Goal: Task Accomplishment & Management: Manage account settings

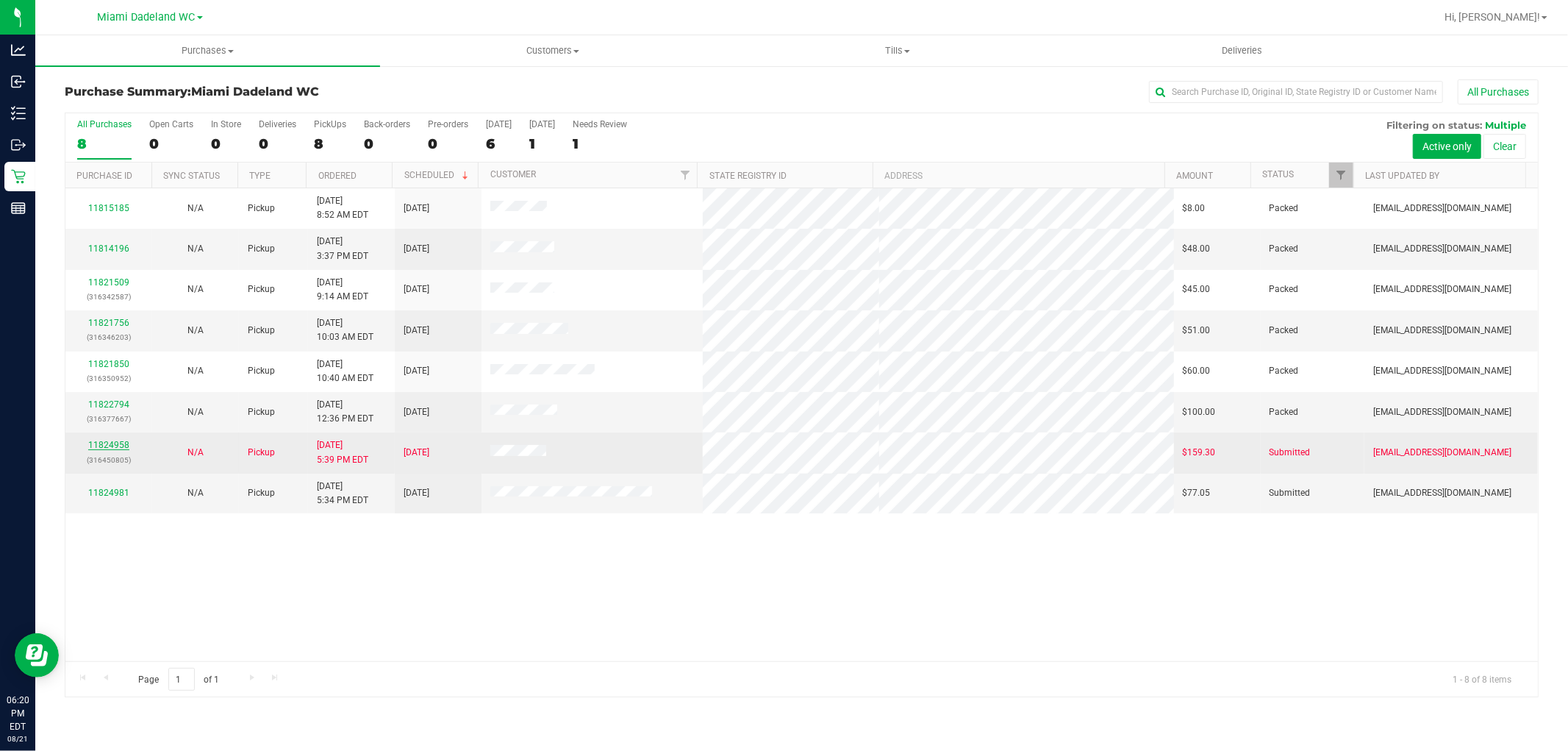
click at [103, 446] on link "11824958" at bounding box center [109, 445] width 41 height 10
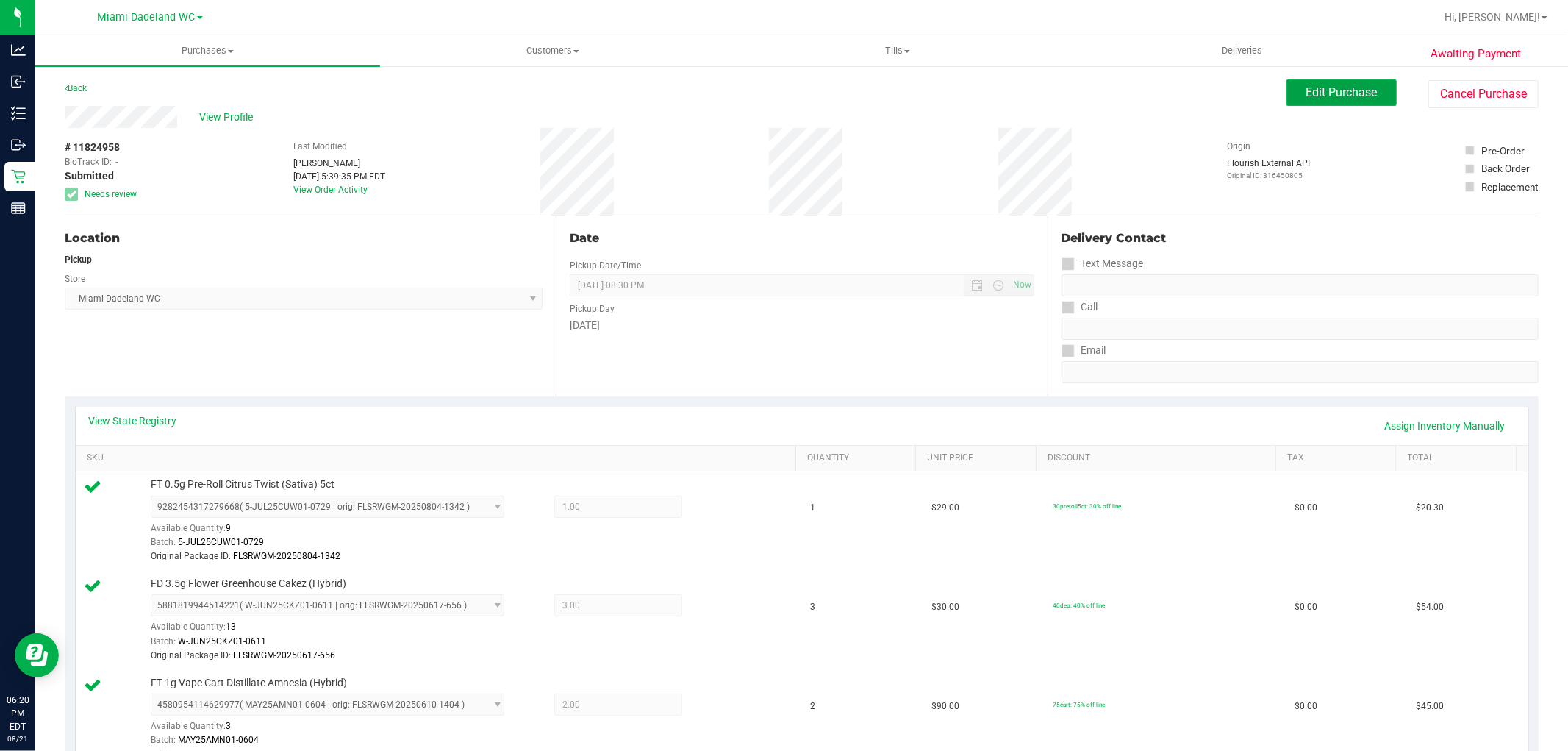
click at [1301, 101] on button "Edit Purchase" at bounding box center [1342, 92] width 111 height 26
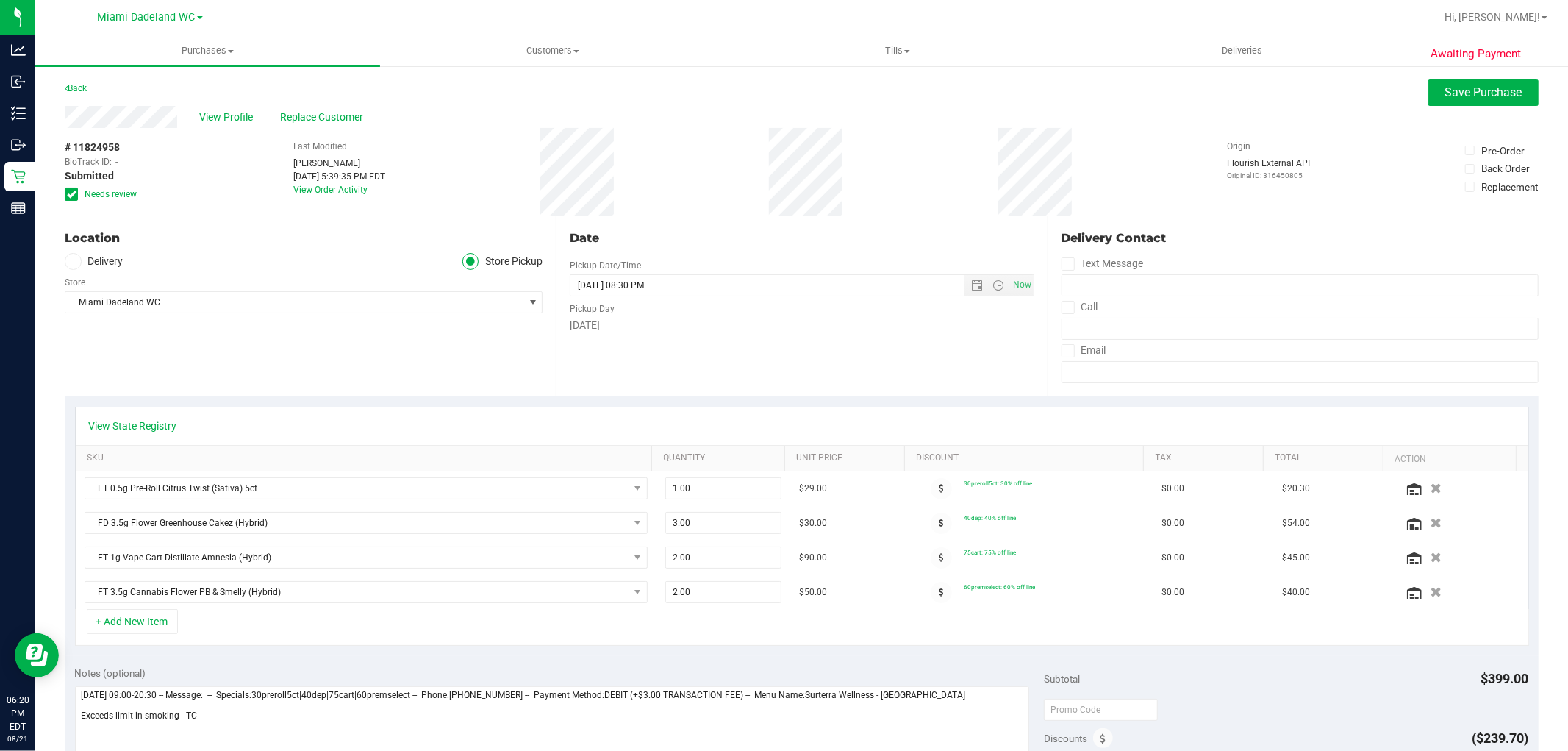
click at [72, 194] on icon at bounding box center [71, 194] width 9 height 0
click at [0, 0] on input "Needs review" at bounding box center [0, 0] width 0 height 0
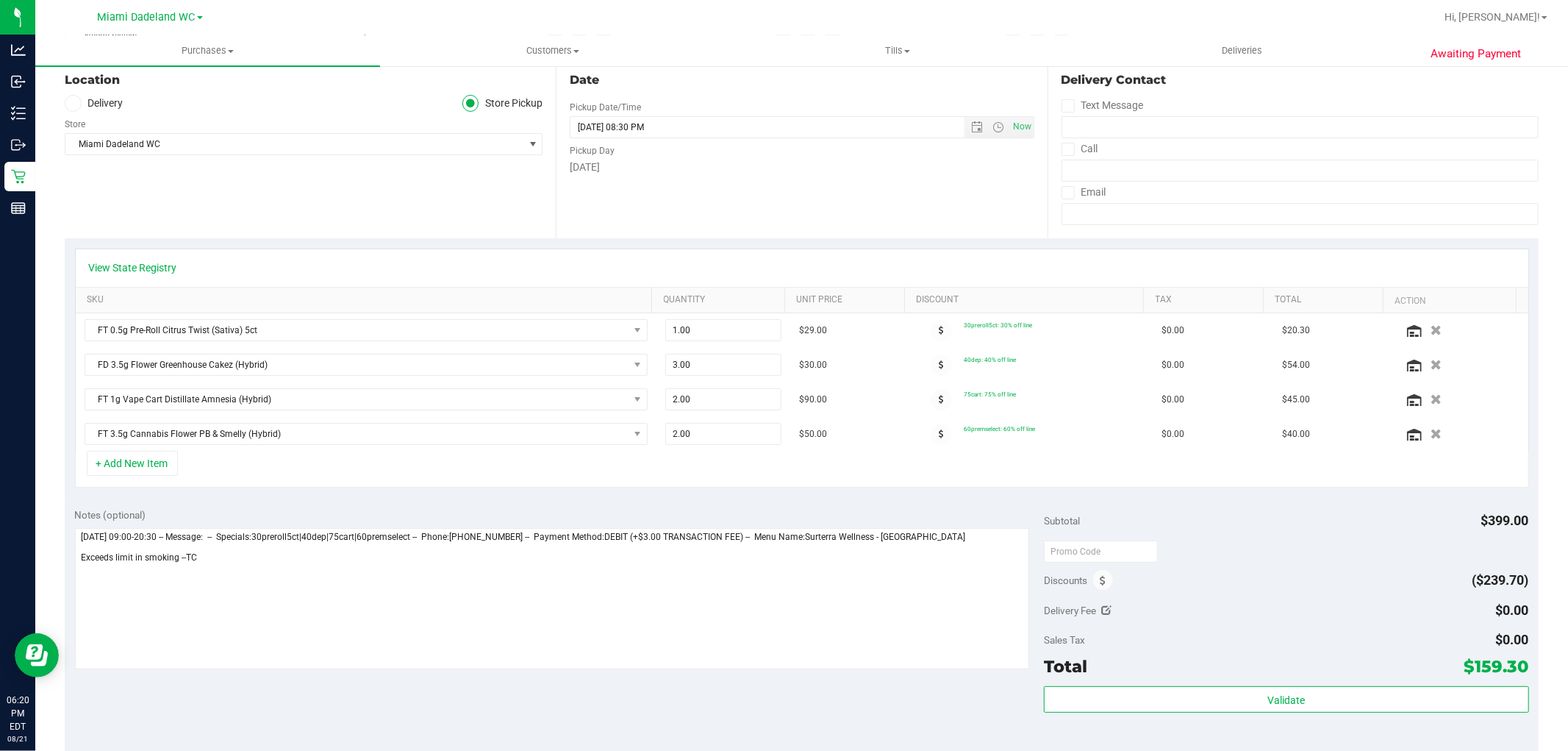
scroll to position [163, 0]
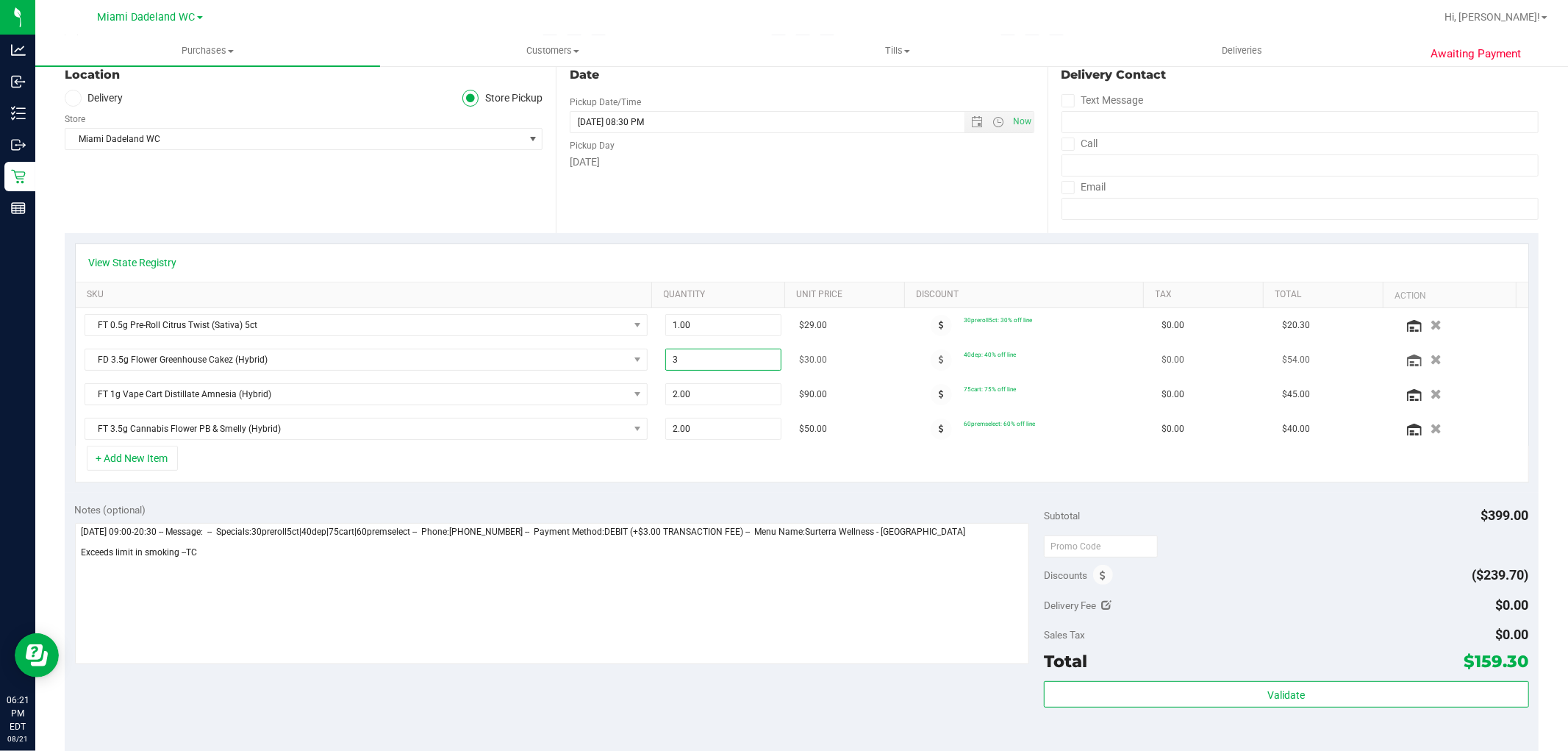
click at [679, 355] on span "3.00 3" at bounding box center [724, 360] width 116 height 22
click at [679, 355] on input "3" at bounding box center [723, 360] width 115 height 20
type input "2"
type input "3.00"
click at [686, 468] on div "+ Add New Item" at bounding box center [802, 464] width 1454 height 37
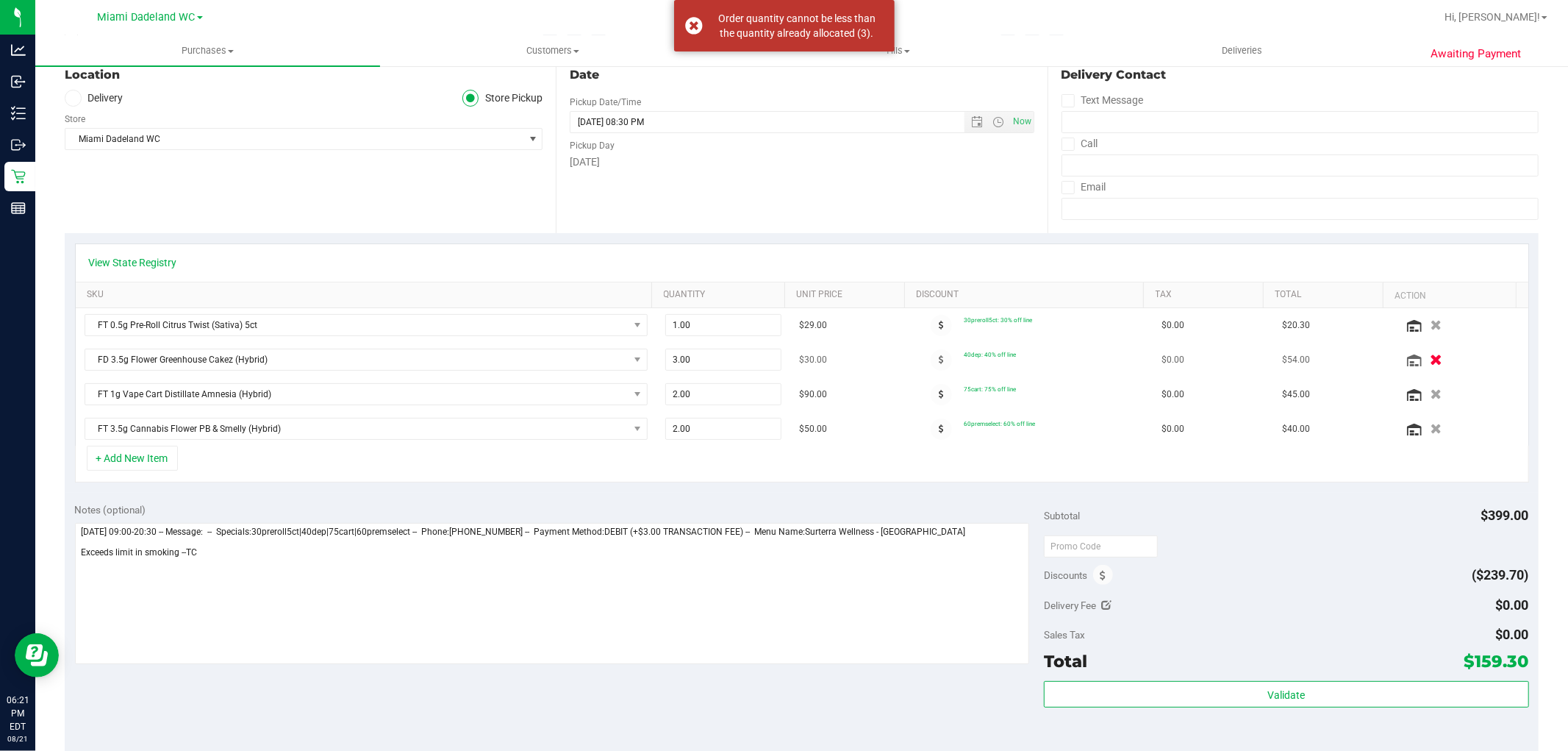
click at [1430, 359] on icon "button" at bounding box center [1436, 360] width 13 height 11
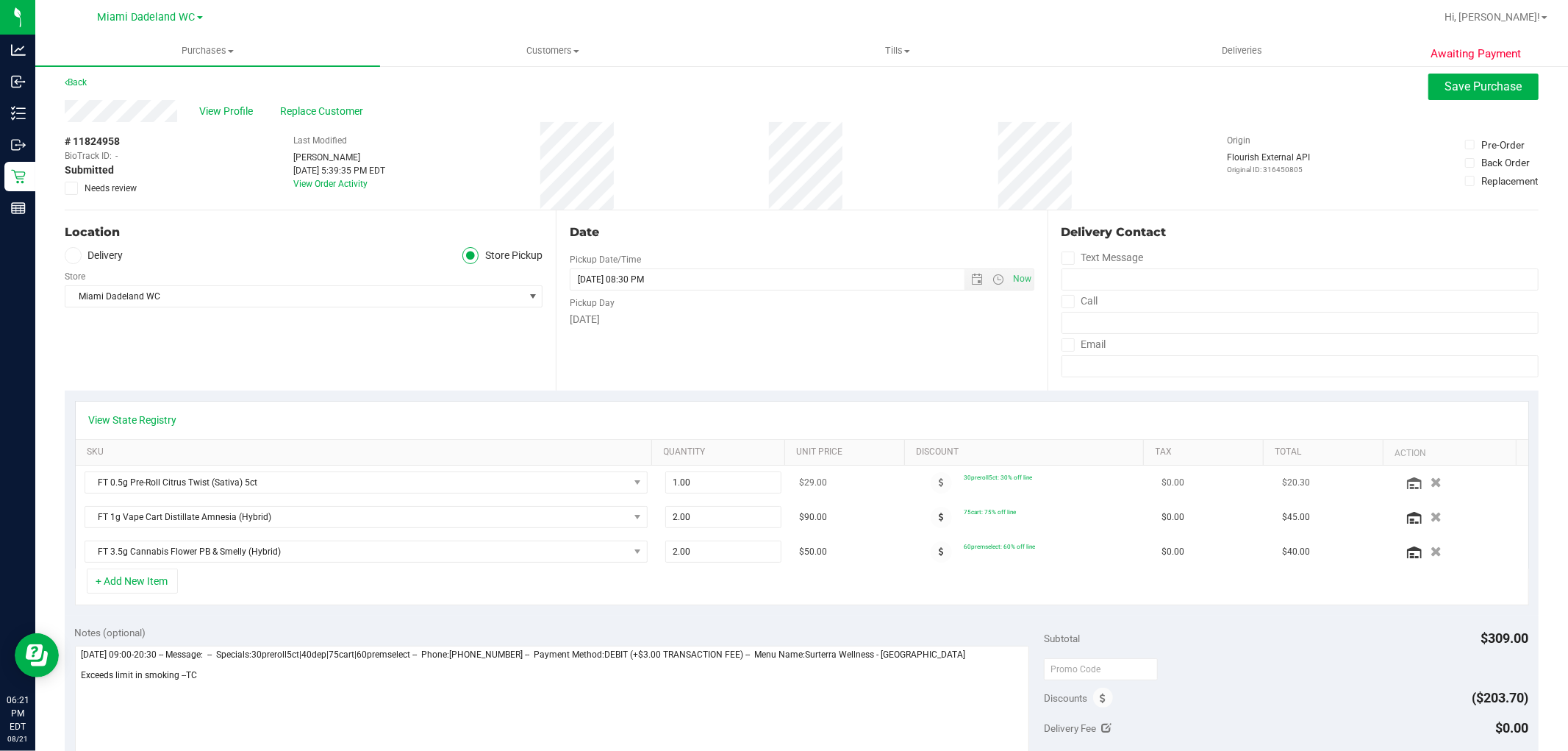
scroll to position [0, 0]
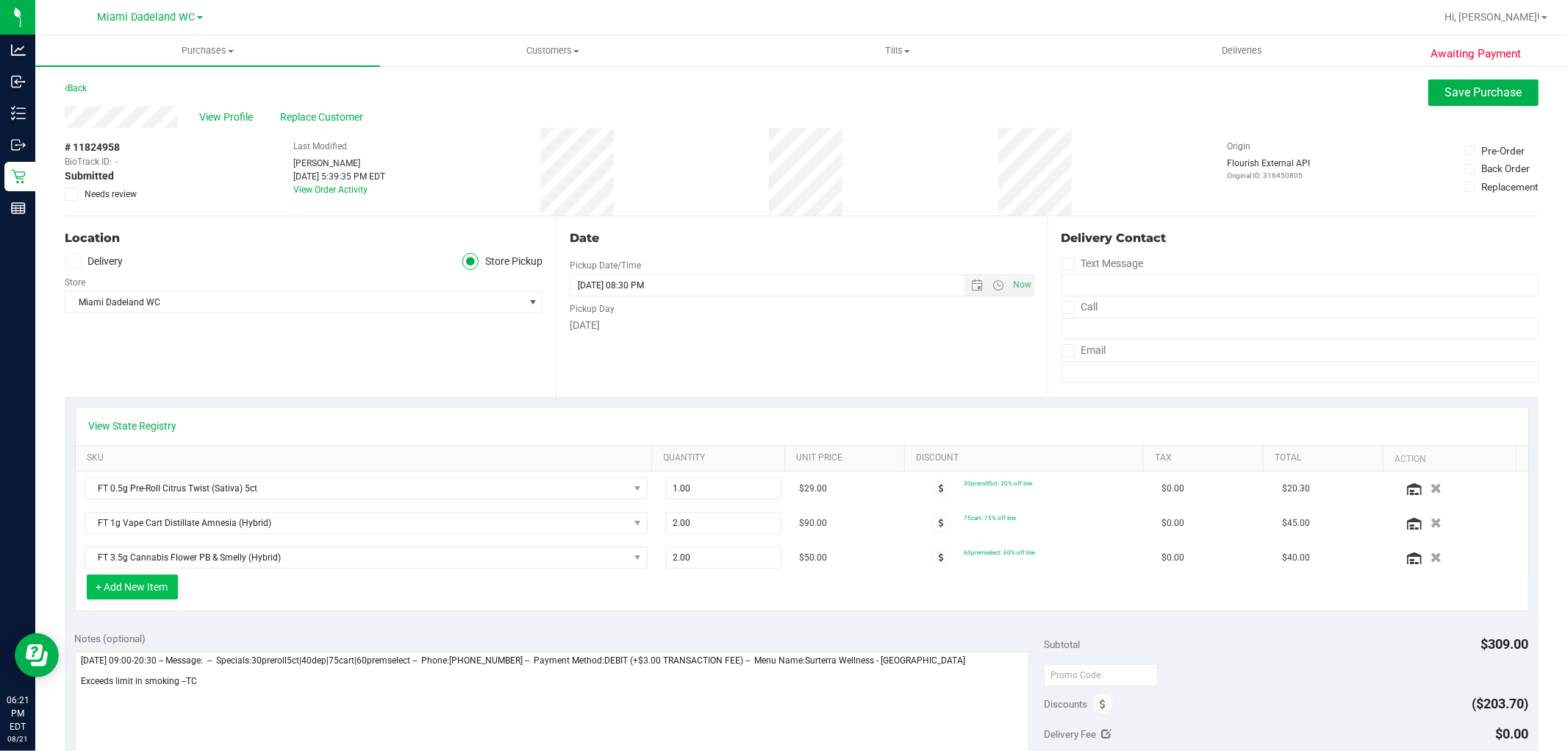
click at [125, 579] on button "+ Add New Item" at bounding box center [132, 586] width 91 height 25
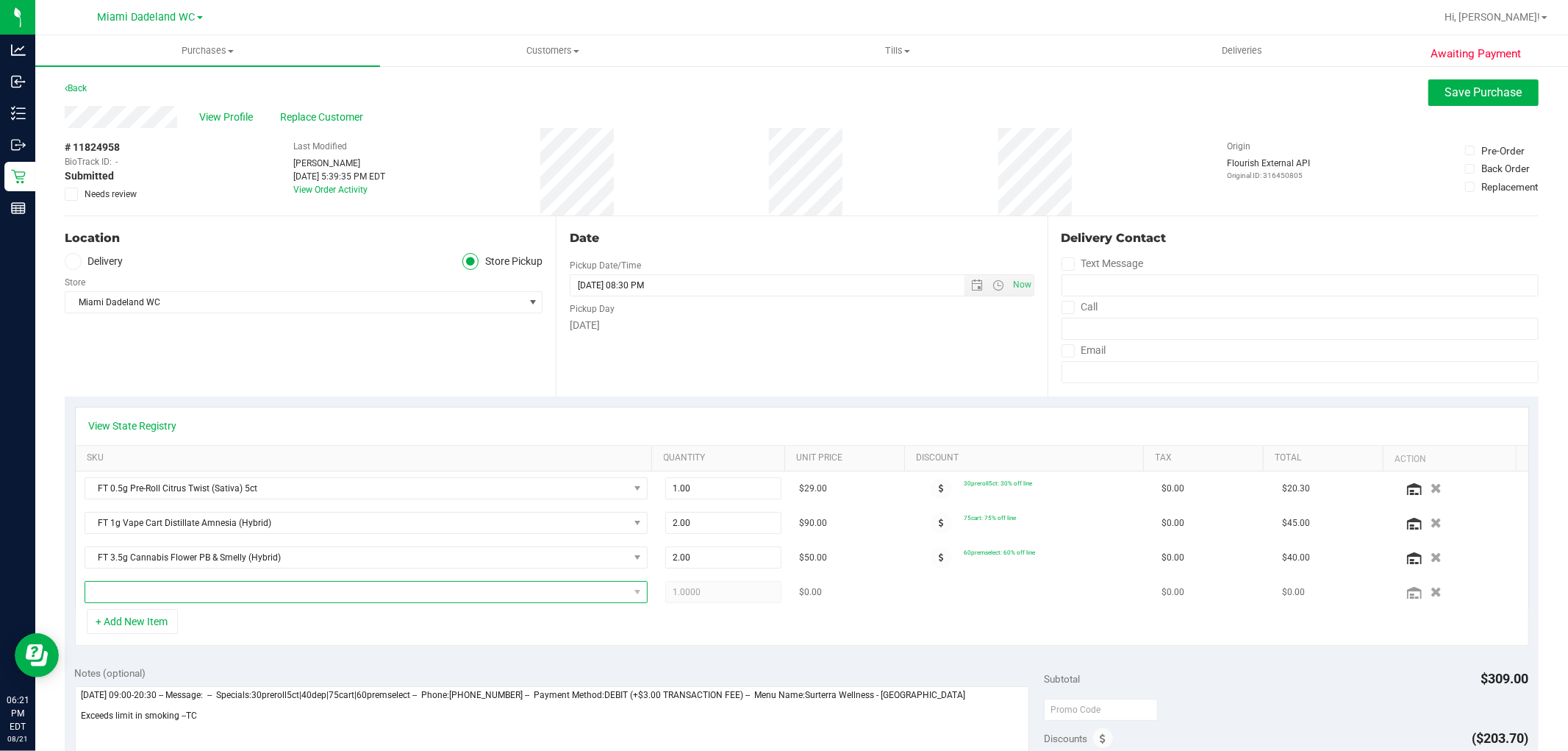
click at [165, 590] on span "NO DATA FOUND" at bounding box center [356, 592] width 543 height 20
type input "ckz"
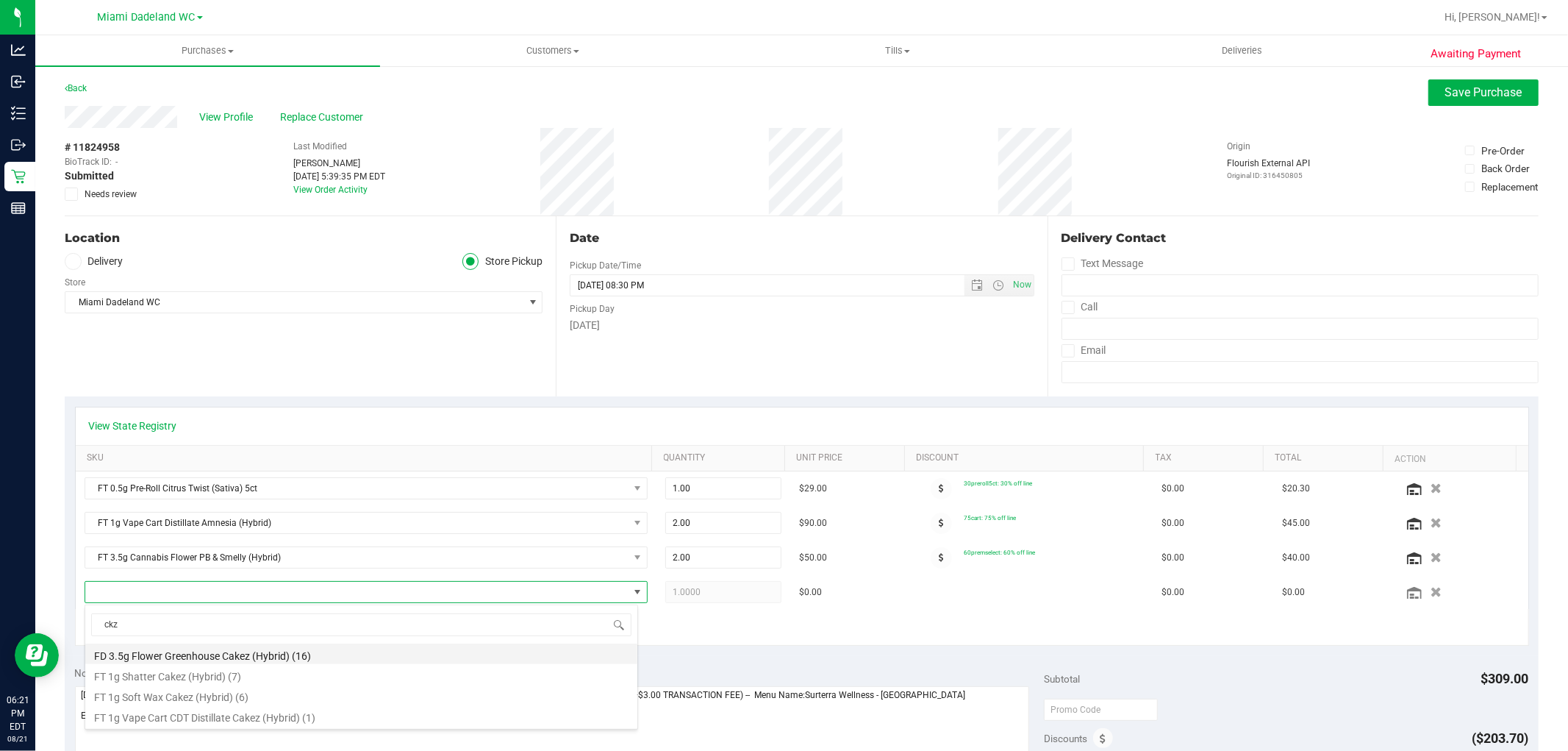
click at [192, 657] on li "FD 3.5g Flower Greenhouse Cakez (Hybrid) (16)" at bounding box center [361, 654] width 552 height 20
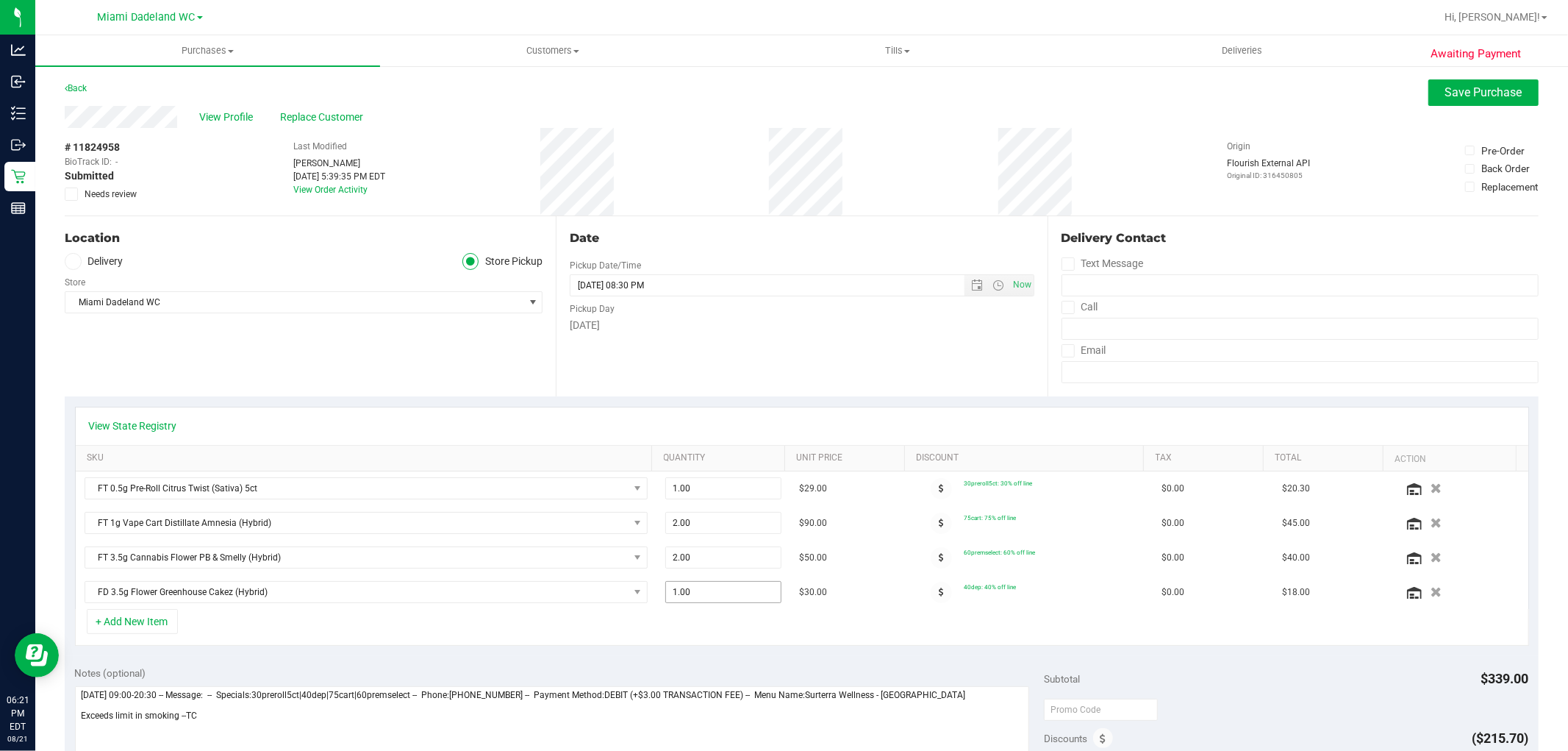
click at [722, 593] on span "1.00 1" at bounding box center [724, 592] width 116 height 22
type input "2"
type input "2.00"
click at [552, 622] on div "+ Add New Item" at bounding box center [802, 627] width 1454 height 37
click at [1474, 91] on span "Save Purchase" at bounding box center [1484, 92] width 77 height 14
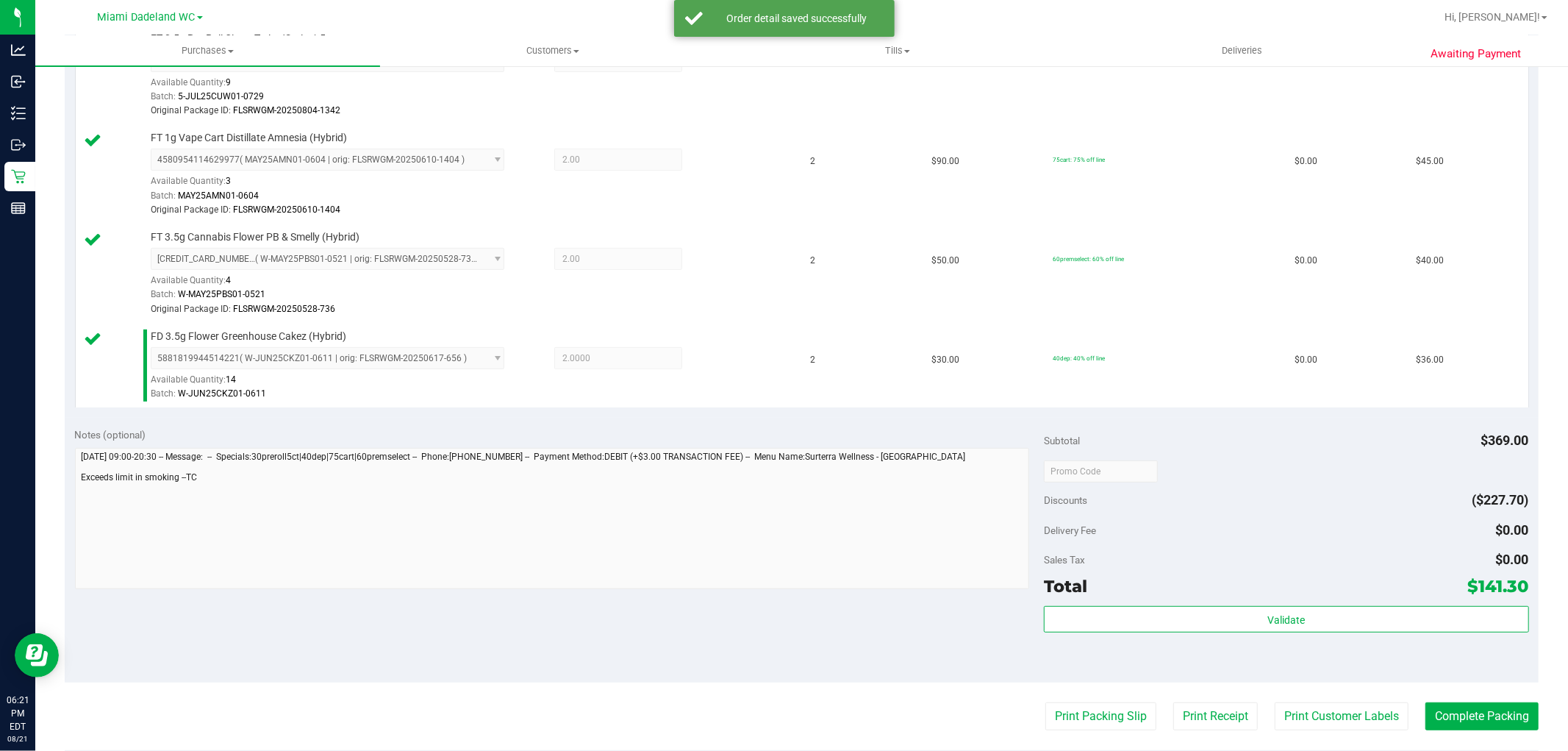
scroll to position [653, 0]
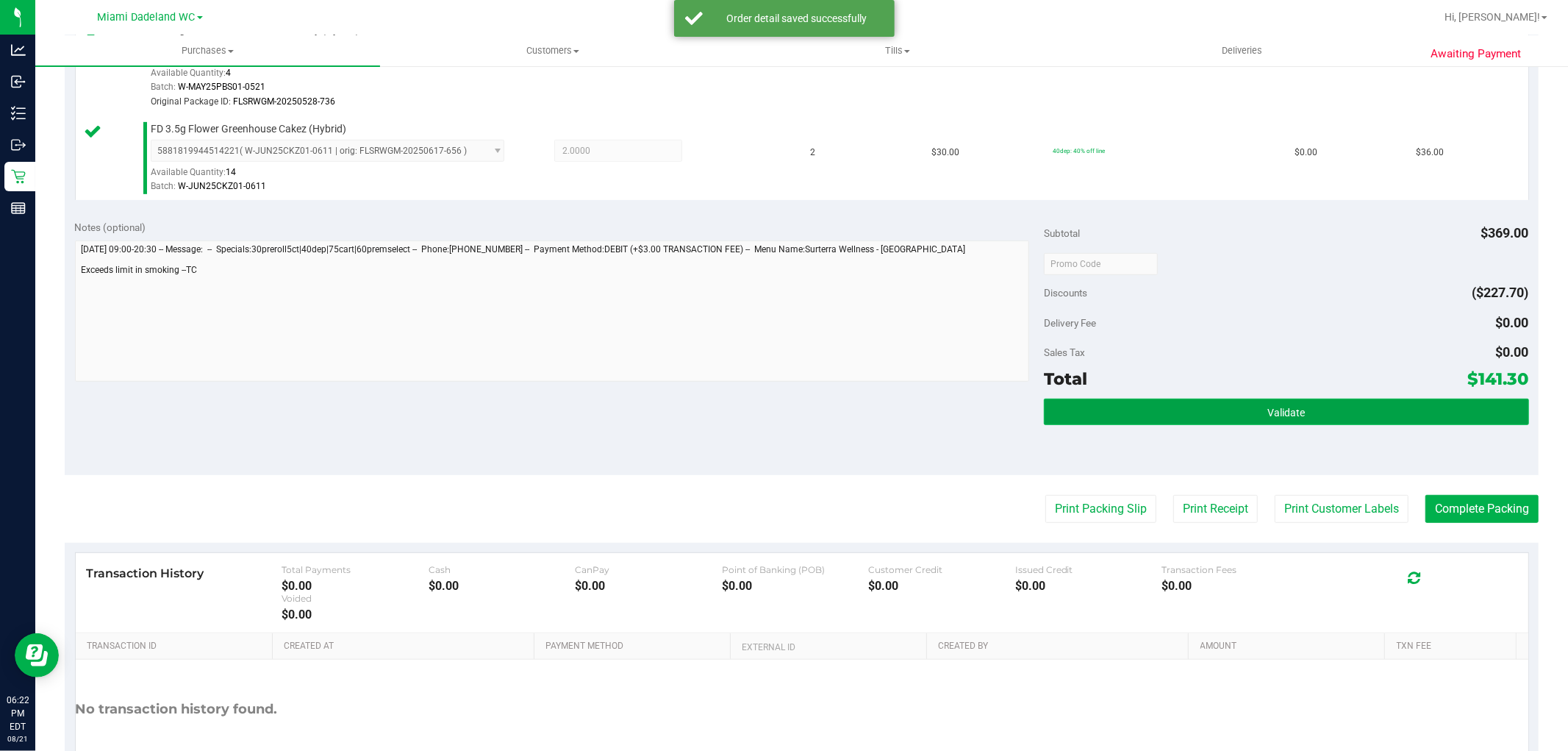
click at [1230, 413] on button "Validate" at bounding box center [1287, 412] width 485 height 26
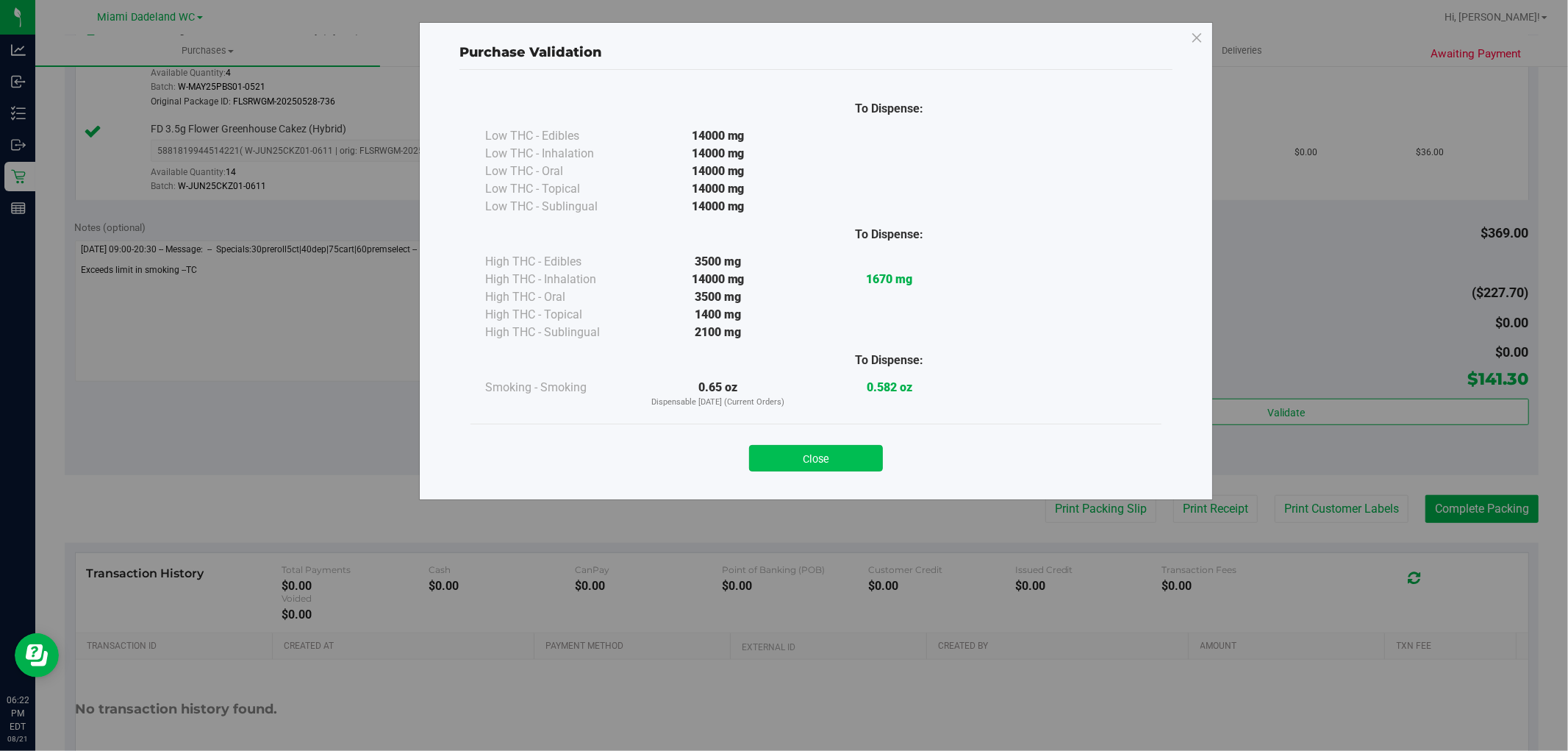
click at [812, 461] on button "Close" at bounding box center [815, 458] width 134 height 26
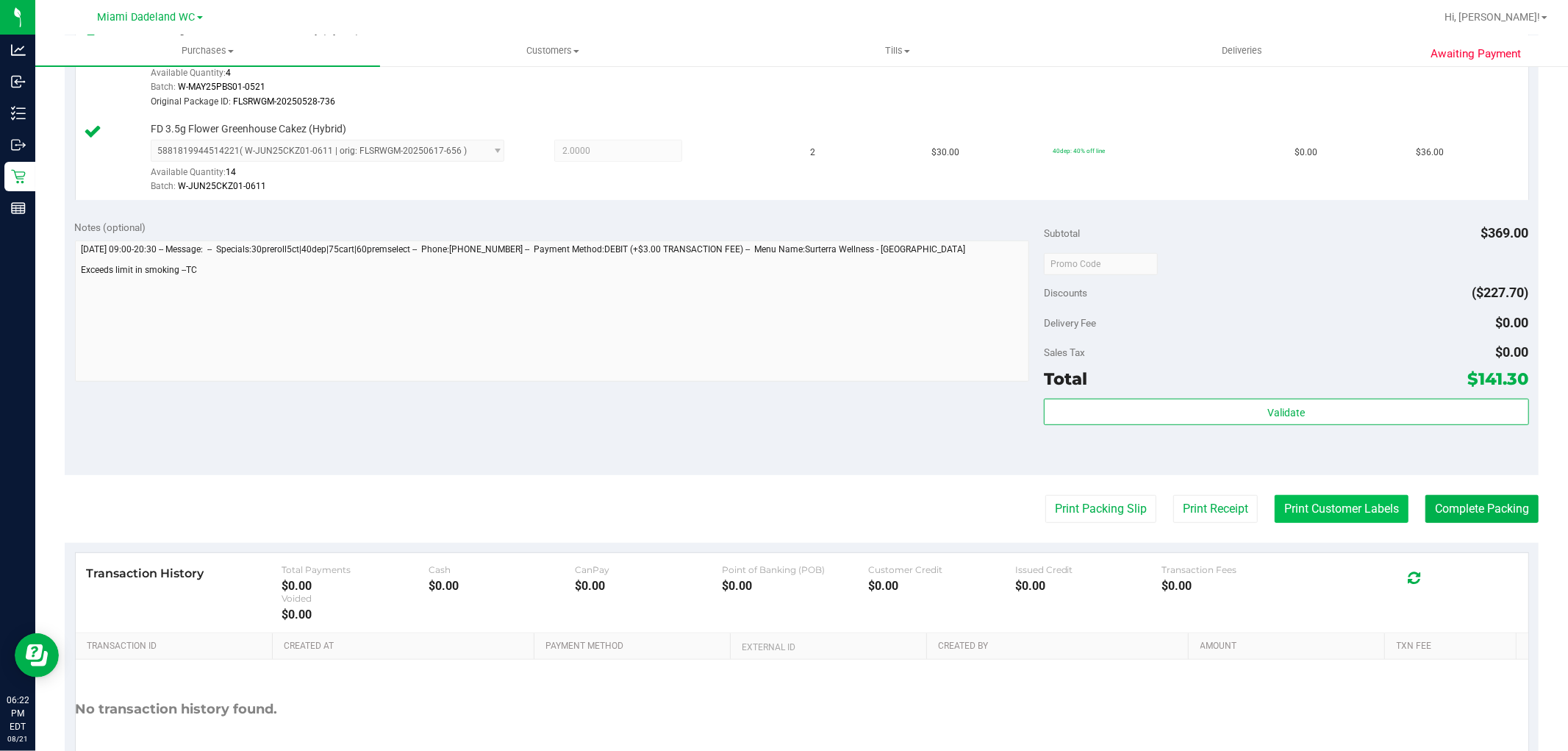
click at [1306, 509] on button "Print Customer Labels" at bounding box center [1341, 509] width 134 height 28
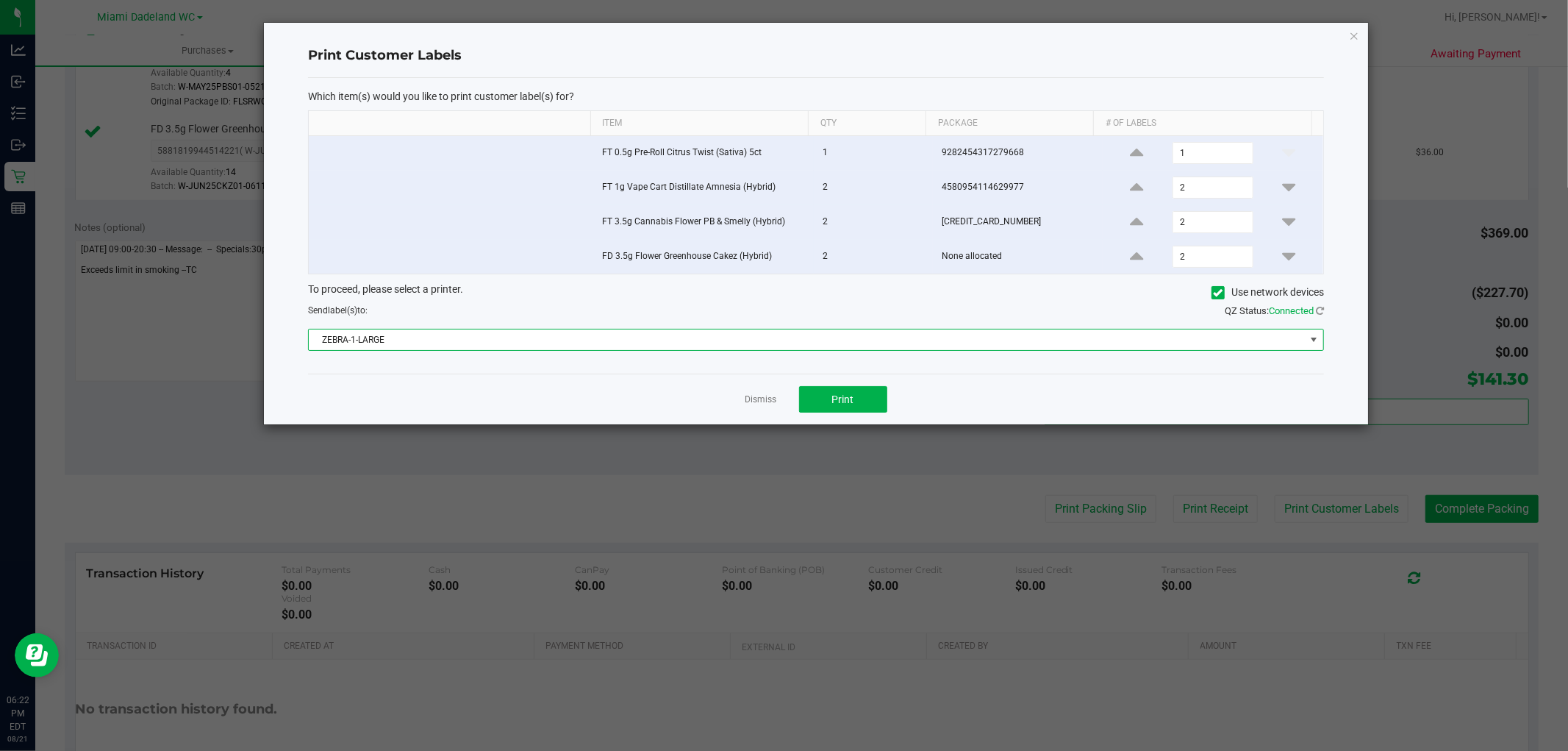
click at [849, 339] on span "ZEBRA-1-LARGE" at bounding box center [807, 339] width 997 height 20
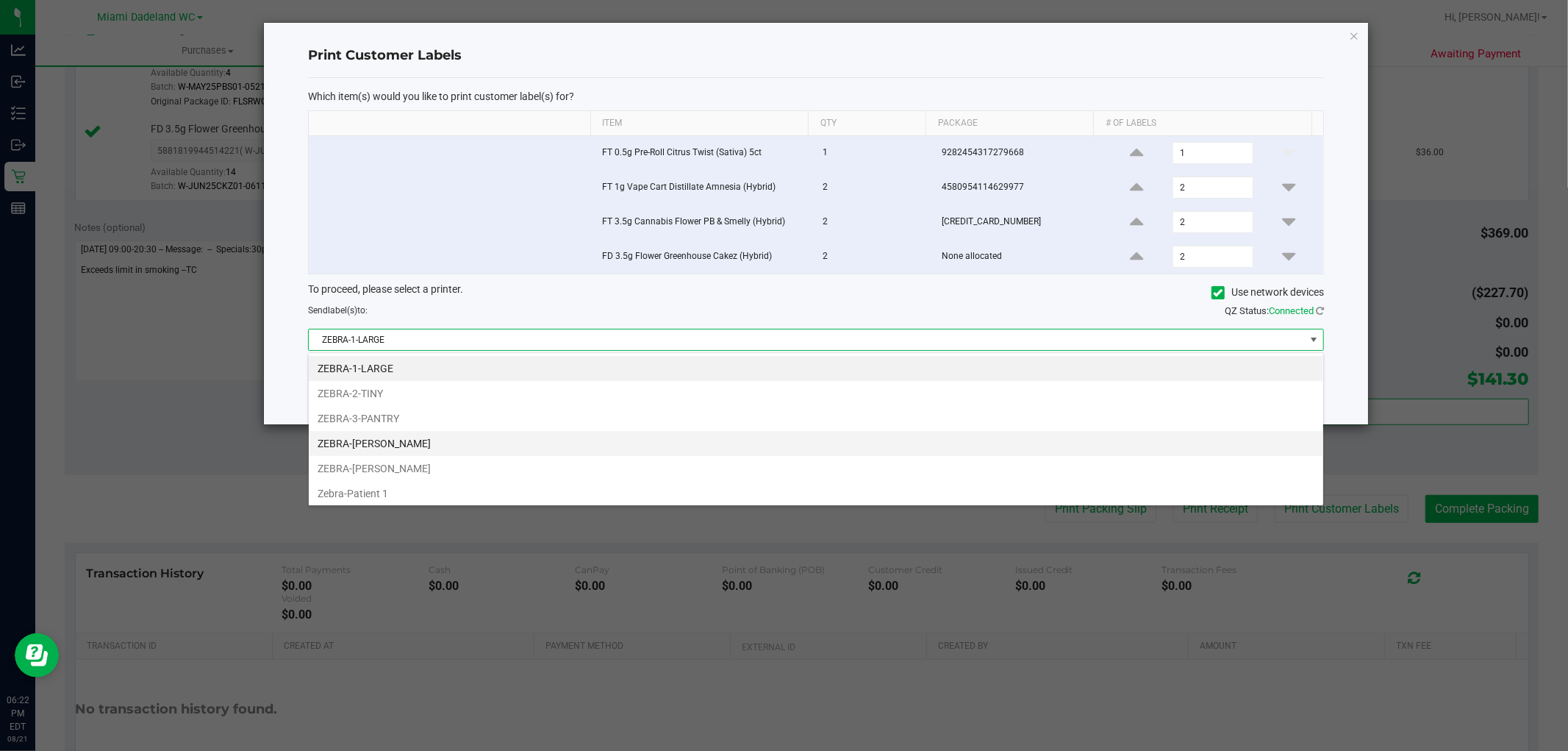
scroll to position [22, 1016]
click at [429, 441] on li "ZEBRA-[PERSON_NAME]" at bounding box center [815, 443] width 1014 height 25
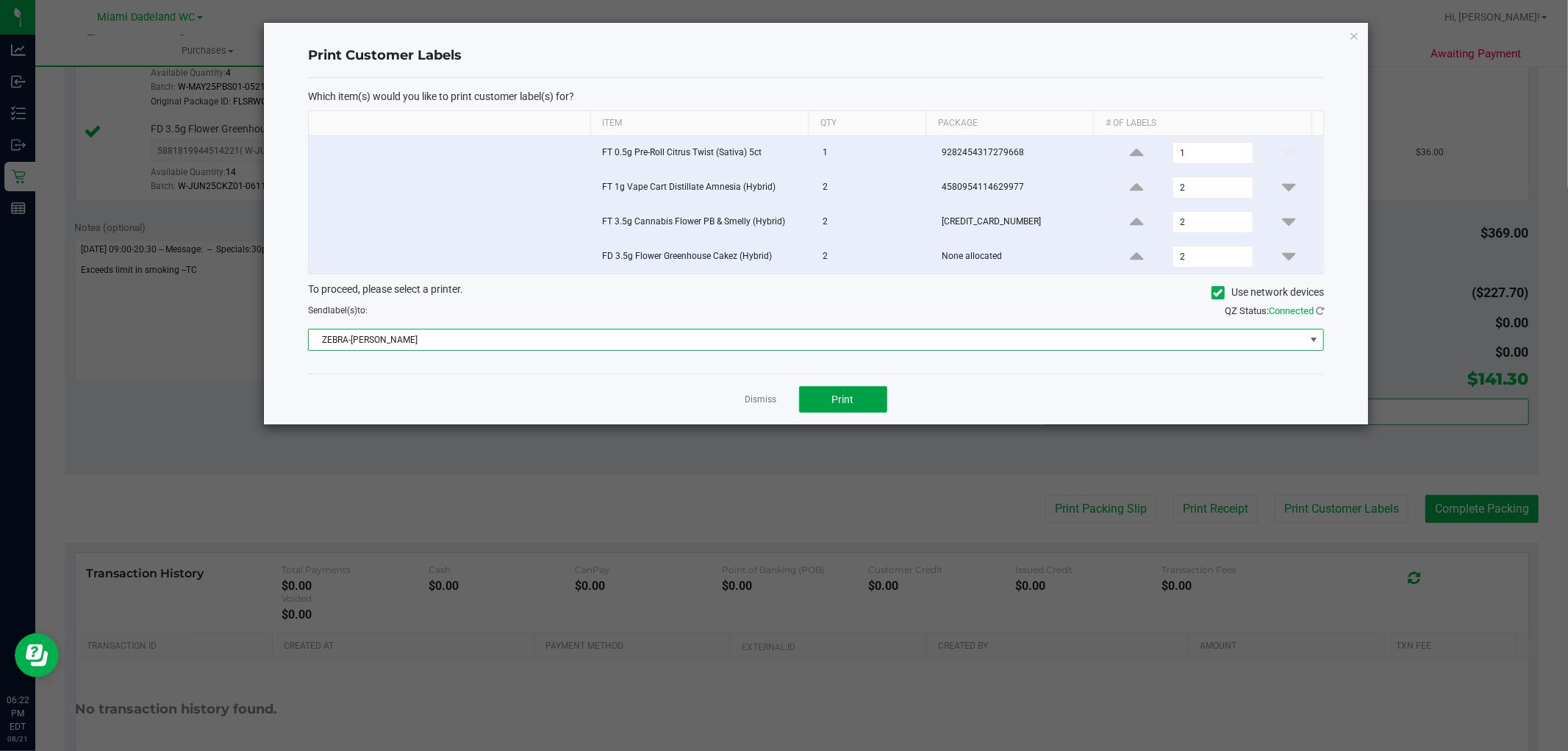
click at [827, 393] on button "Print" at bounding box center [844, 399] width 88 height 26
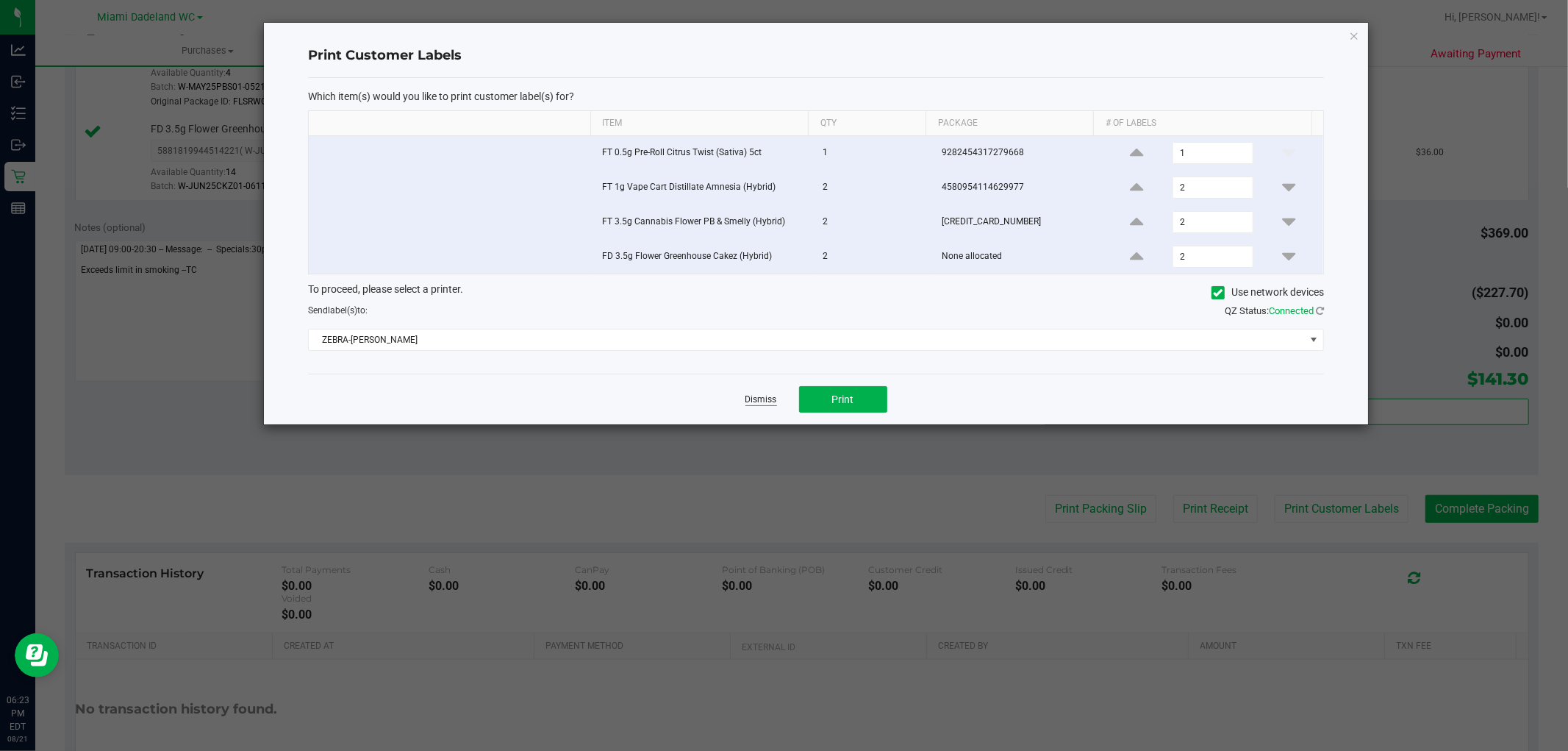
click at [774, 403] on link "Dismiss" at bounding box center [761, 400] width 31 height 13
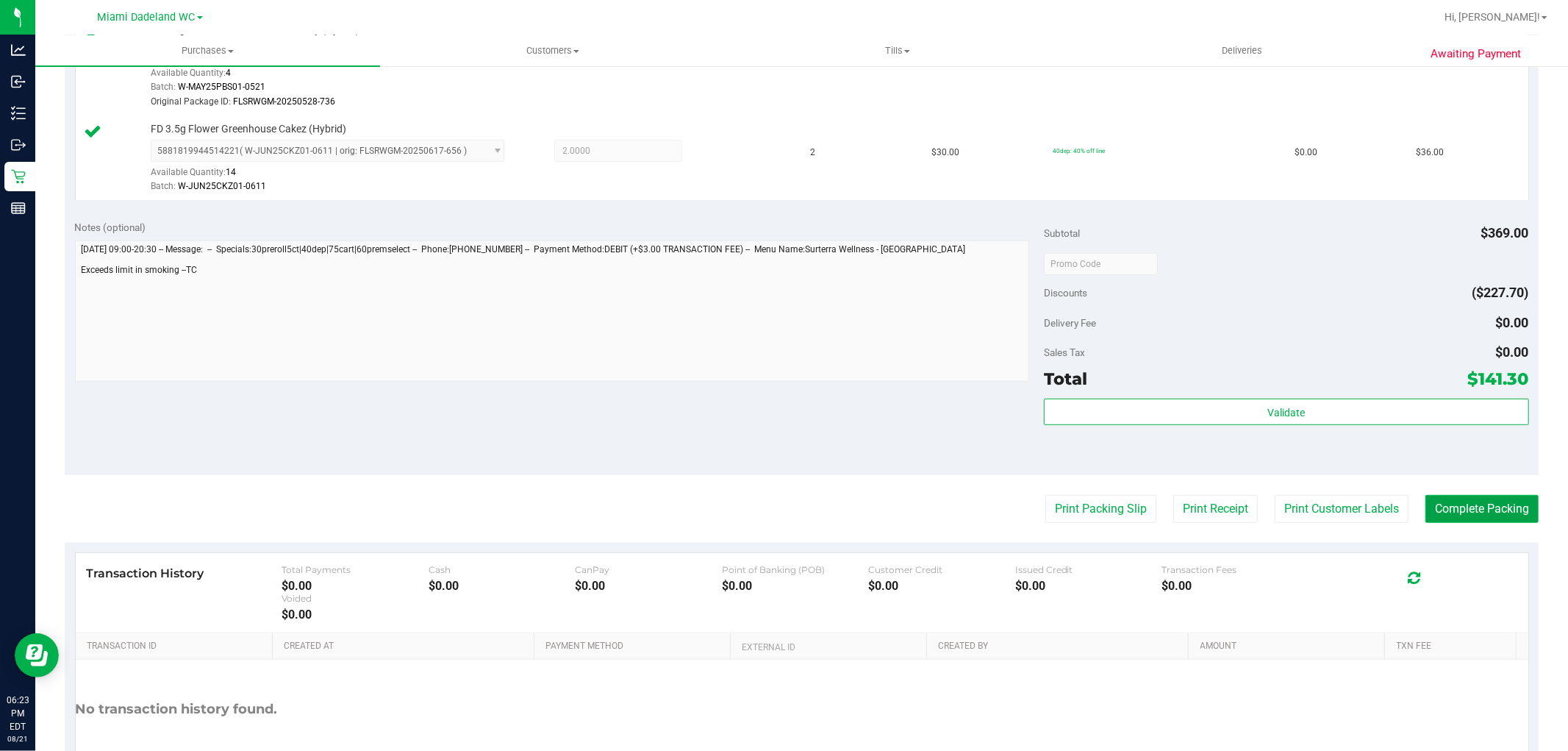
click at [1452, 512] on button "Complete Packing" at bounding box center [1482, 509] width 113 height 28
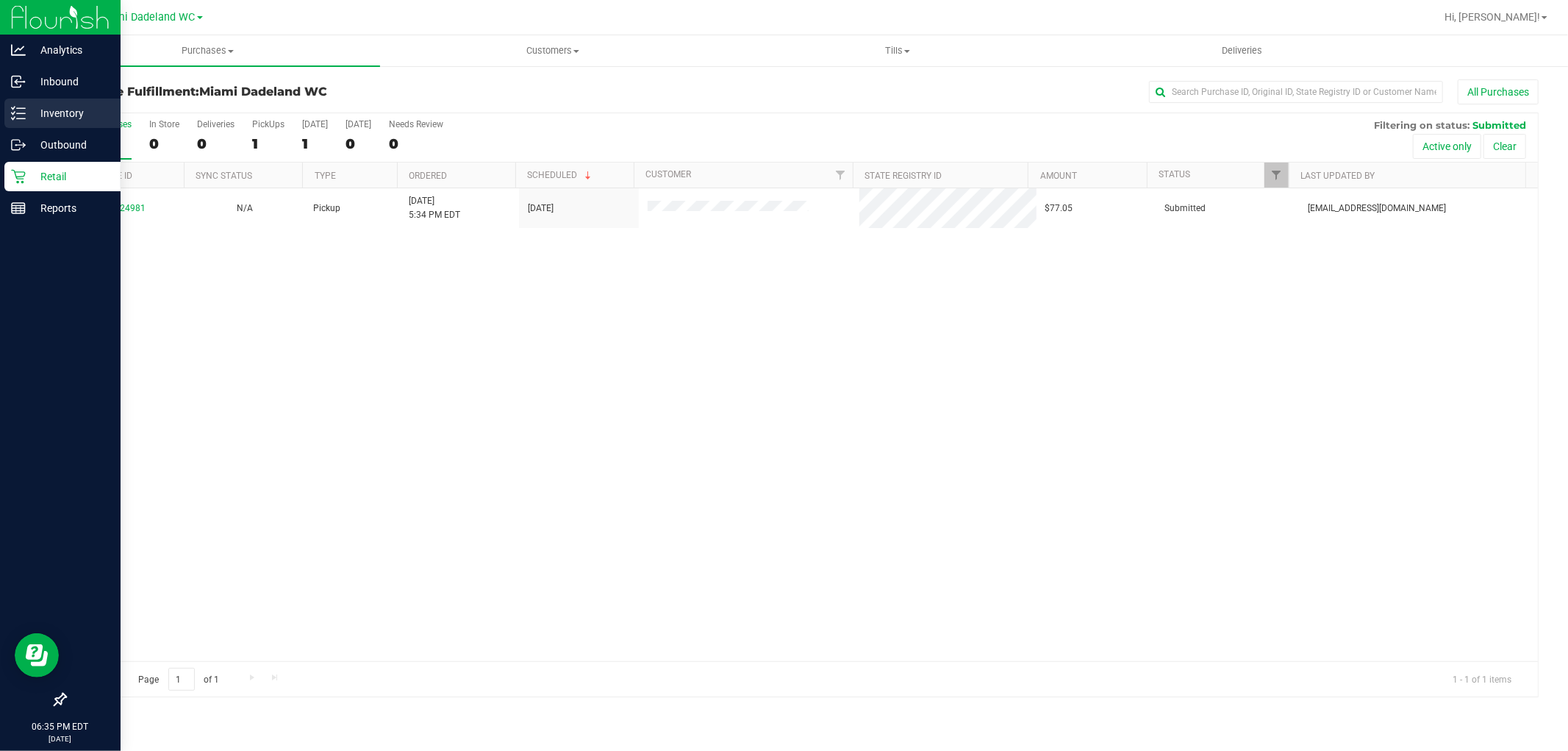
click at [26, 113] on p "Inventory" at bounding box center [70, 113] width 88 height 18
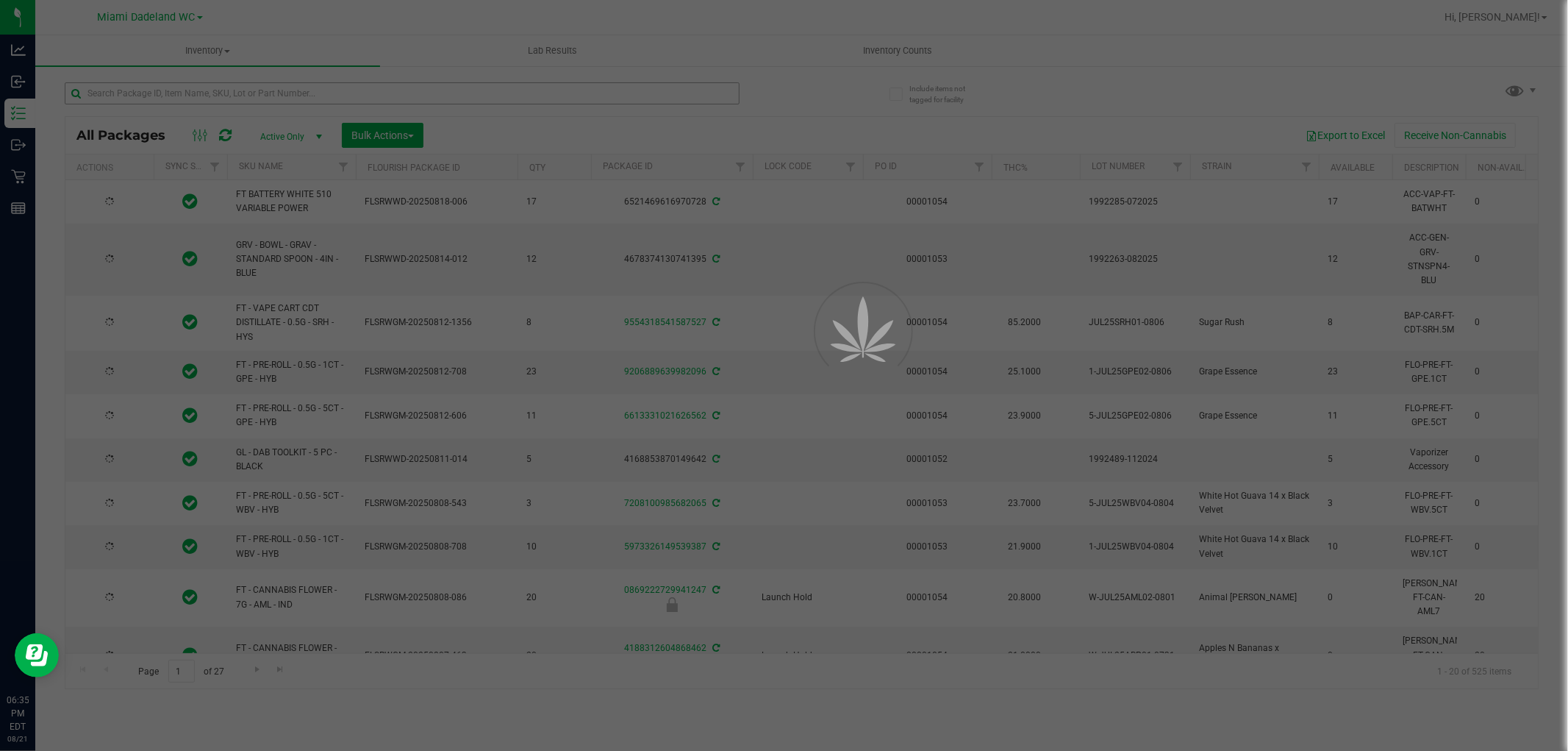
click at [180, 93] on div at bounding box center [784, 375] width 1568 height 751
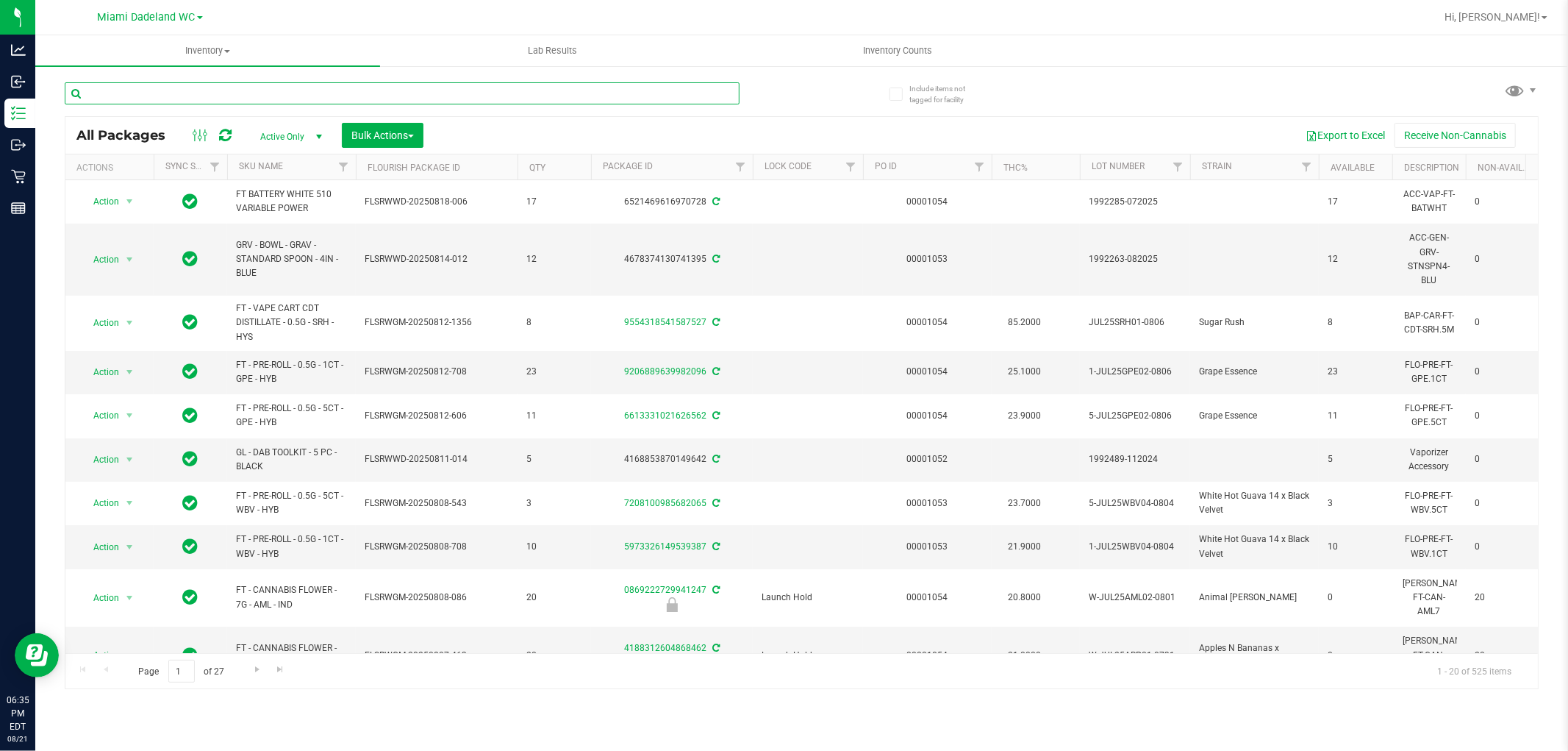
click at [192, 88] on input "text" at bounding box center [402, 94] width 675 height 22
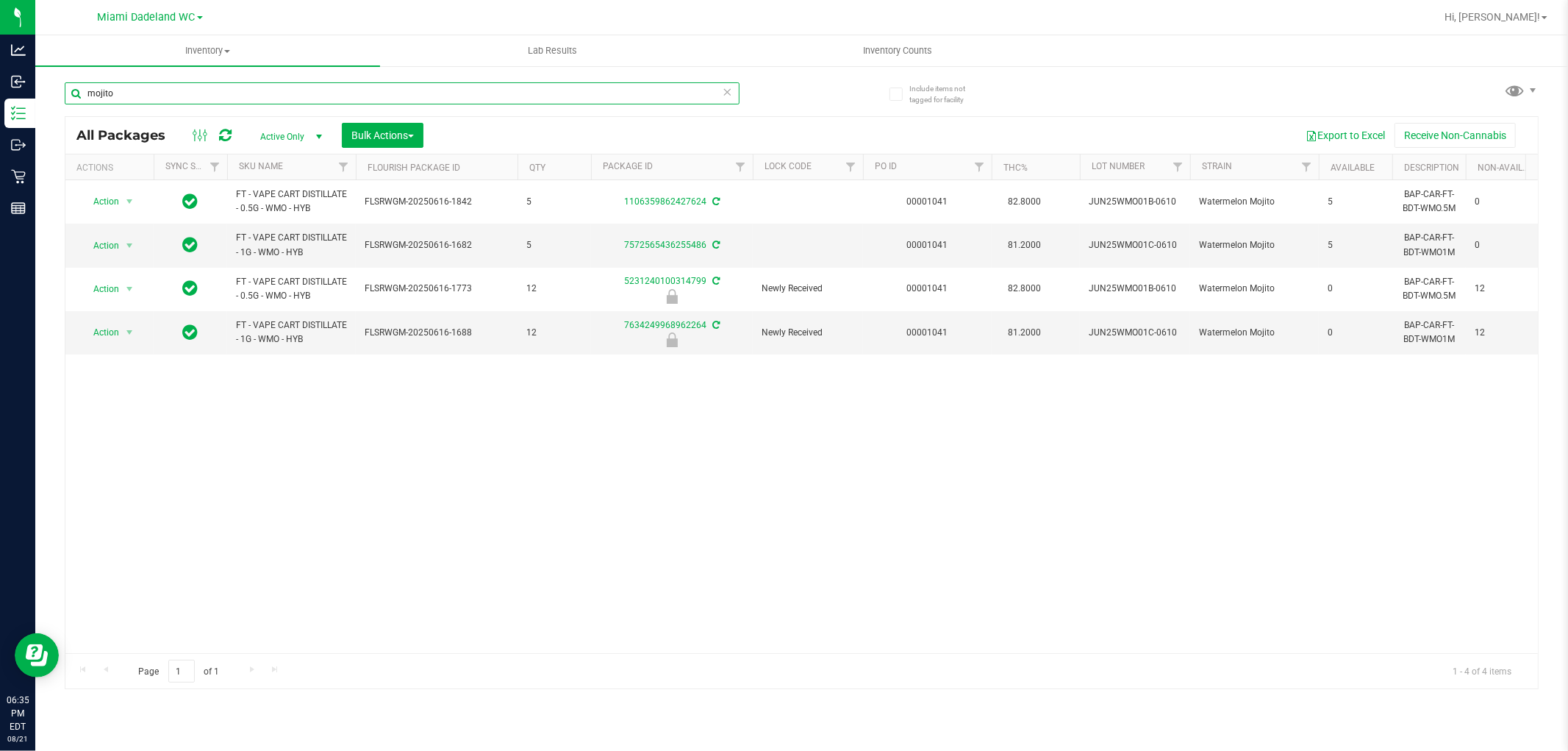
type input "mojito"
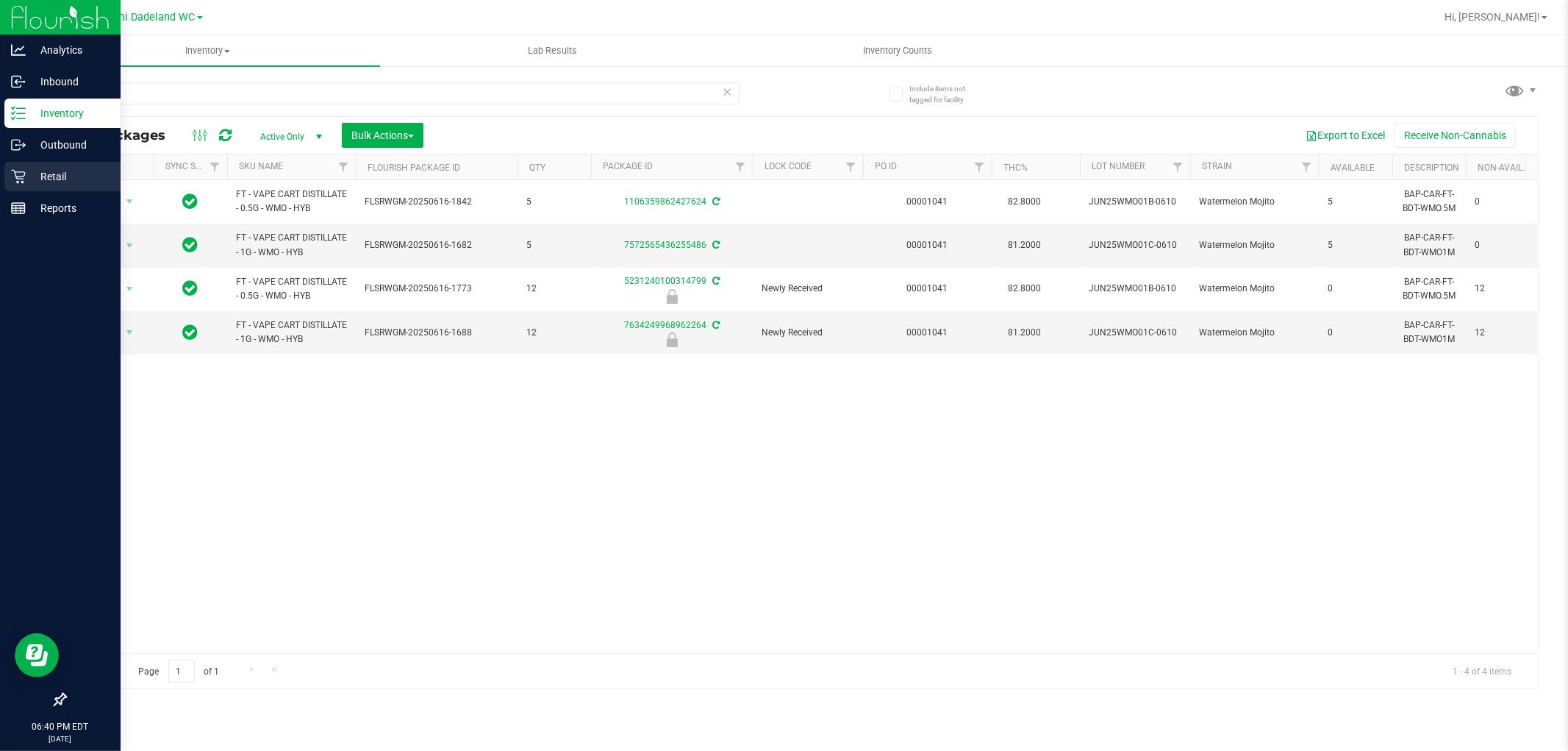
click at [20, 177] on icon at bounding box center [18, 177] width 14 height 14
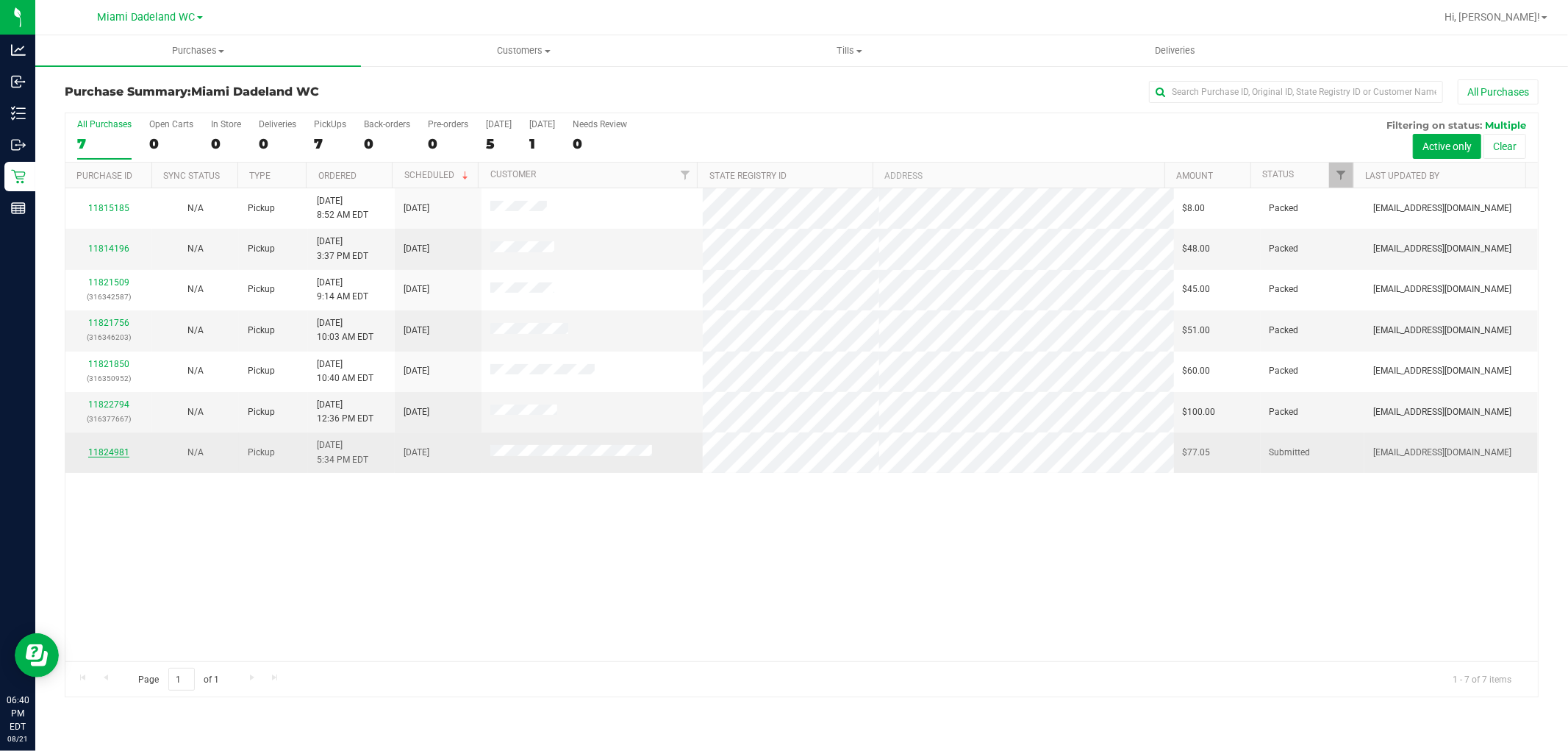
click at [111, 451] on link "11824981" at bounding box center [109, 452] width 41 height 10
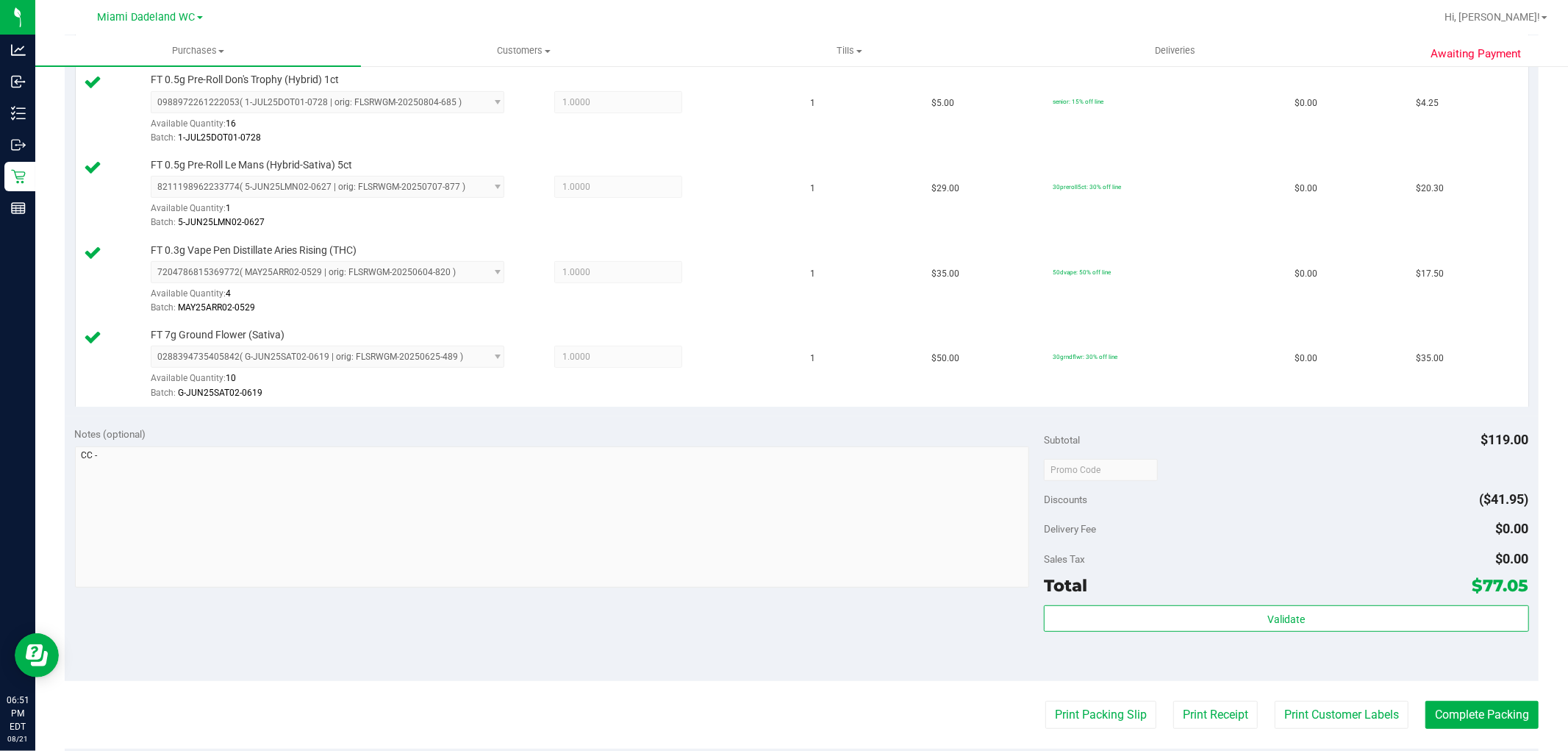
scroll to position [572, 0]
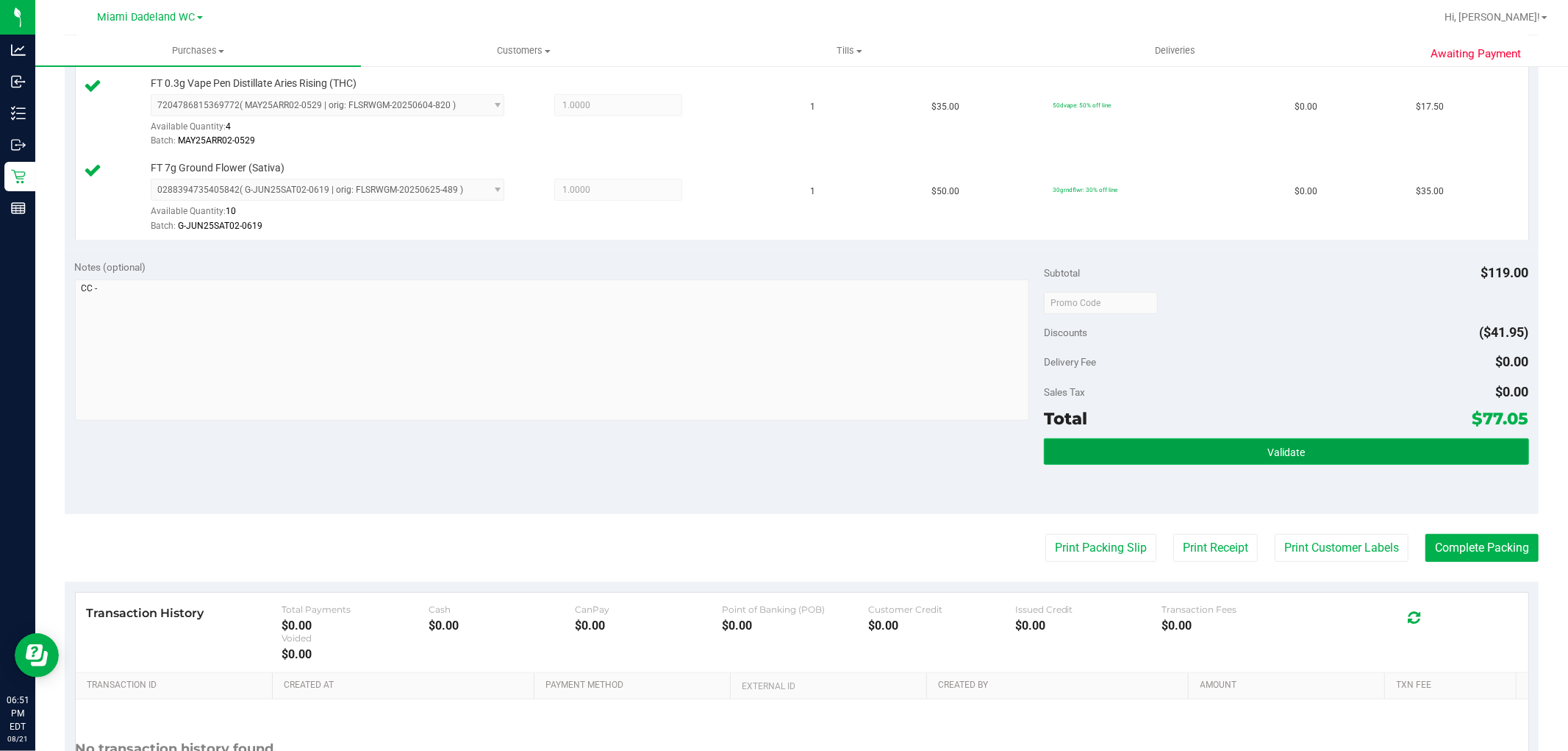
click at [1218, 460] on button "Validate" at bounding box center [1287, 451] width 485 height 26
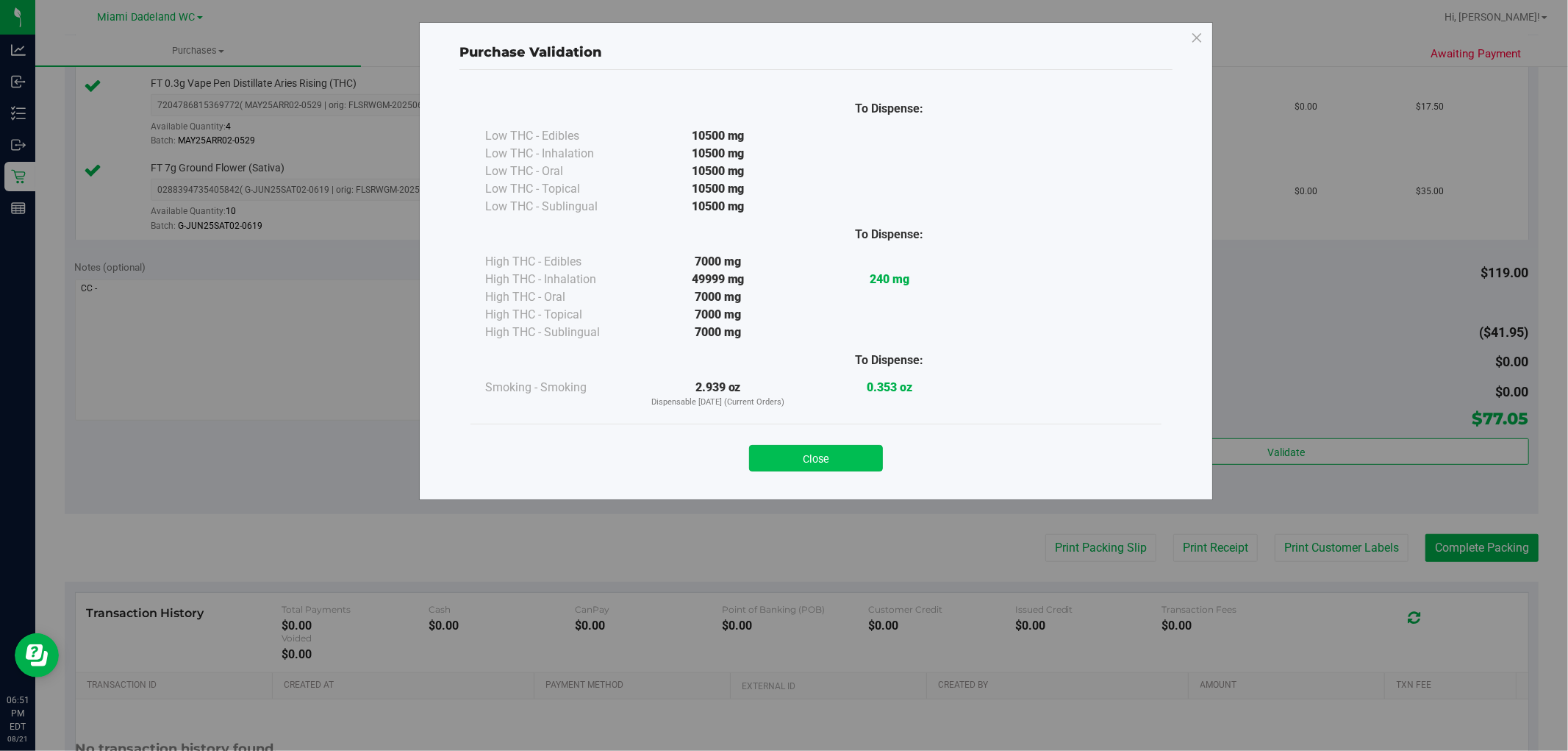
click at [826, 447] on button "Close" at bounding box center [815, 458] width 134 height 26
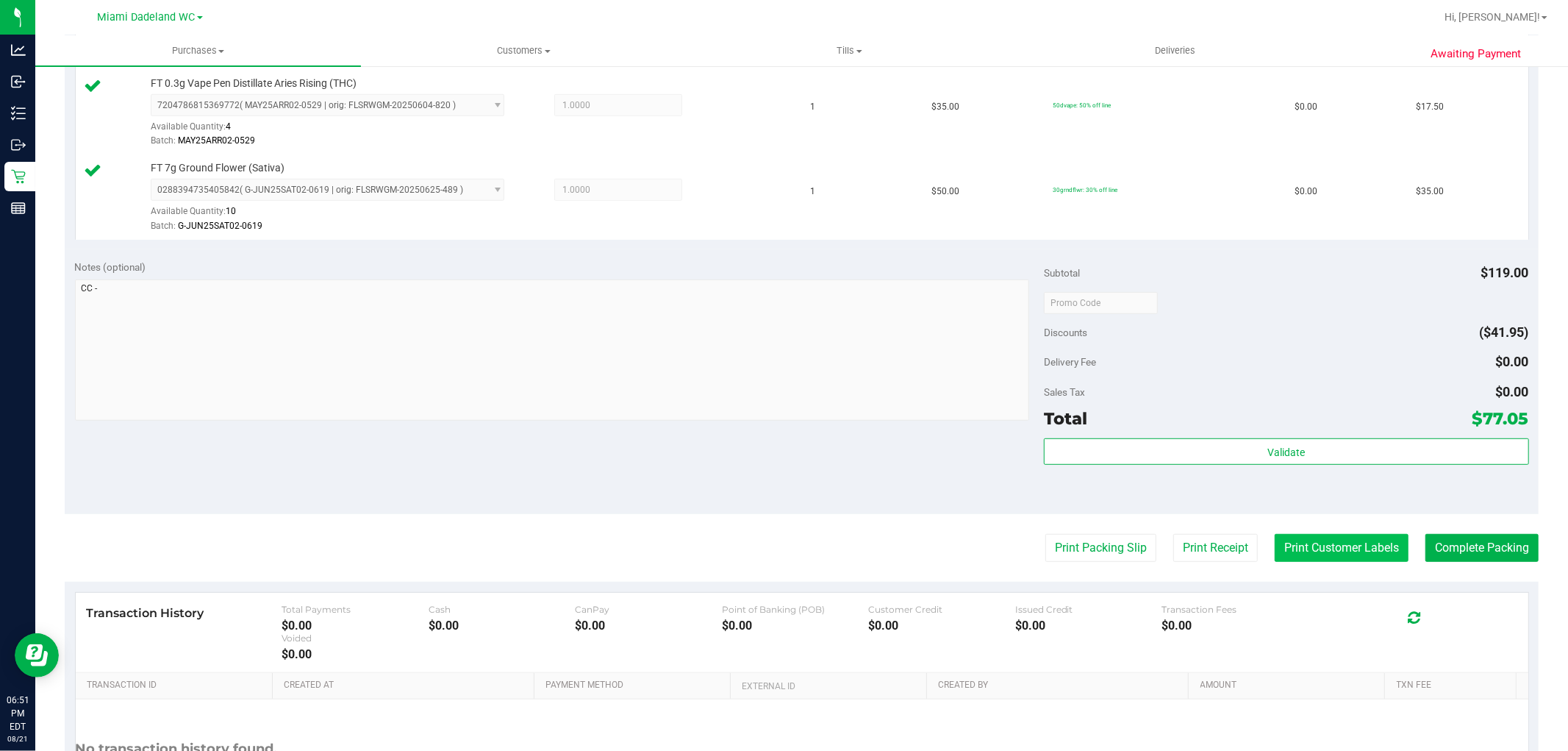
click at [1313, 550] on button "Print Customer Labels" at bounding box center [1341, 548] width 134 height 28
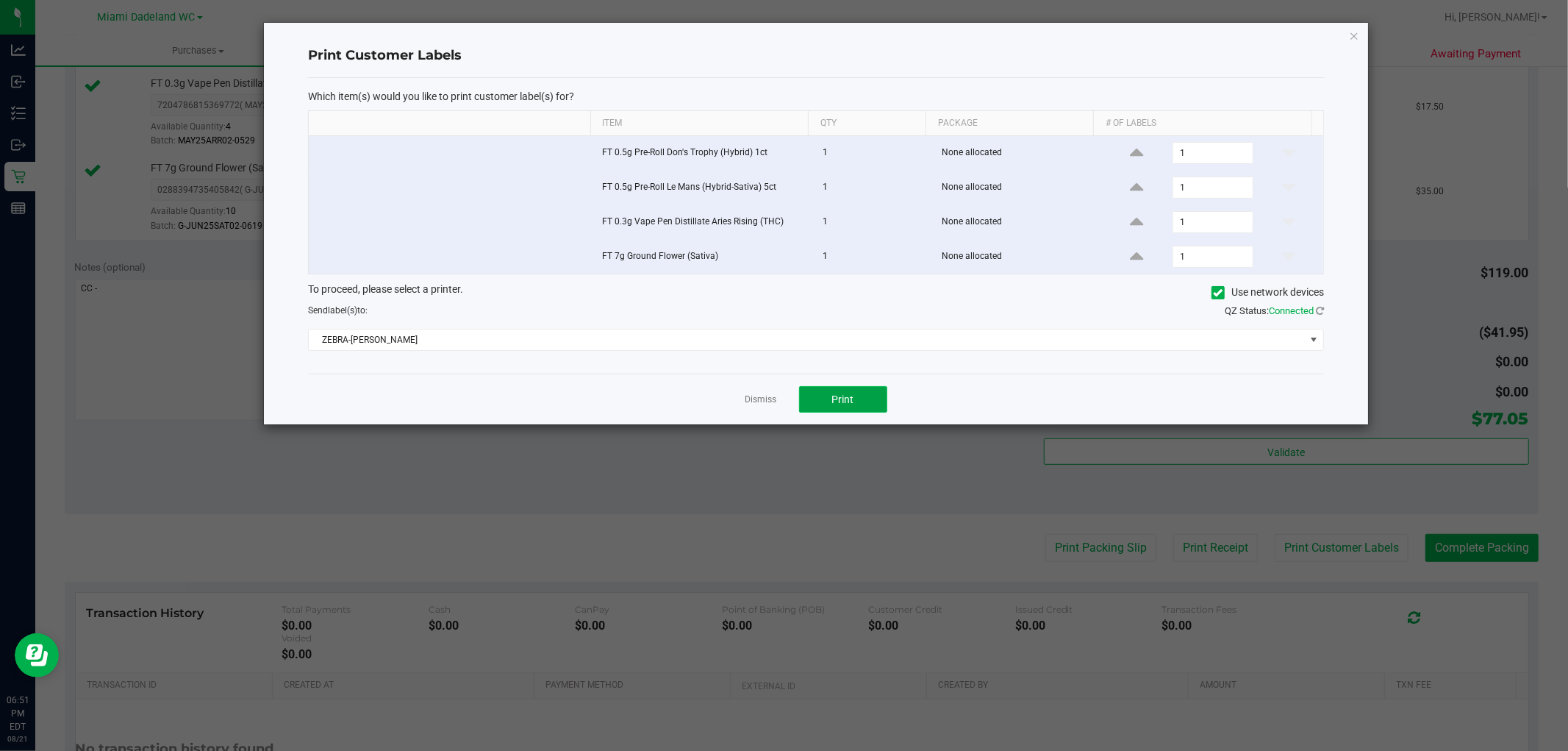
click at [825, 397] on button "Print" at bounding box center [844, 399] width 88 height 26
click at [756, 397] on link "Dismiss" at bounding box center [761, 400] width 31 height 13
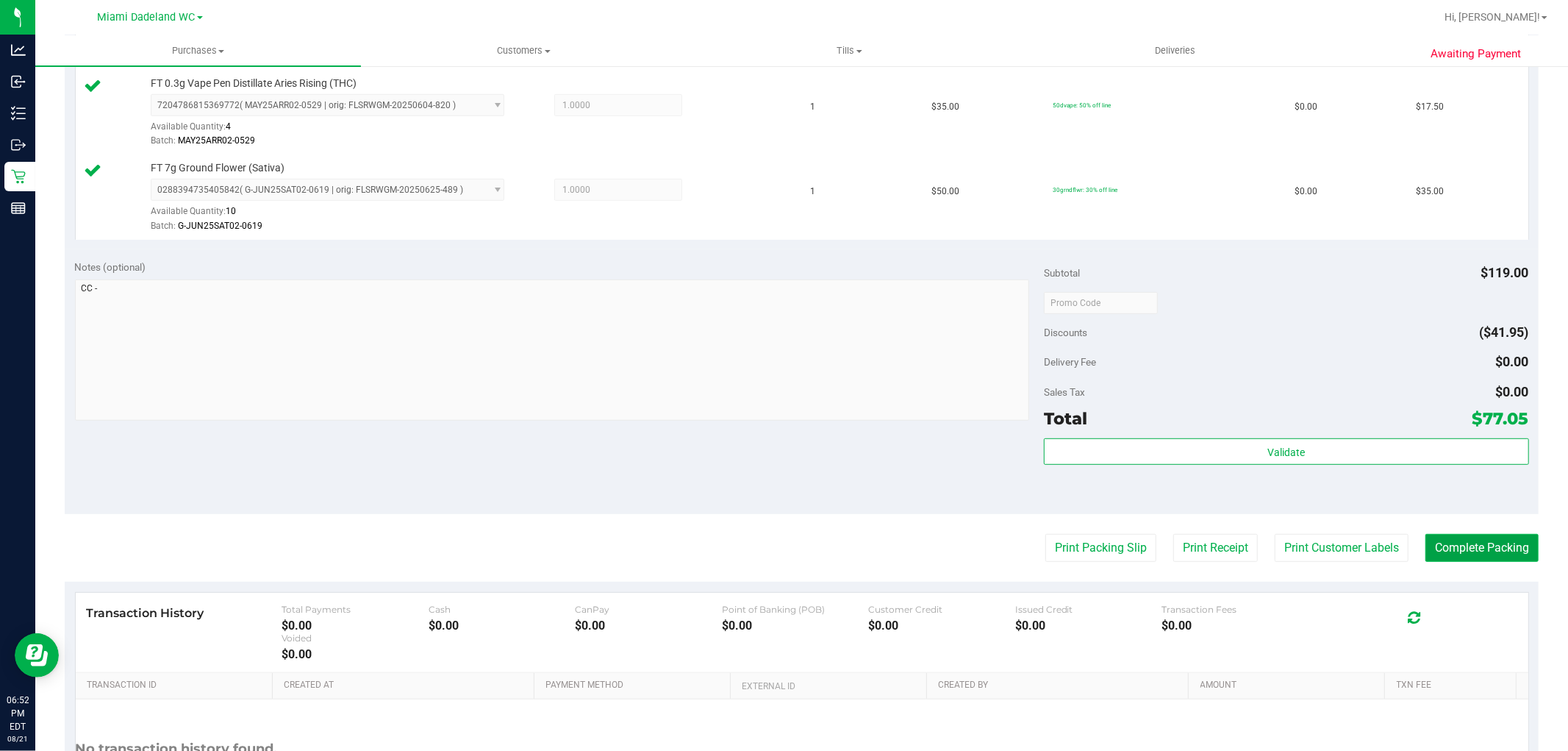
click at [1487, 557] on button "Complete Packing" at bounding box center [1482, 548] width 113 height 28
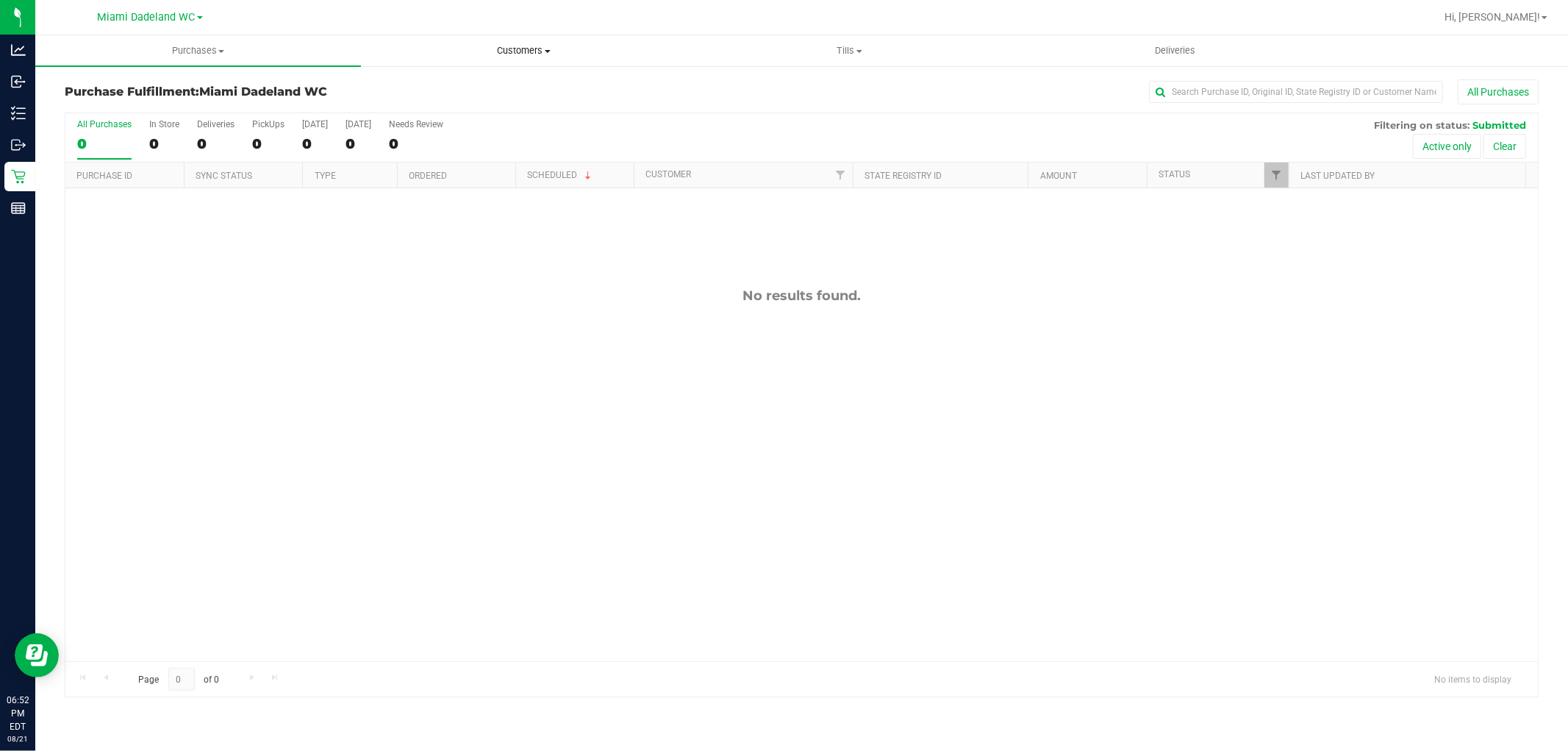
click at [513, 46] on span "Customers" at bounding box center [523, 51] width 324 height 14
click at [460, 85] on span "All customers" at bounding box center [414, 88] width 106 height 13
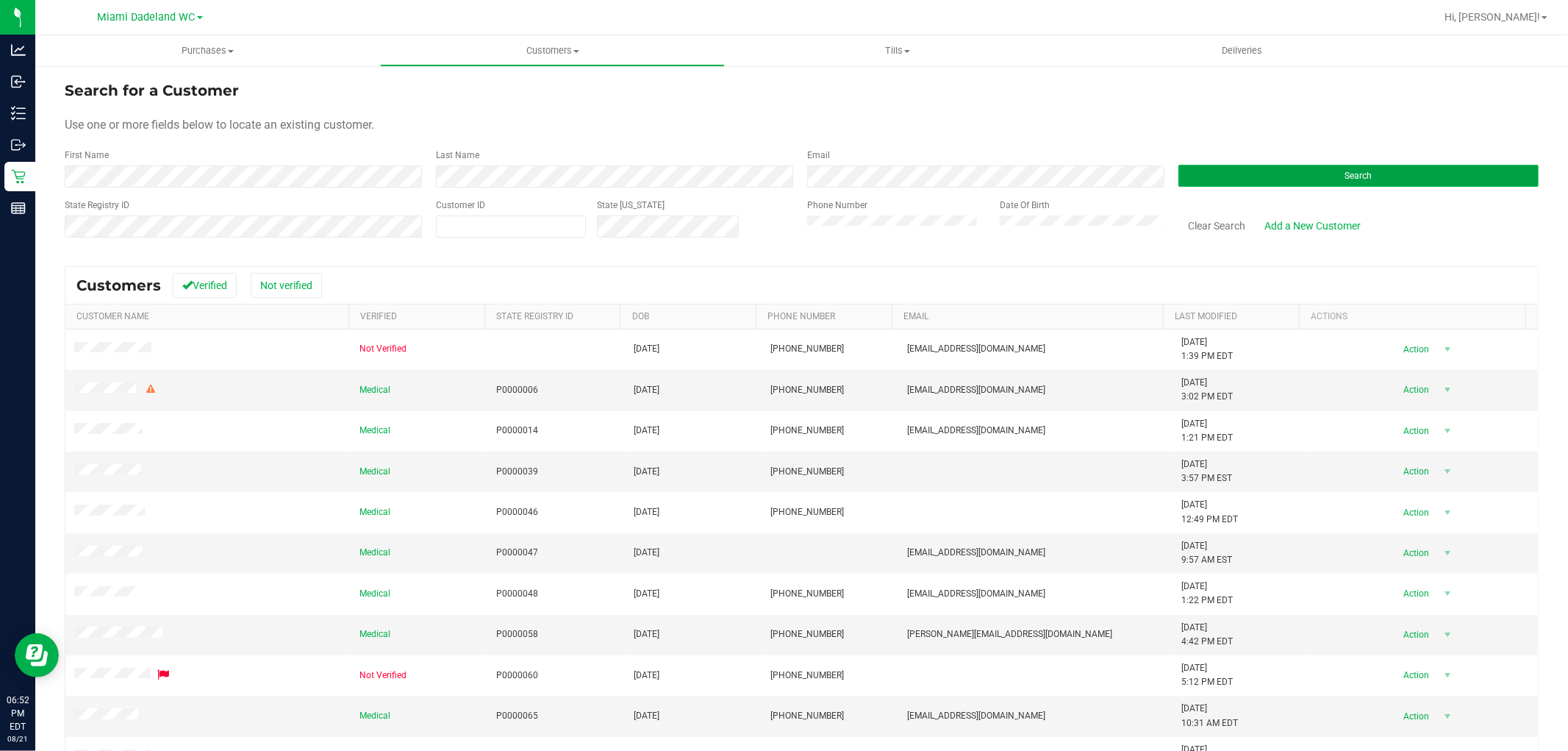
click at [1240, 179] on button "Search" at bounding box center [1359, 176] width 361 height 22
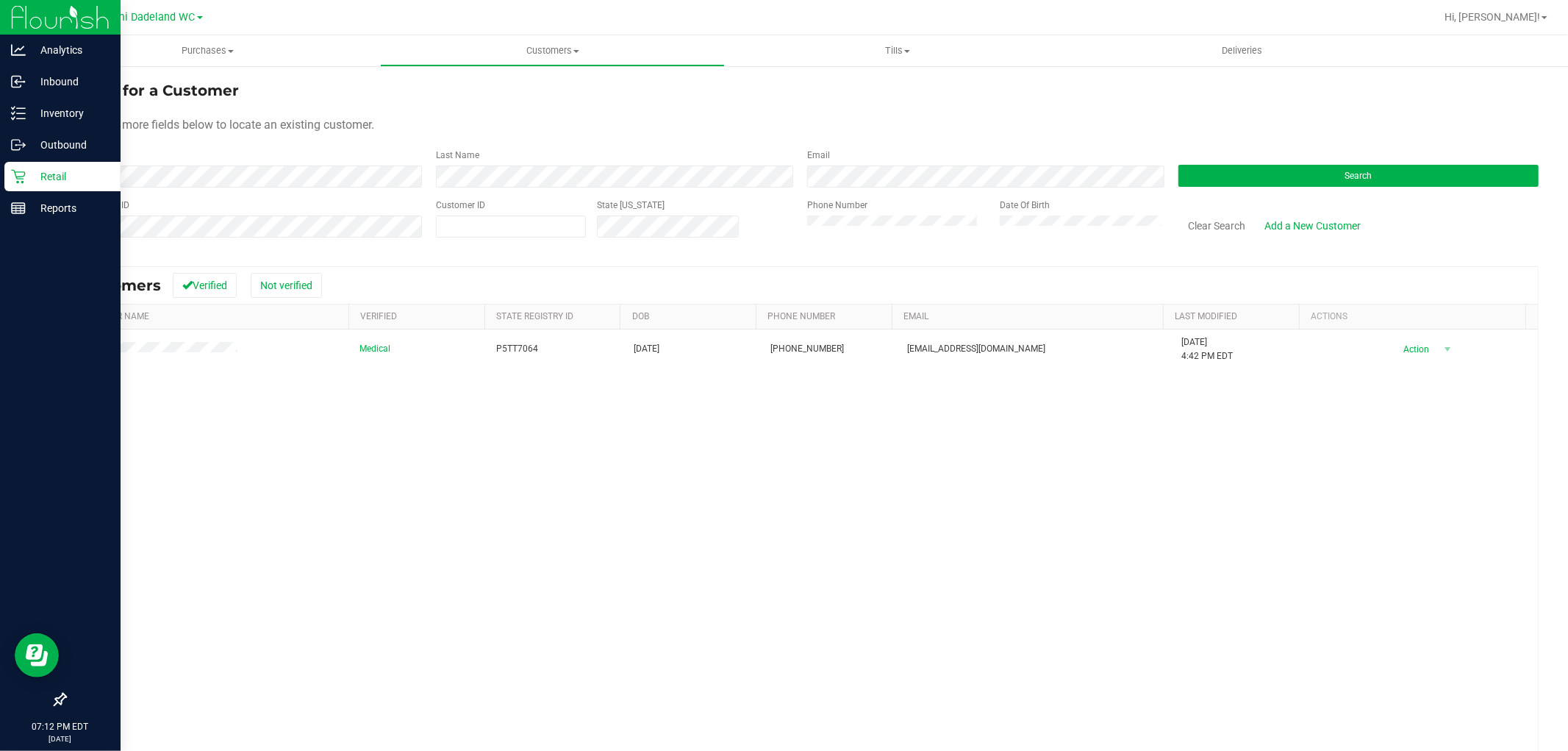
click at [52, 182] on p "Retail" at bounding box center [70, 176] width 88 height 18
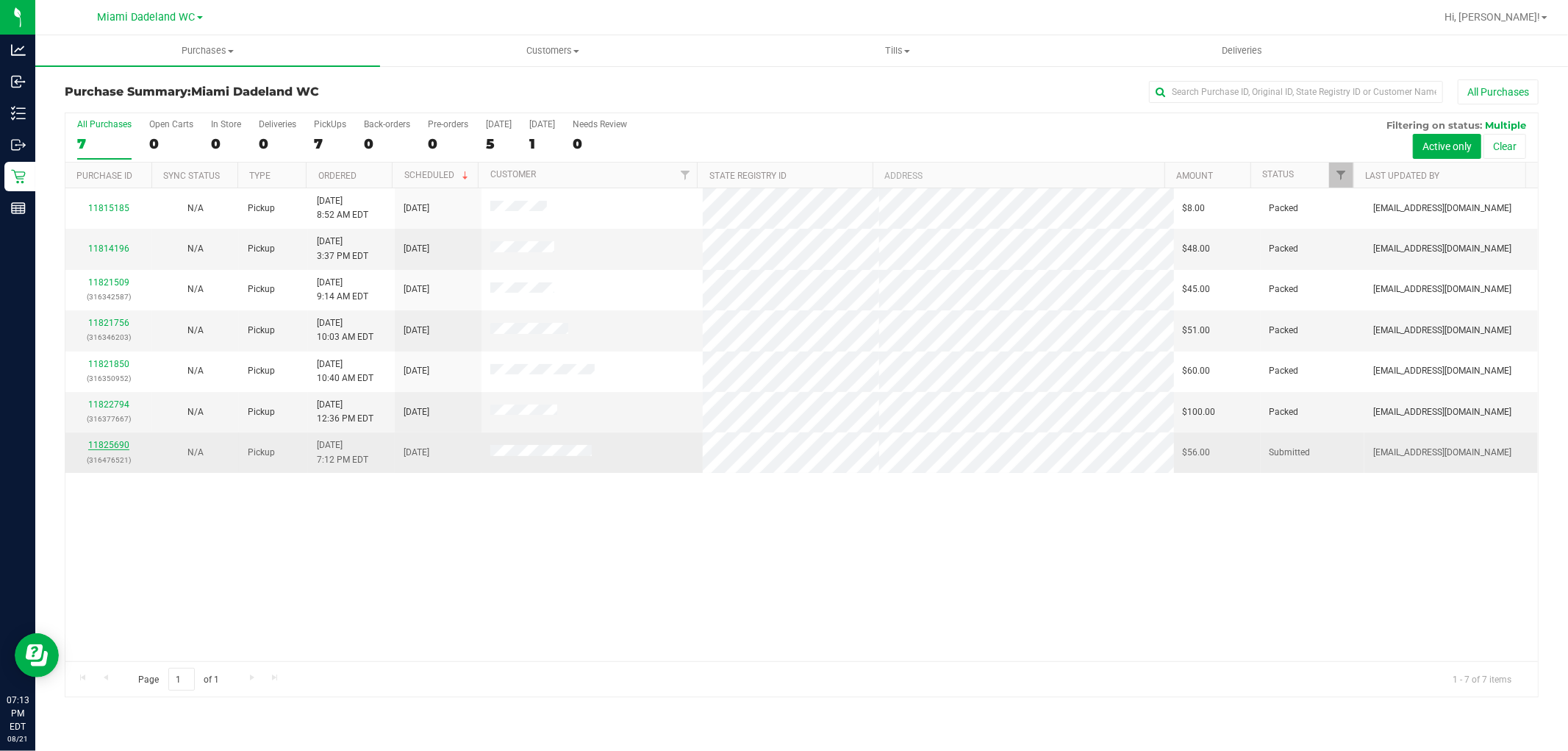
click at [112, 442] on link "11825690" at bounding box center [109, 445] width 41 height 10
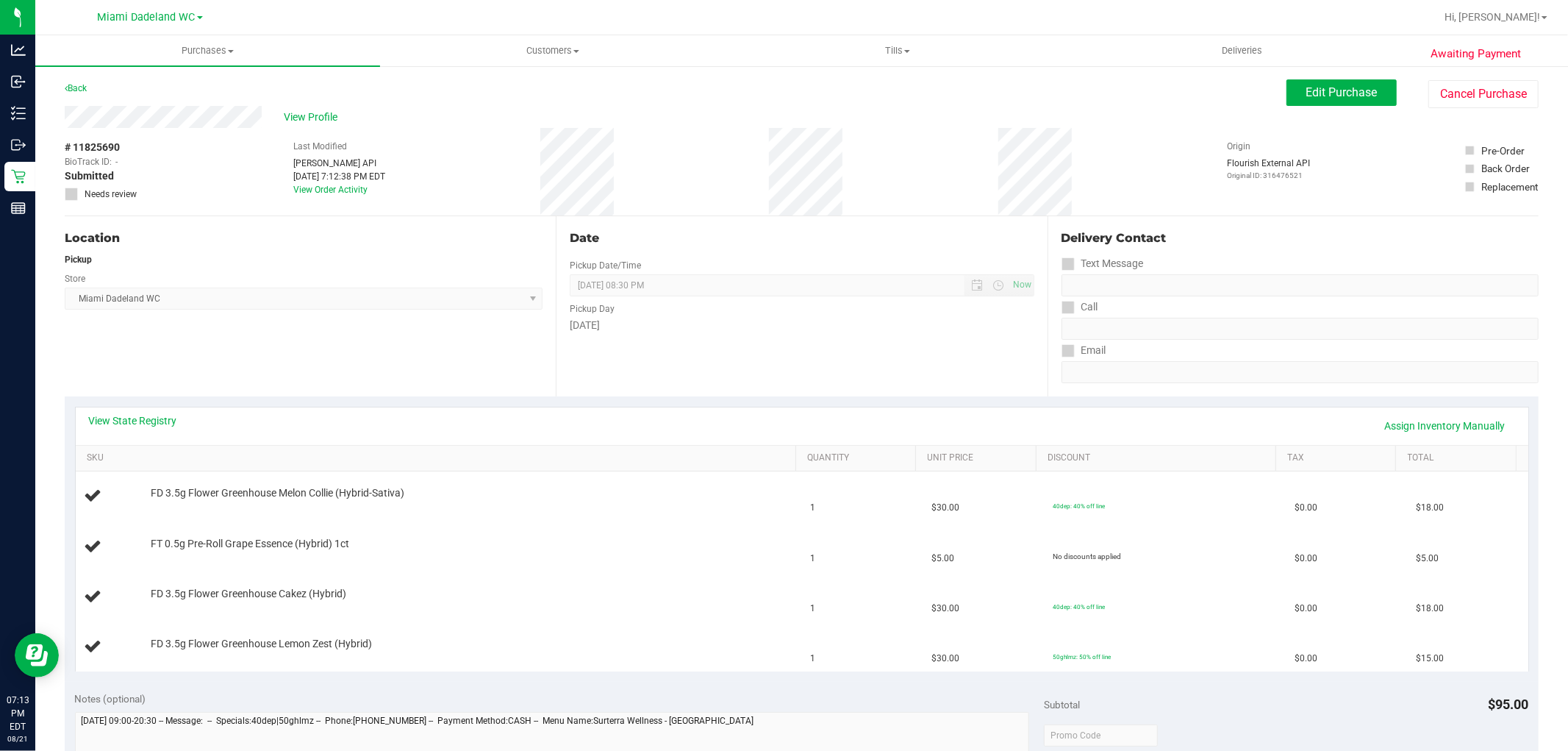
scroll to position [327, 0]
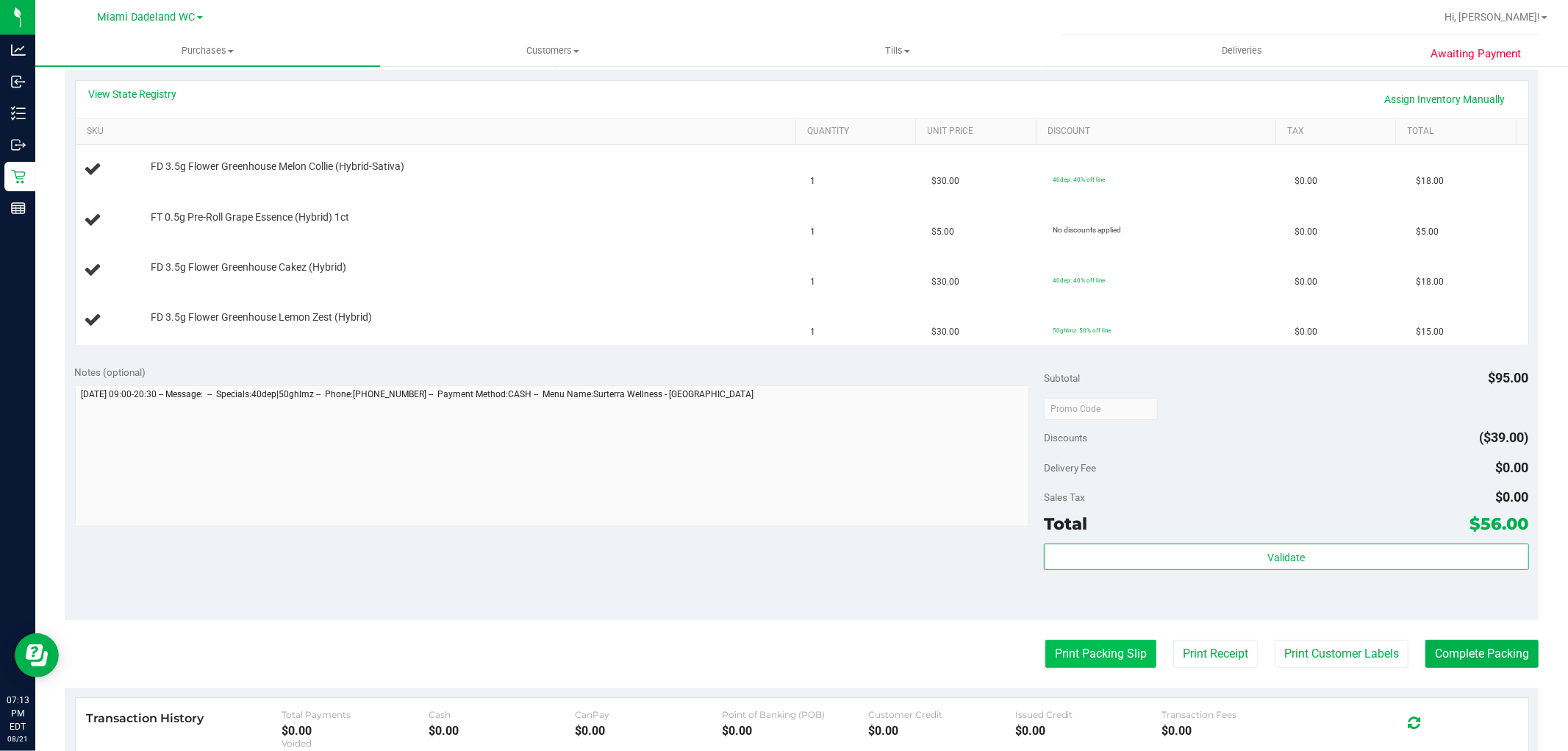
click at [1104, 644] on button "Print Packing Slip" at bounding box center [1101, 653] width 111 height 28
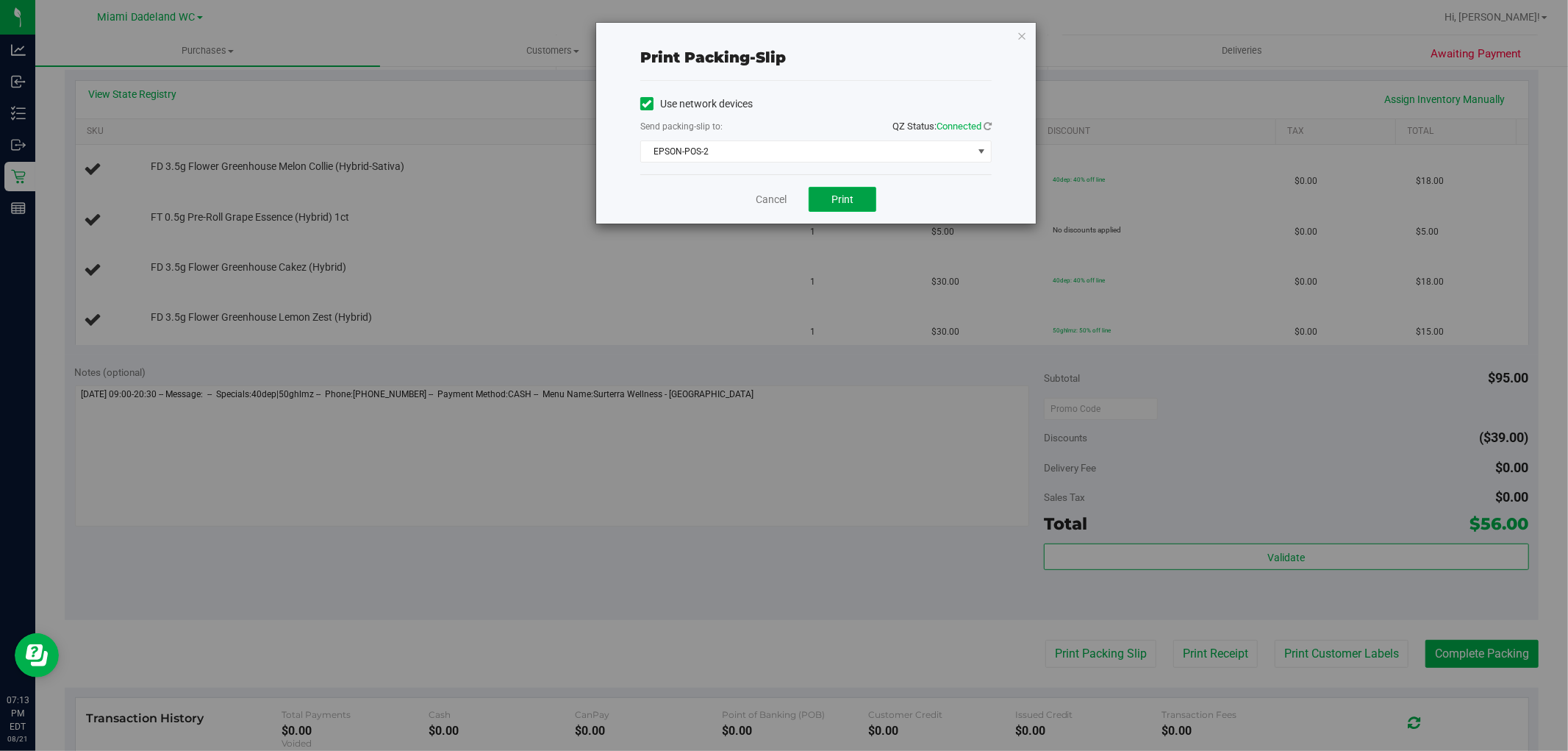
click at [849, 198] on span "Print" at bounding box center [843, 199] width 22 height 12
click at [769, 194] on link "Cancel" at bounding box center [771, 200] width 31 height 15
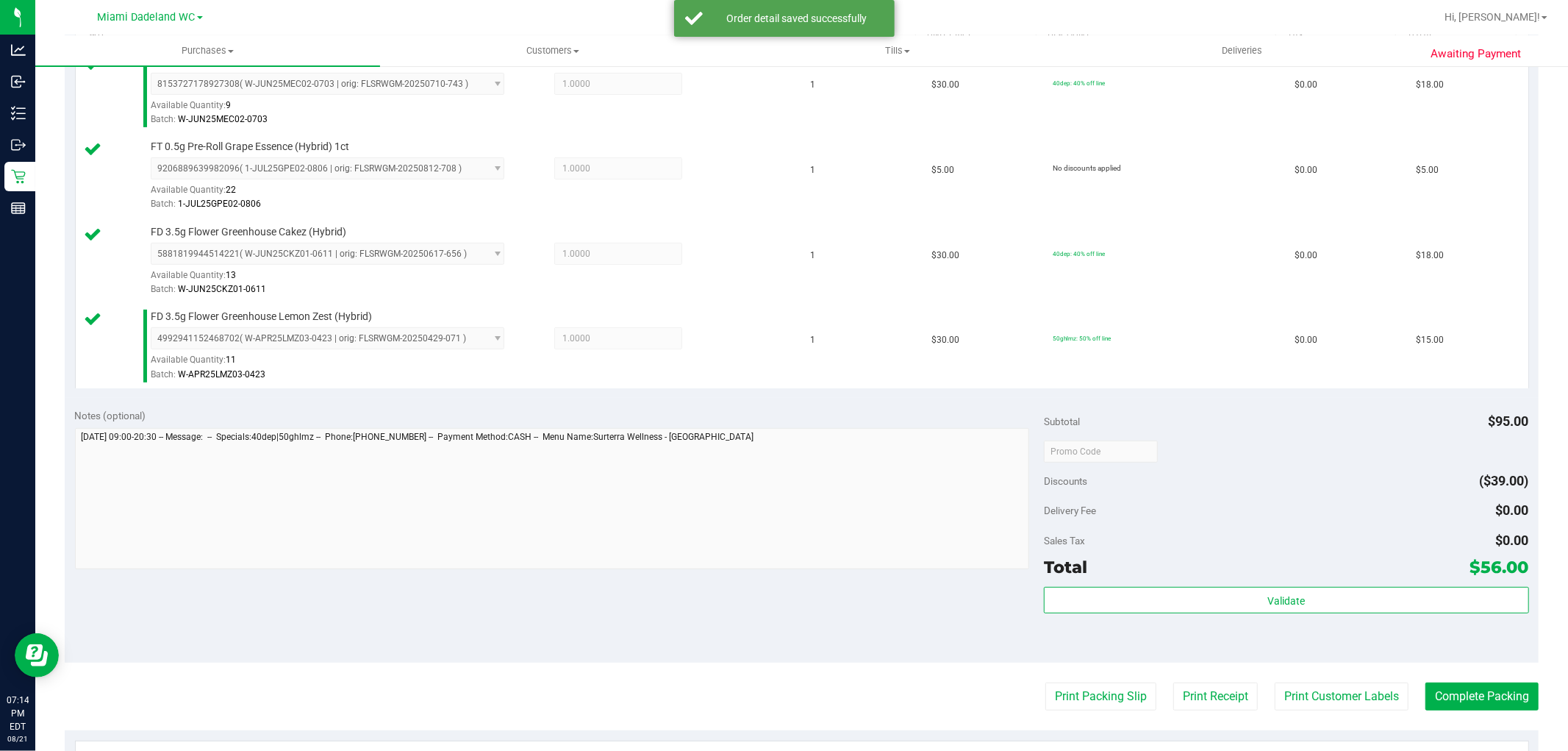
scroll to position [708, 0]
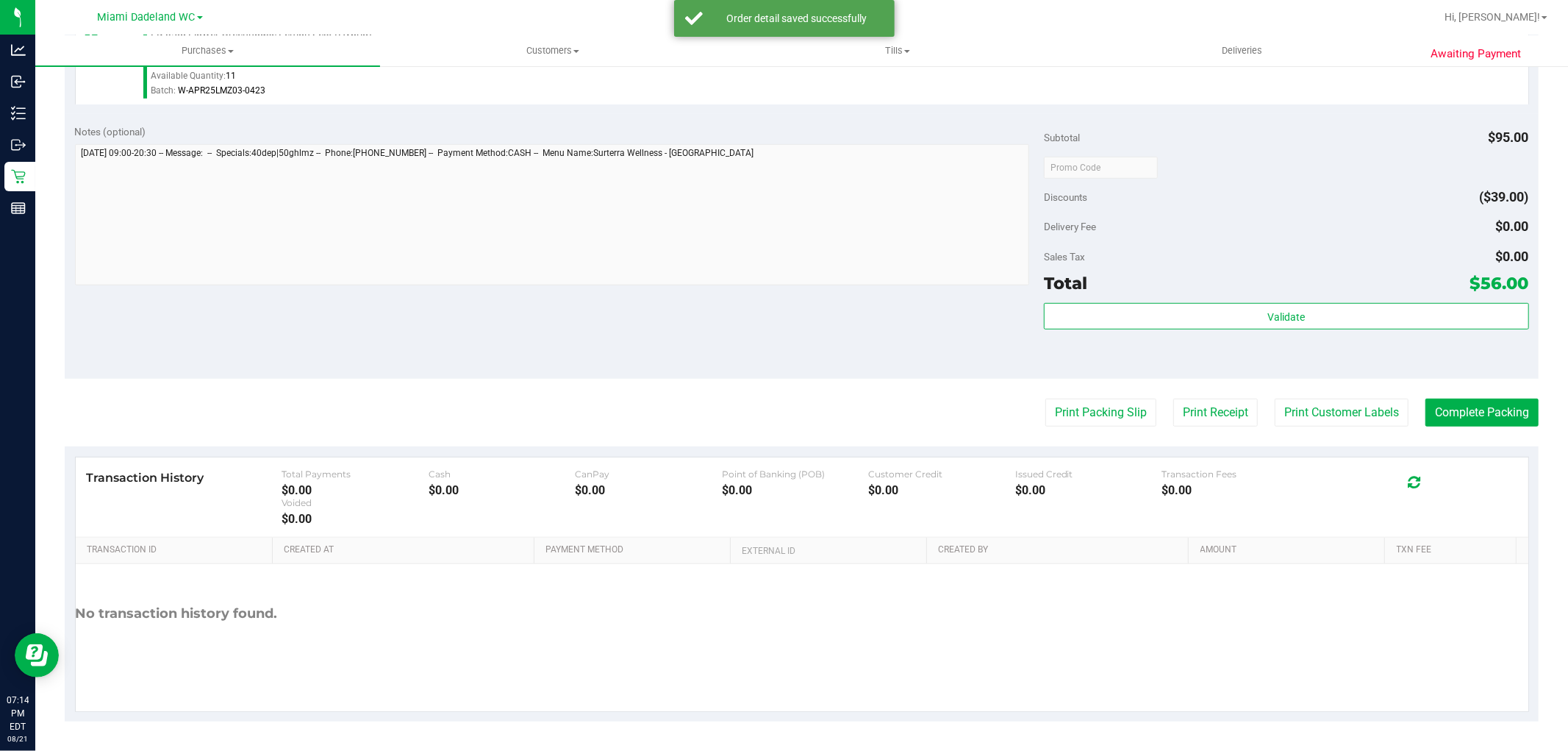
click at [1173, 334] on div "Validate" at bounding box center [1287, 336] width 485 height 66
click at [1164, 328] on div "Validate" at bounding box center [1287, 316] width 485 height 28
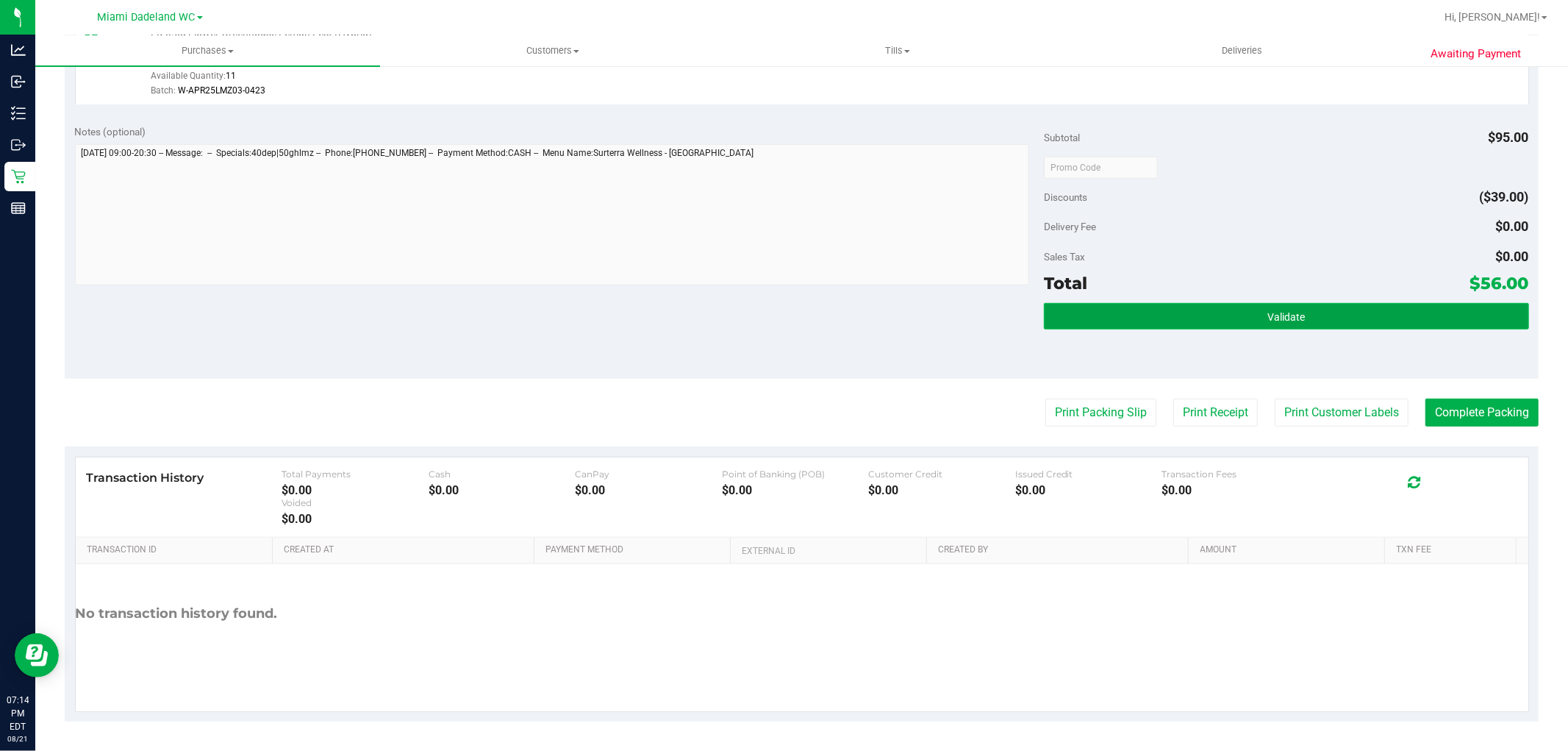
click at [1157, 319] on button "Validate" at bounding box center [1287, 316] width 485 height 26
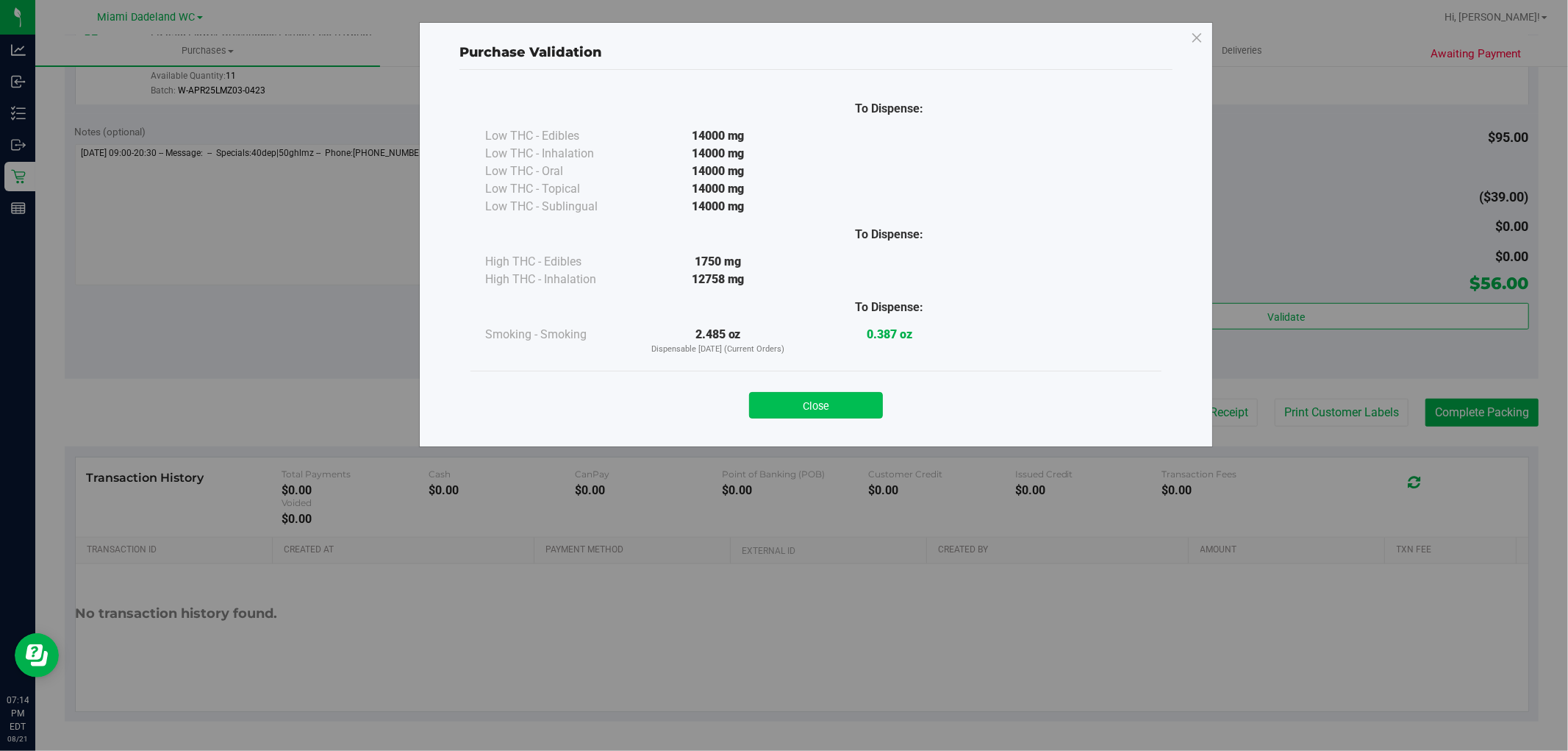
click at [804, 406] on button "Close" at bounding box center [815, 405] width 134 height 26
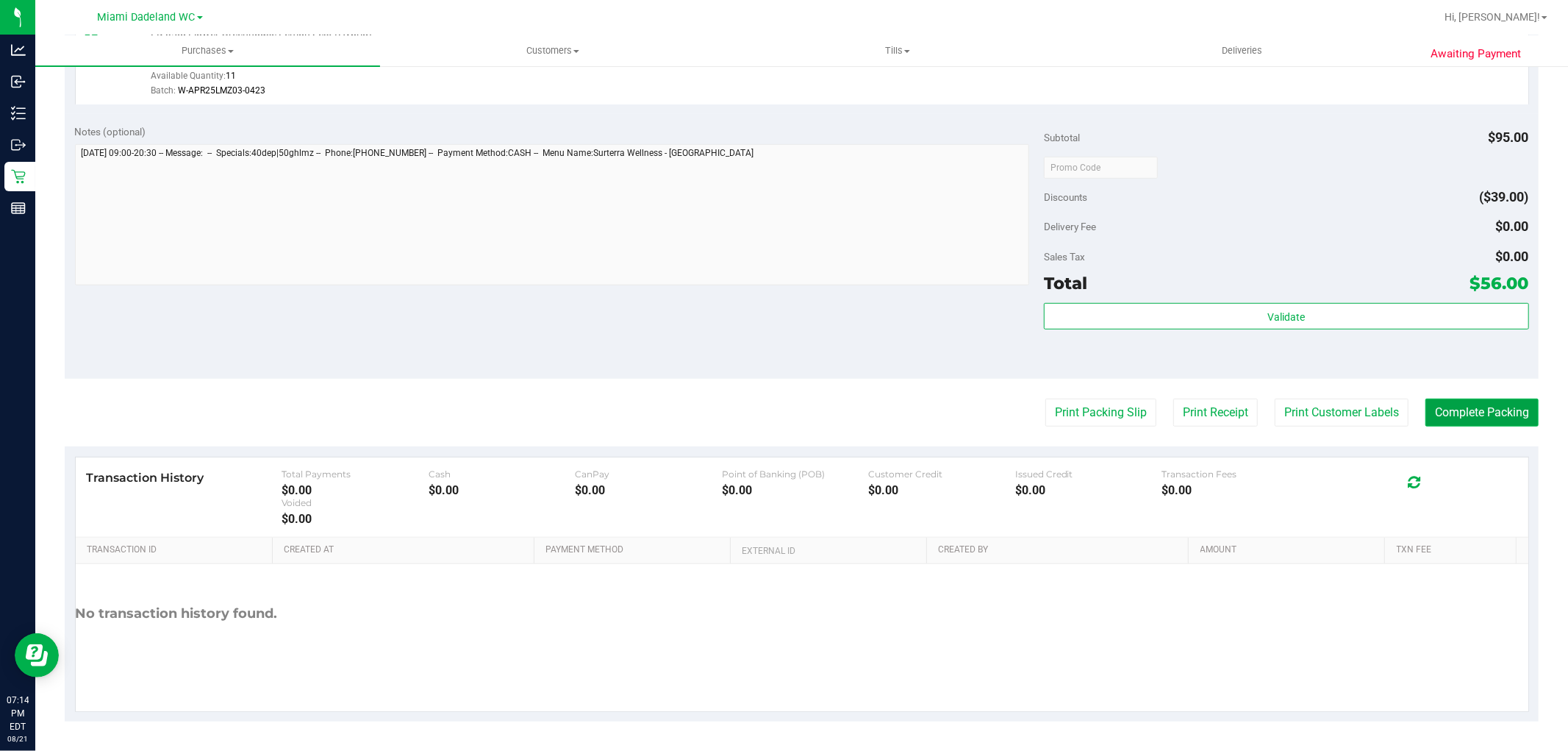
click at [1479, 405] on button "Complete Packing" at bounding box center [1482, 412] width 113 height 28
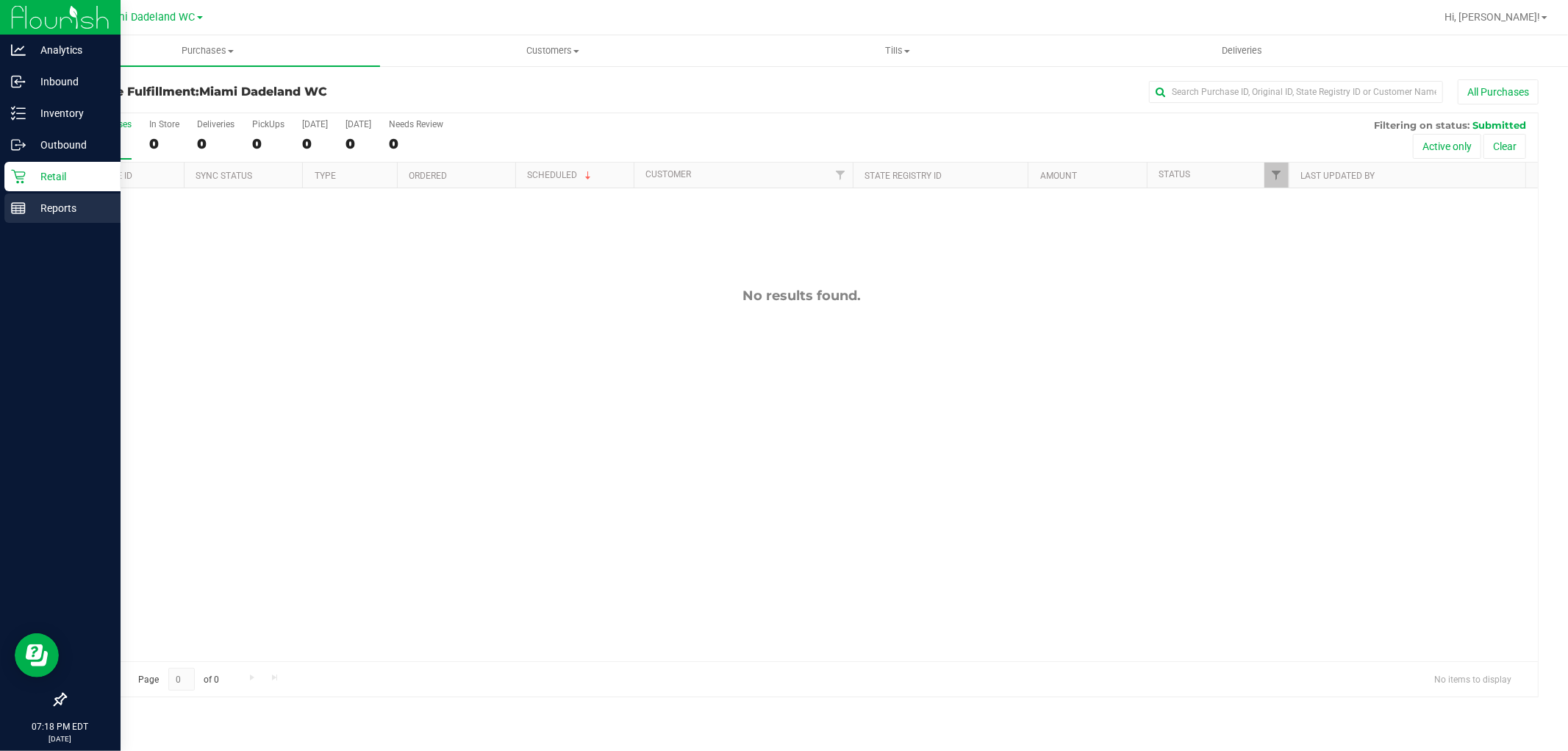
click at [20, 203] on icon at bounding box center [18, 208] width 14 height 14
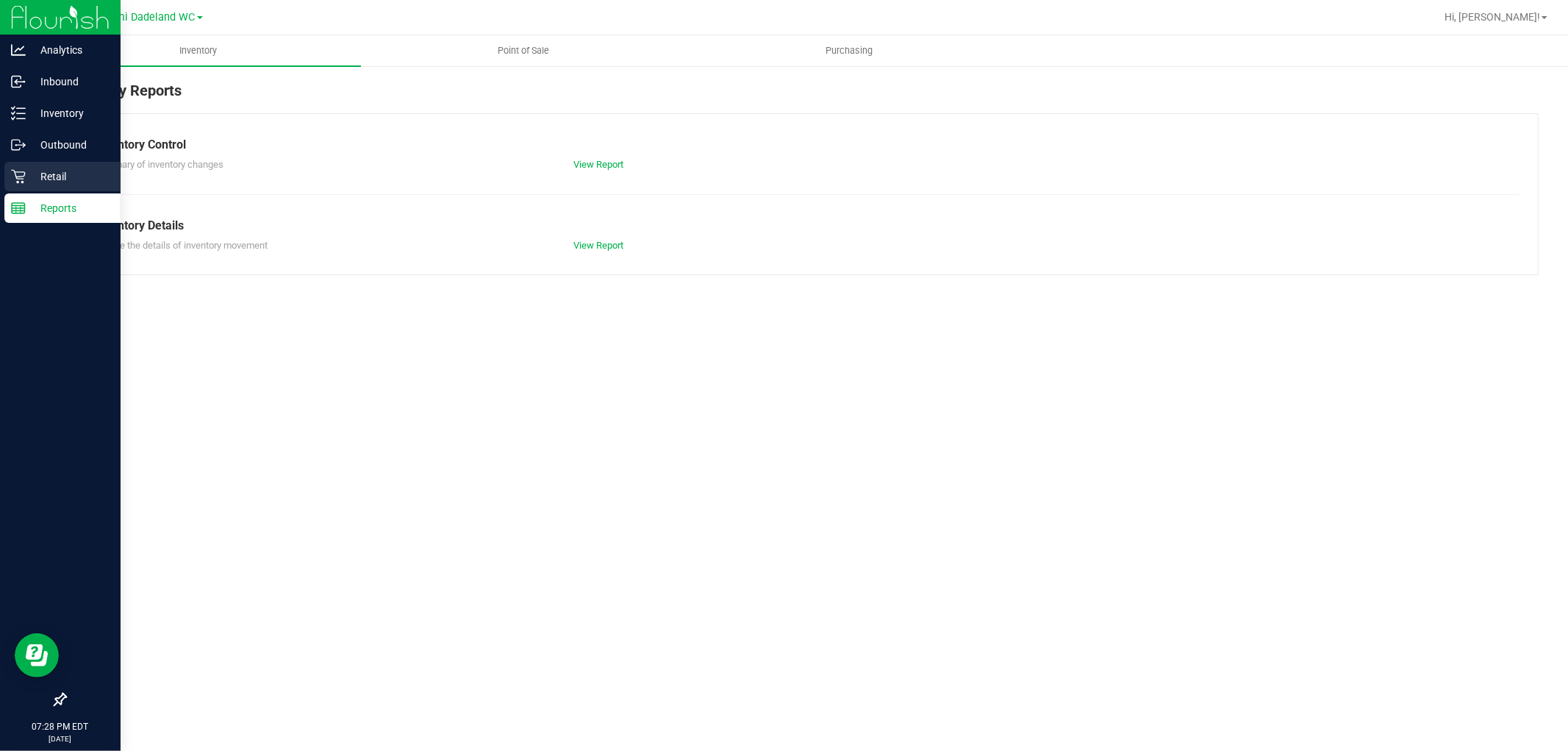
click at [17, 180] on icon at bounding box center [18, 176] width 14 height 14
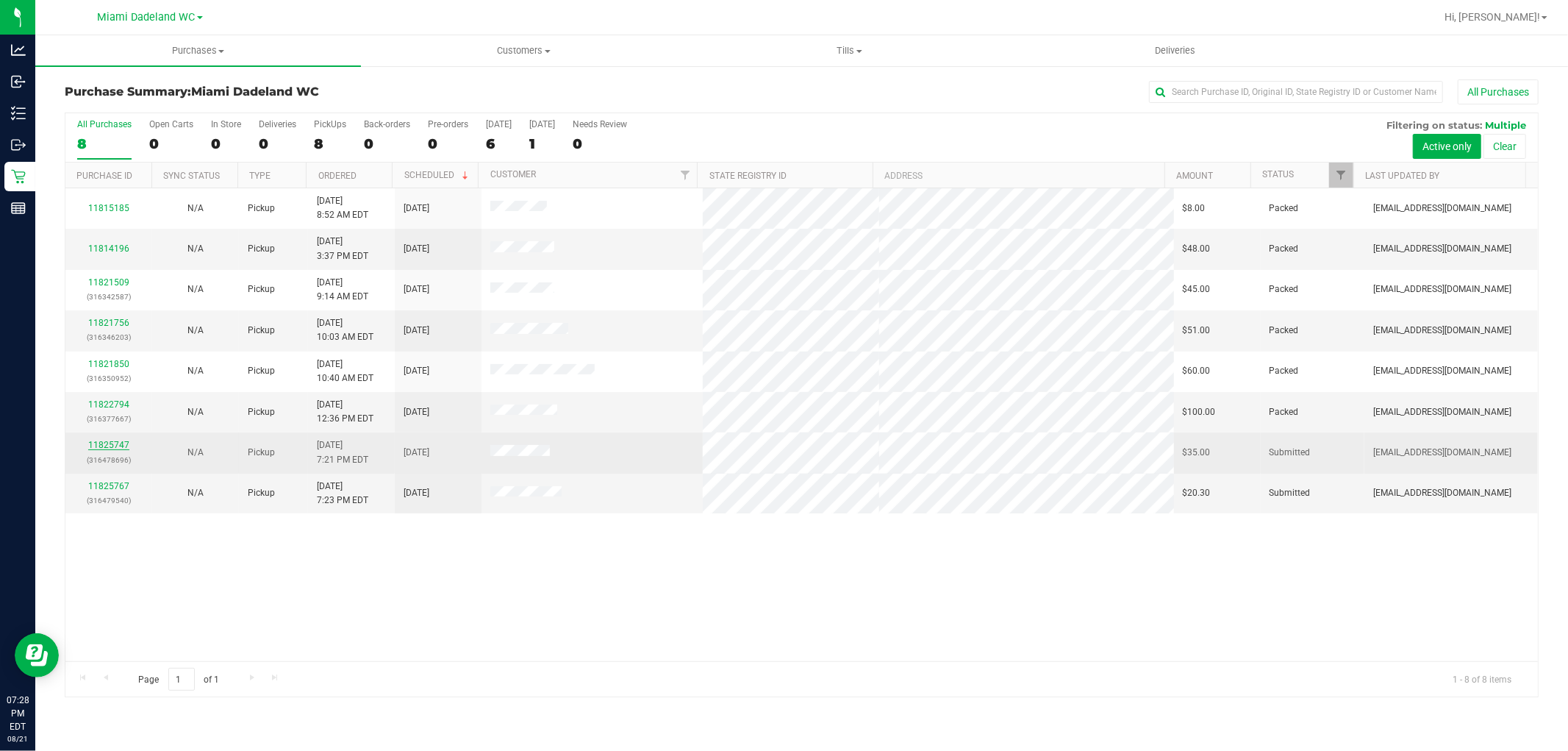
click at [115, 447] on link "11825747" at bounding box center [109, 445] width 41 height 10
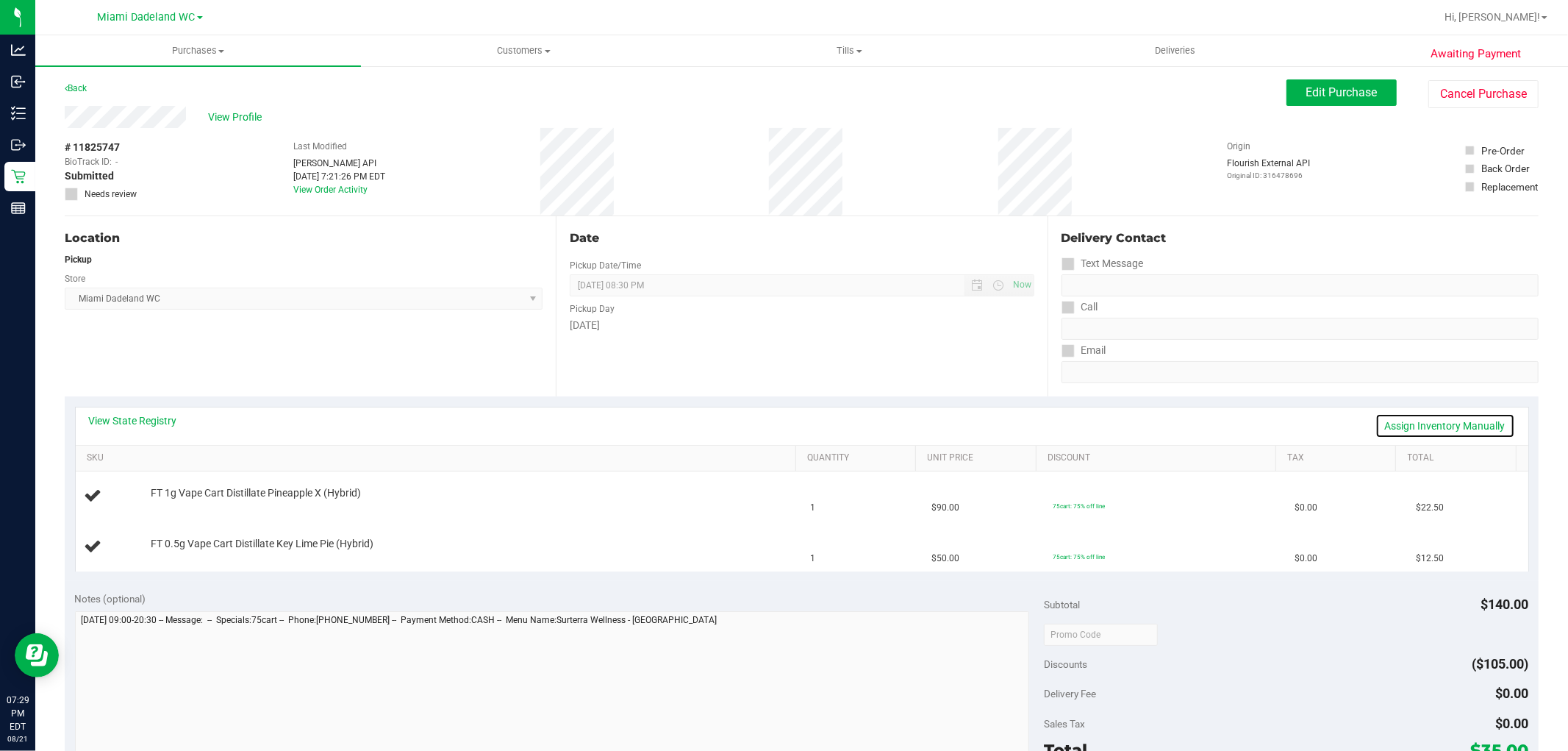
click at [1429, 435] on link "Assign Inventory Manually" at bounding box center [1446, 425] width 139 height 25
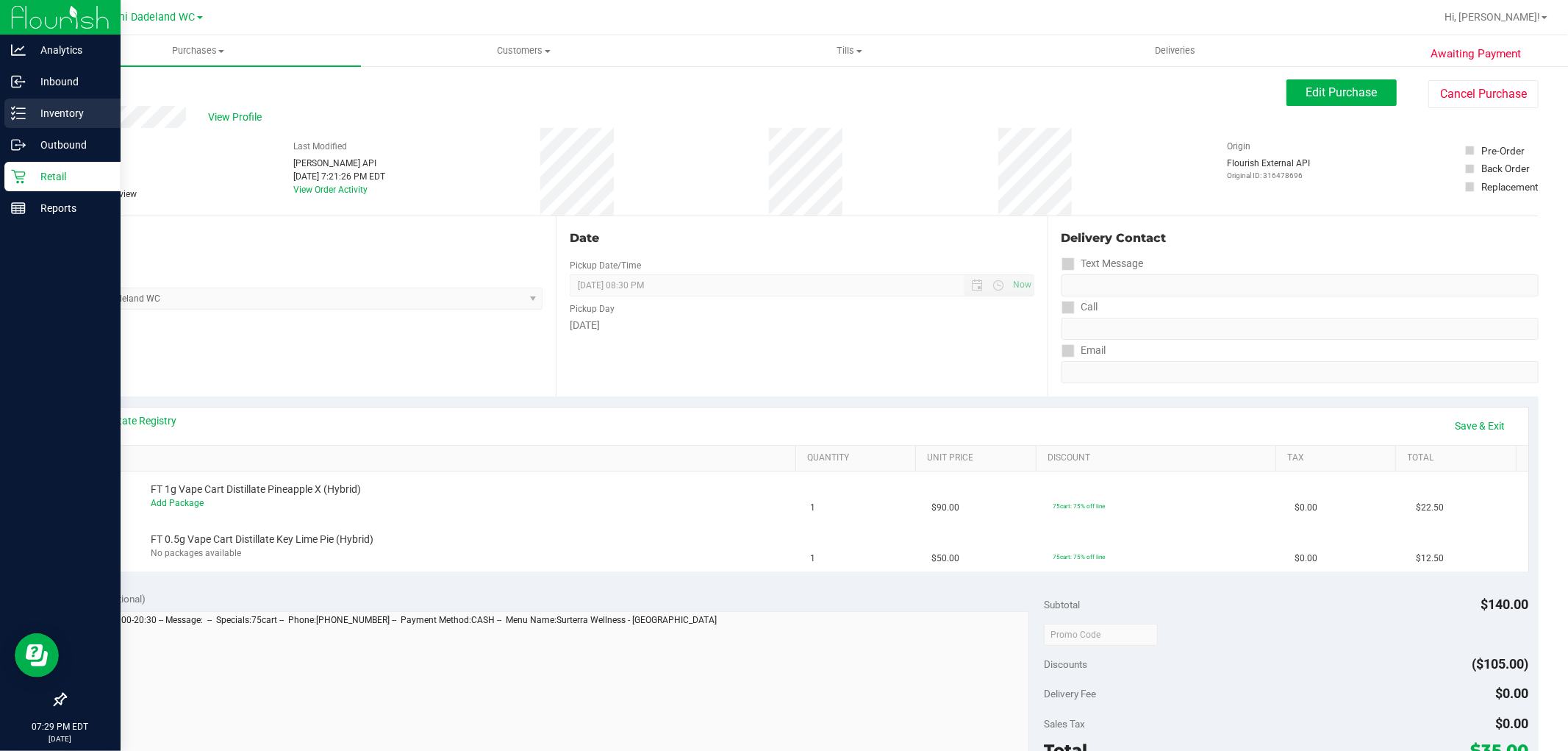
click at [50, 113] on p "Inventory" at bounding box center [70, 113] width 88 height 18
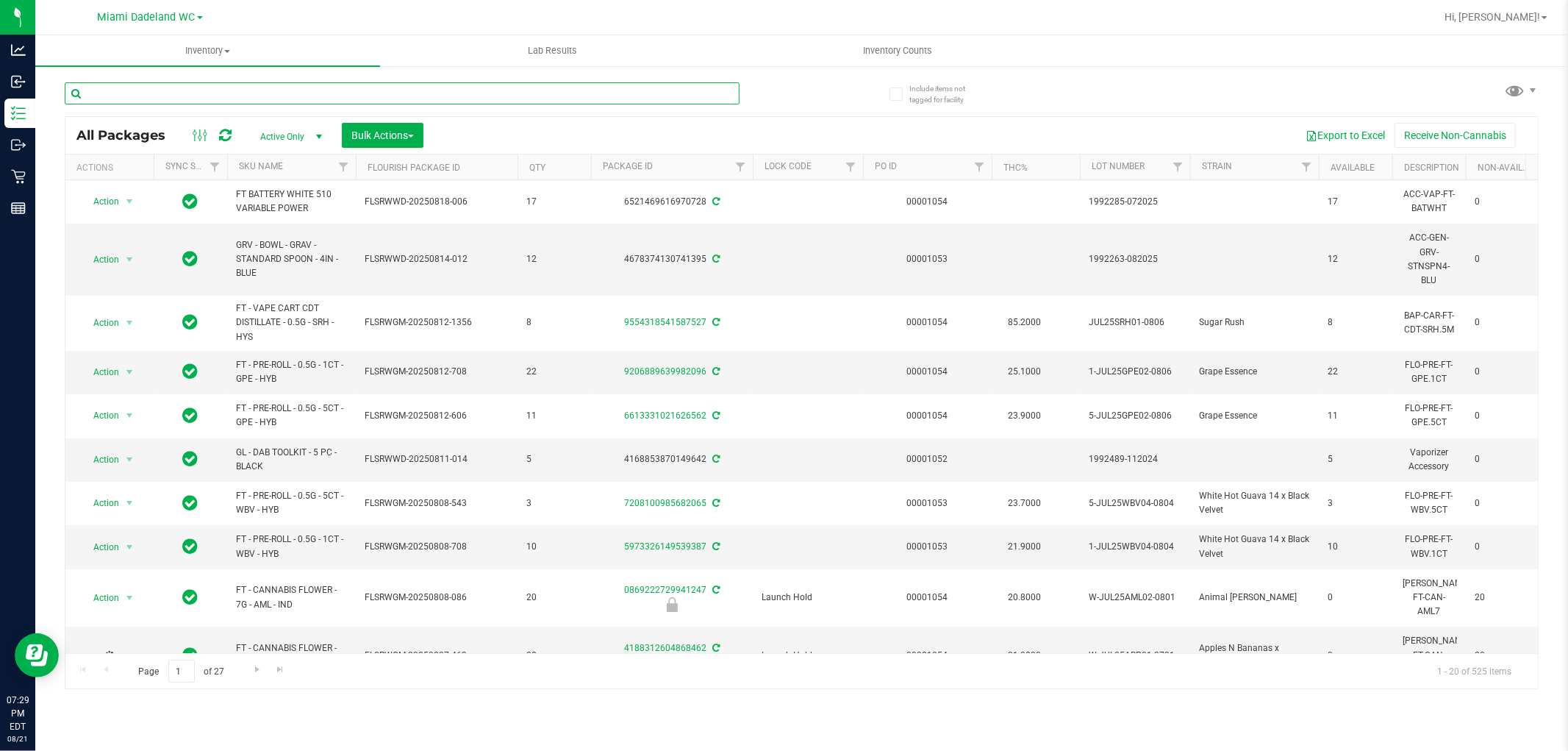
click at [214, 88] on input "text" at bounding box center [402, 94] width 675 height 22
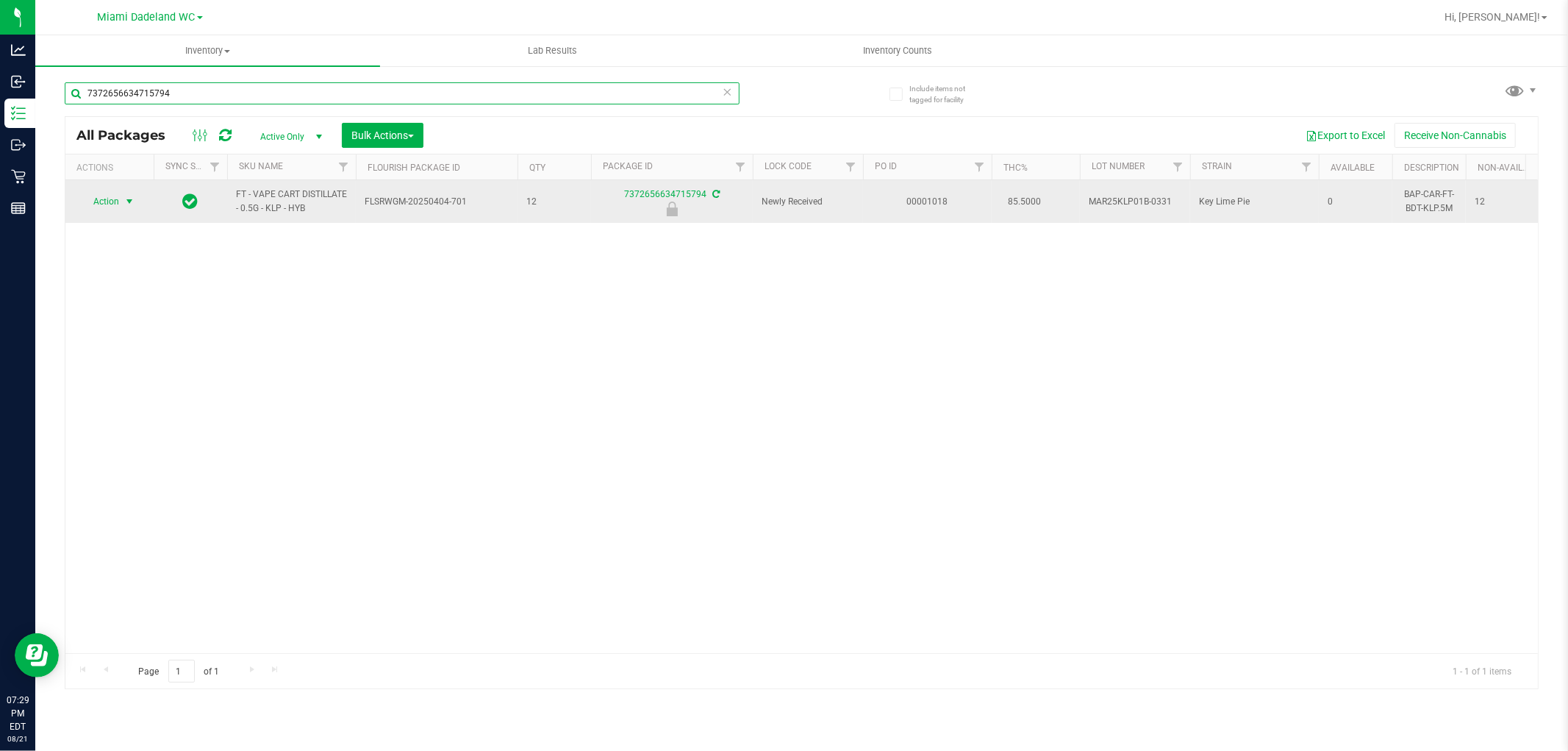
type input "7372656634715794"
click at [119, 200] on span "Action" at bounding box center [99, 202] width 40 height 20
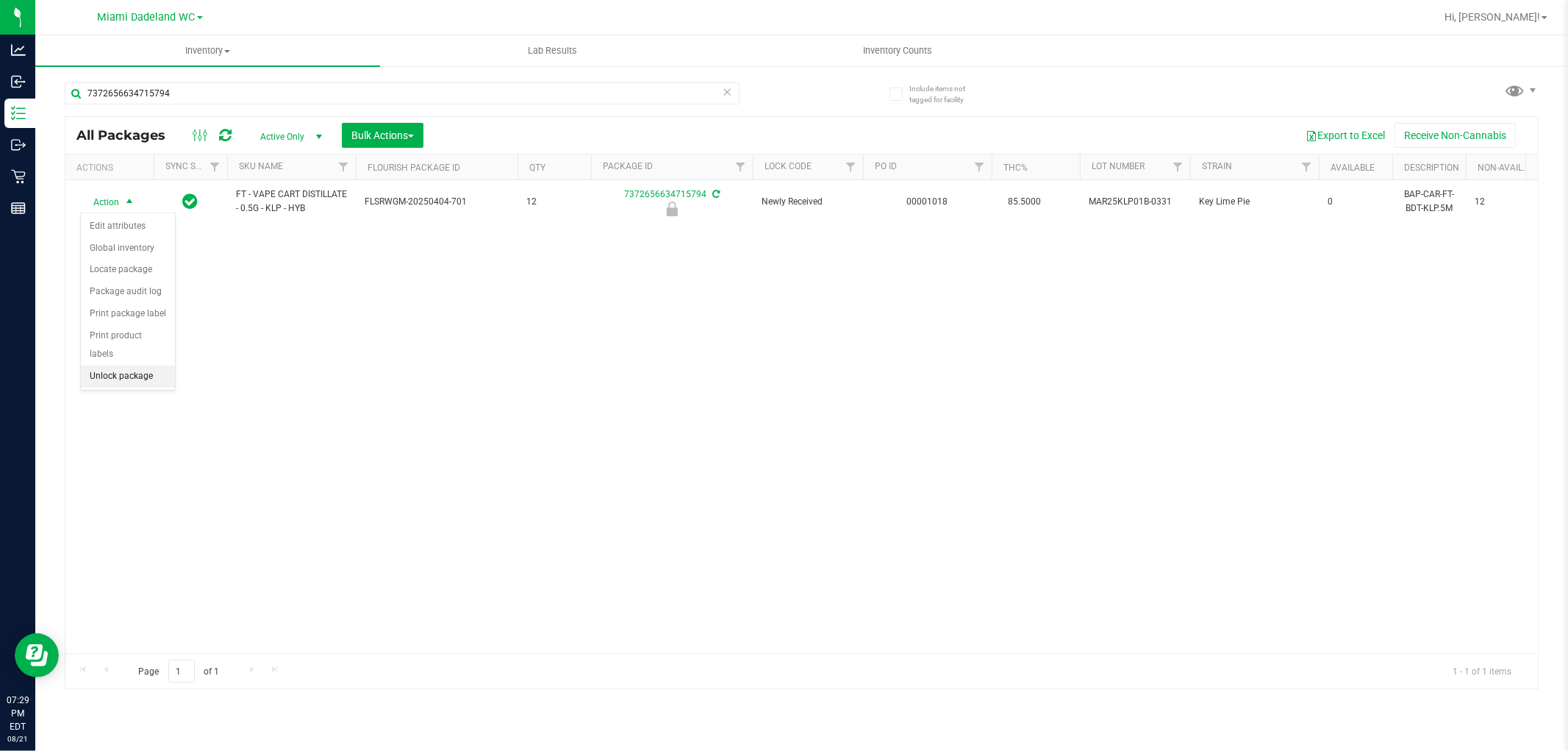
click at [150, 373] on li "Unlock package" at bounding box center [128, 377] width 94 height 22
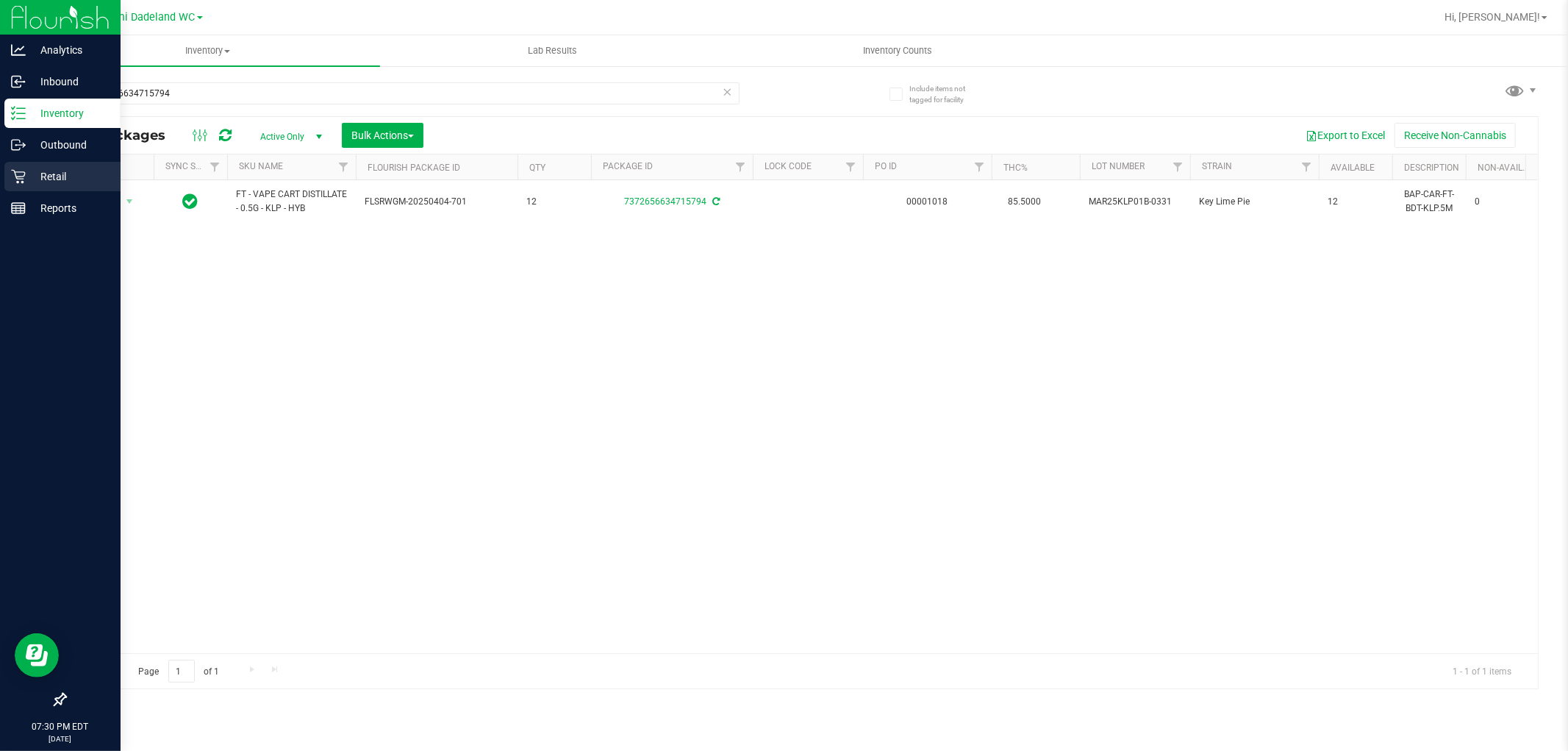
click at [27, 180] on p "Retail" at bounding box center [70, 176] width 88 height 18
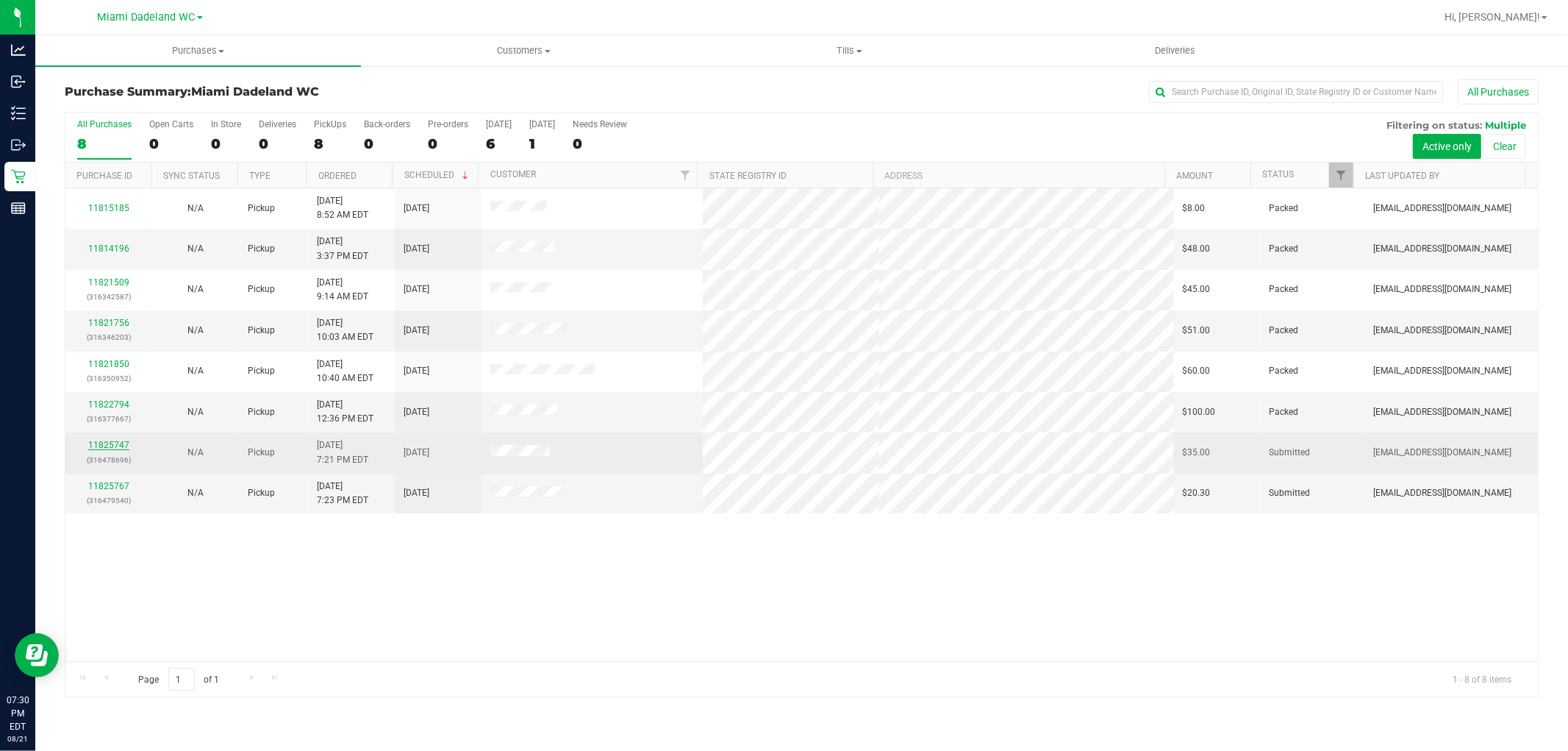
click at [108, 447] on link "11825747" at bounding box center [109, 445] width 41 height 10
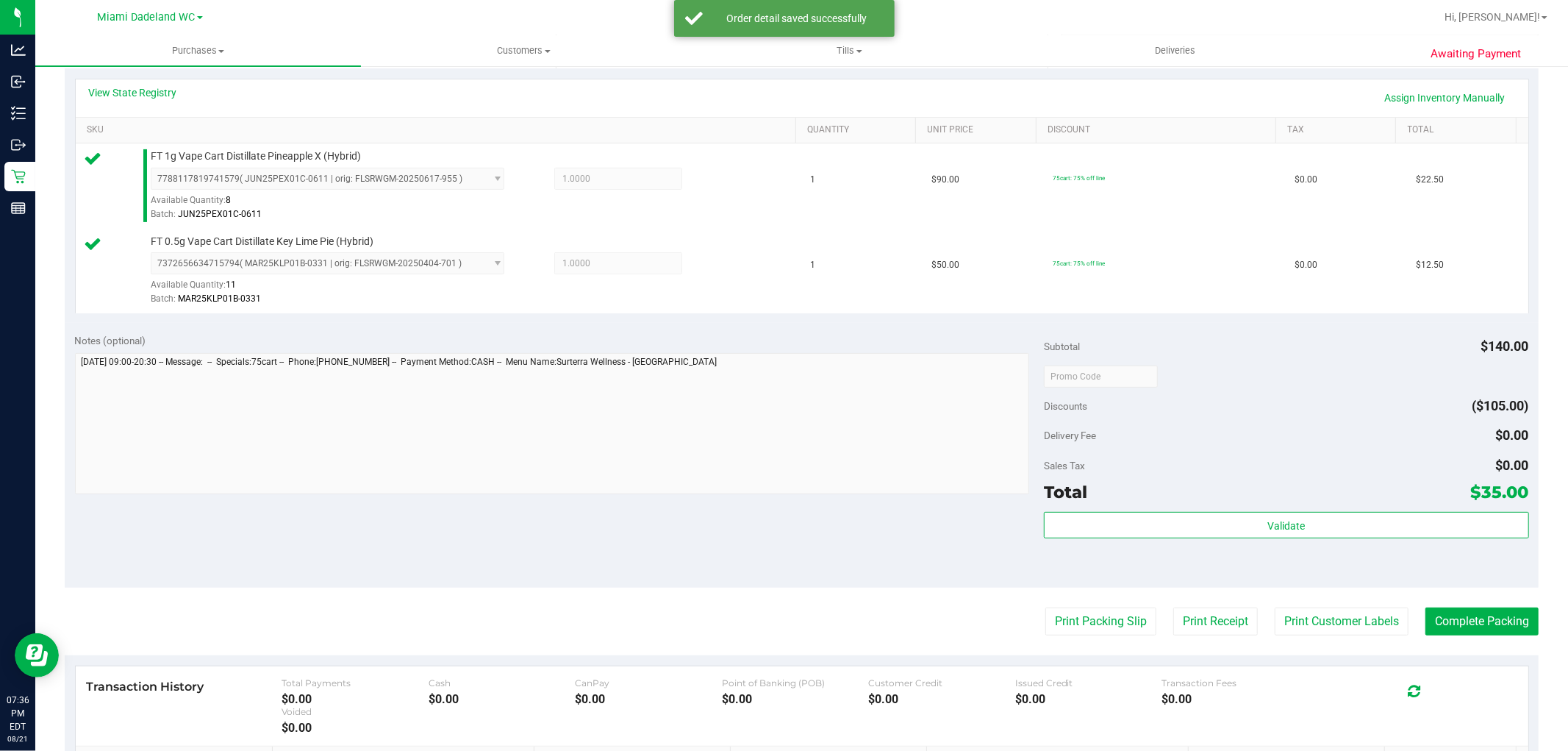
scroll to position [538, 0]
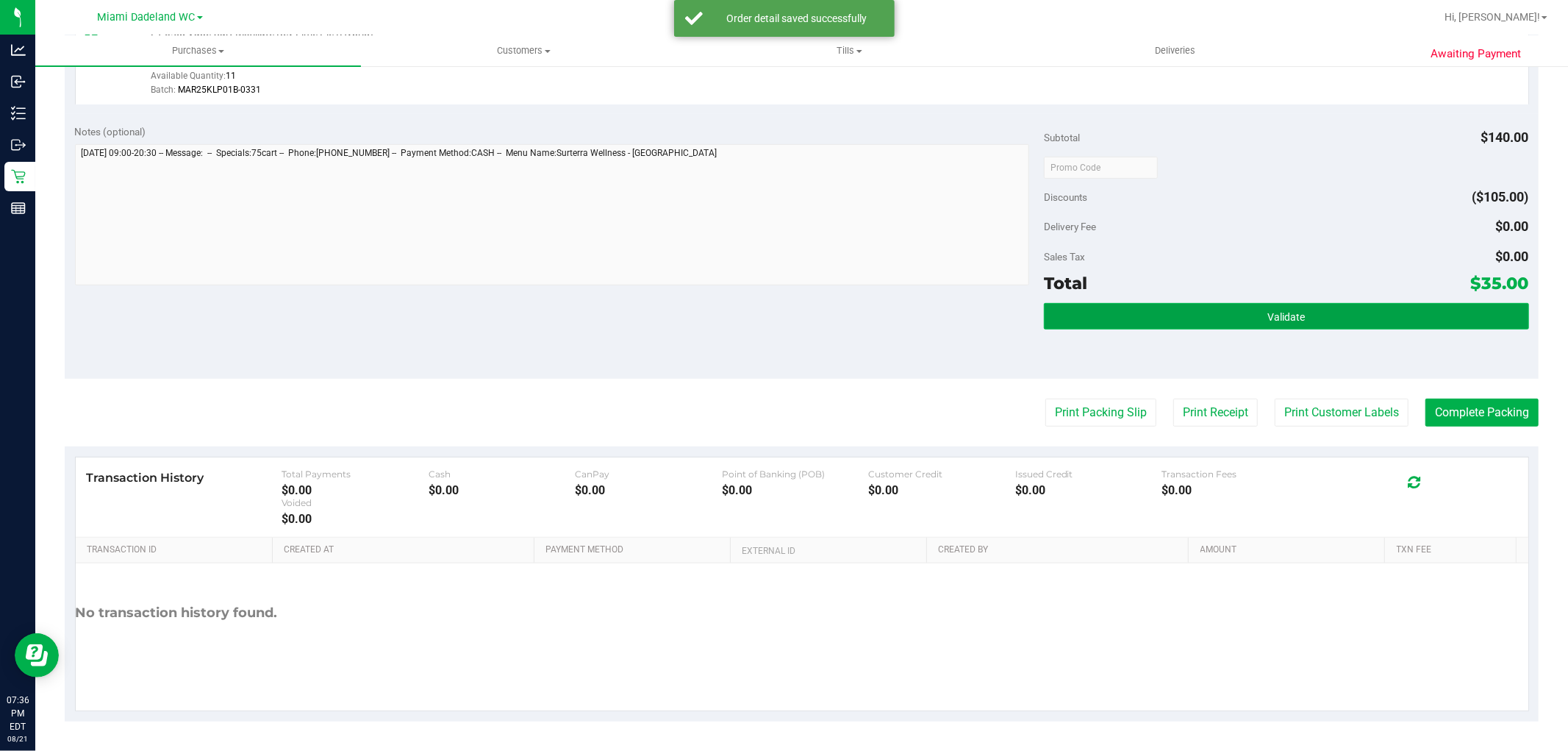
click at [1289, 321] on button "Validate" at bounding box center [1287, 316] width 485 height 26
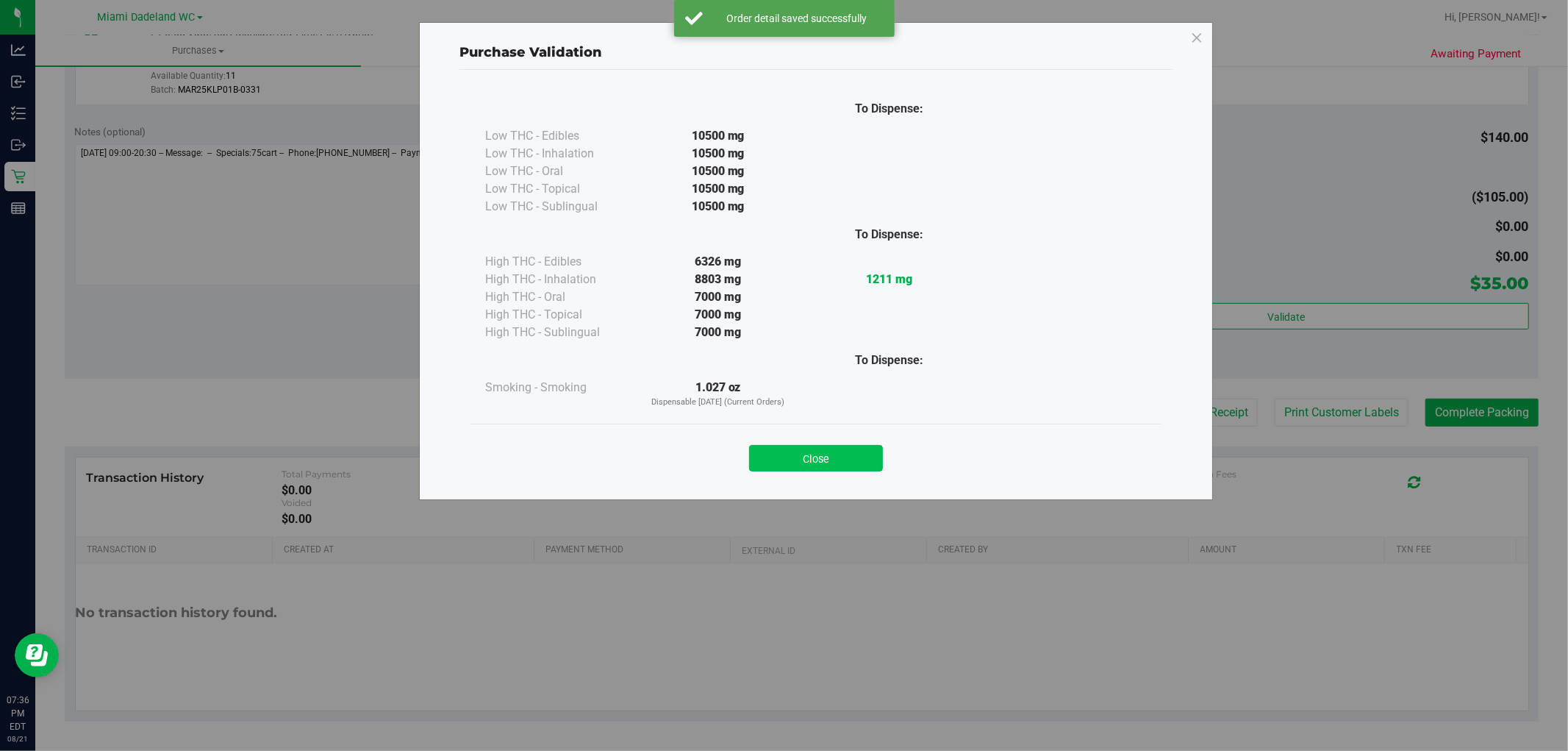
click at [855, 461] on button "Close" at bounding box center [815, 458] width 134 height 26
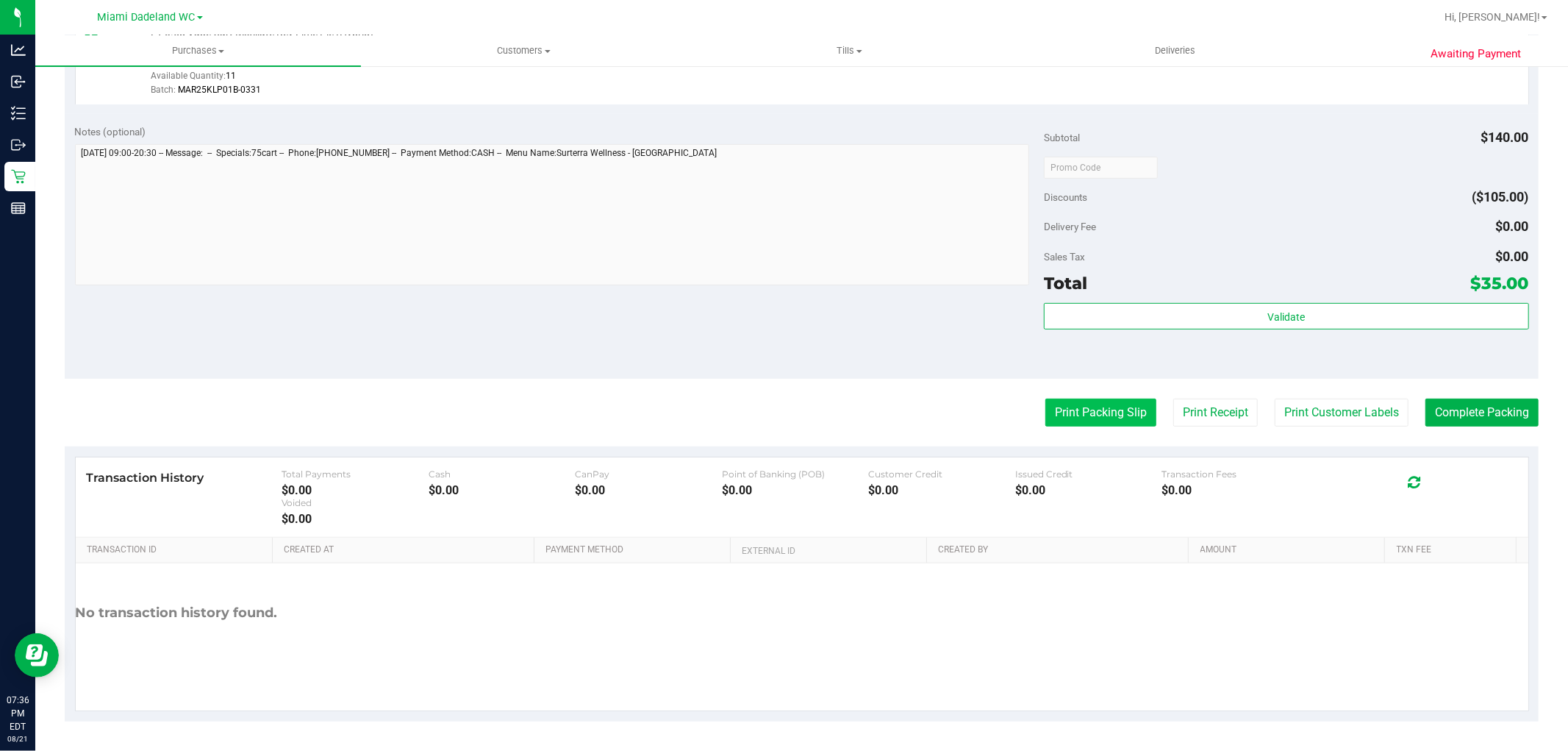
click at [1126, 407] on button "Print Packing Slip" at bounding box center [1101, 412] width 111 height 28
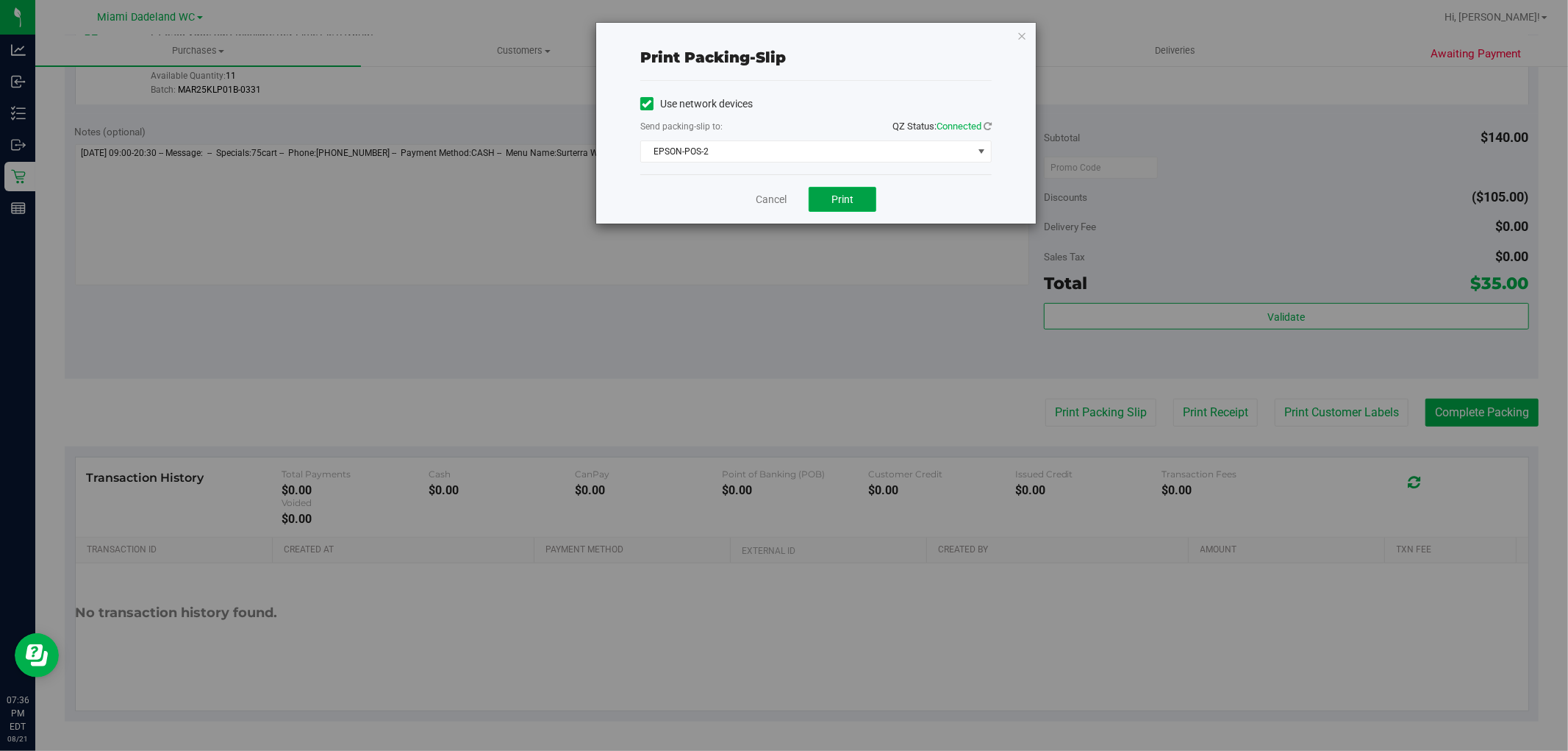
click at [837, 201] on span "Print" at bounding box center [843, 199] width 22 height 12
click at [769, 197] on link "Cancel" at bounding box center [771, 200] width 31 height 15
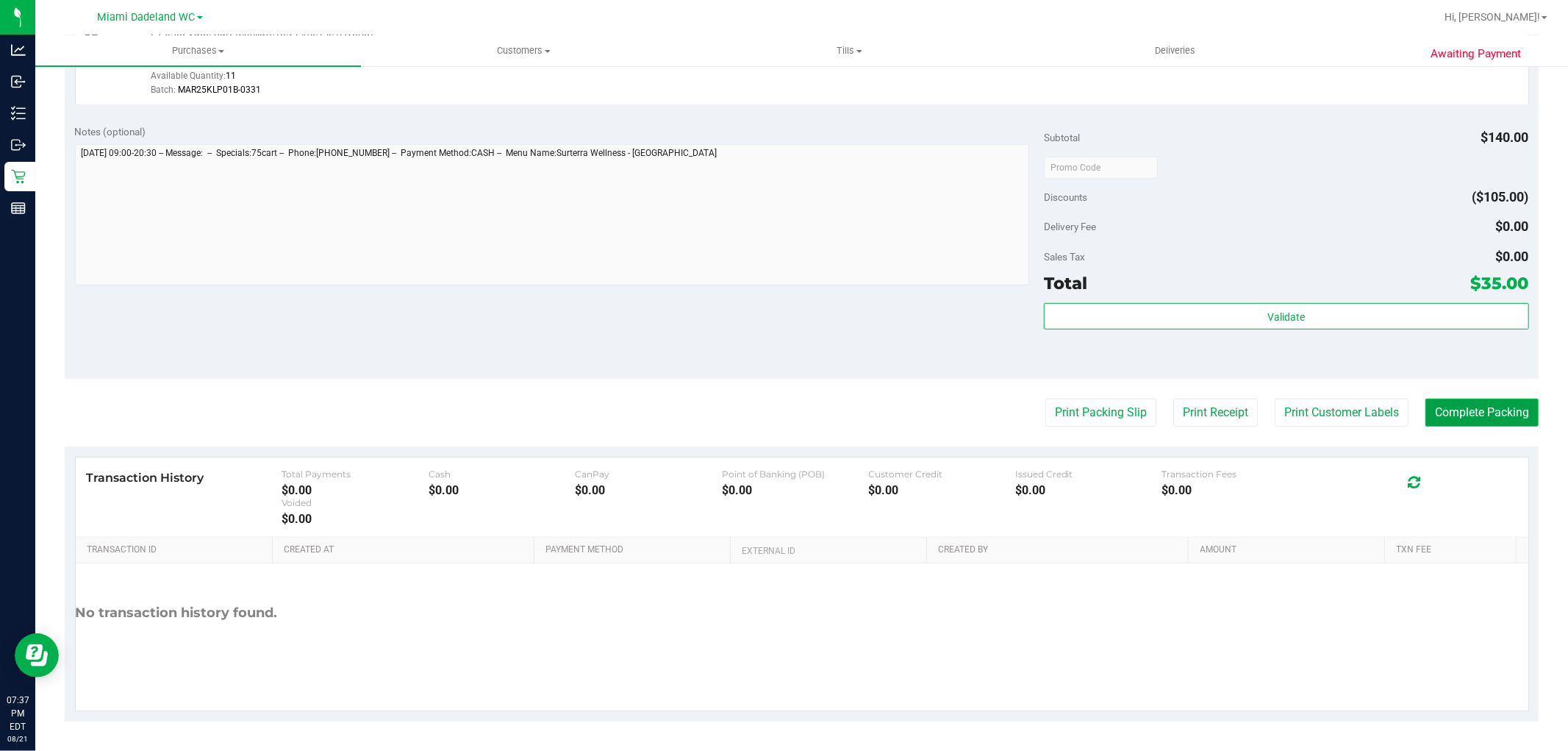
click at [1483, 414] on button "Complete Packing" at bounding box center [1482, 412] width 113 height 28
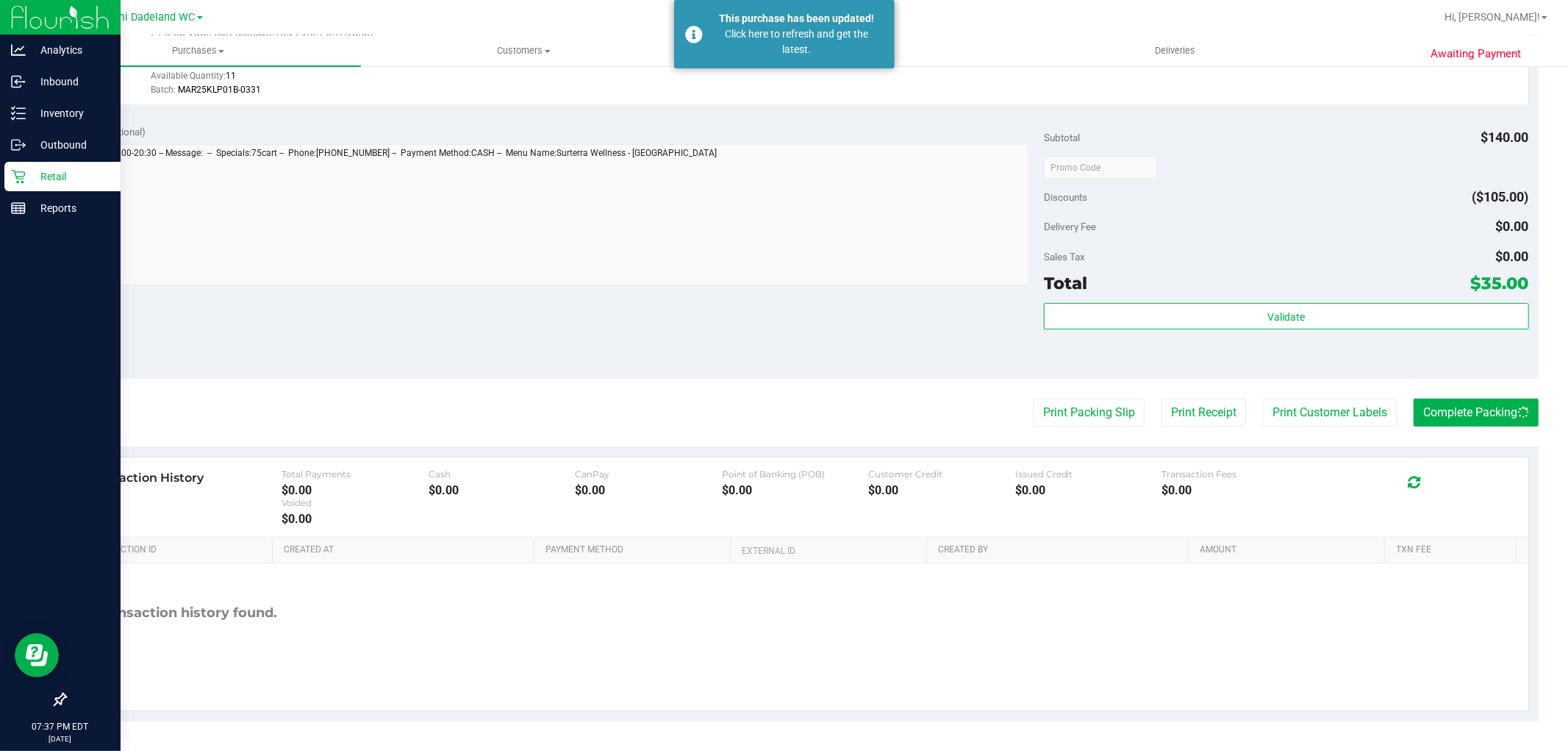
click at [45, 187] on div "Retail" at bounding box center [62, 176] width 116 height 30
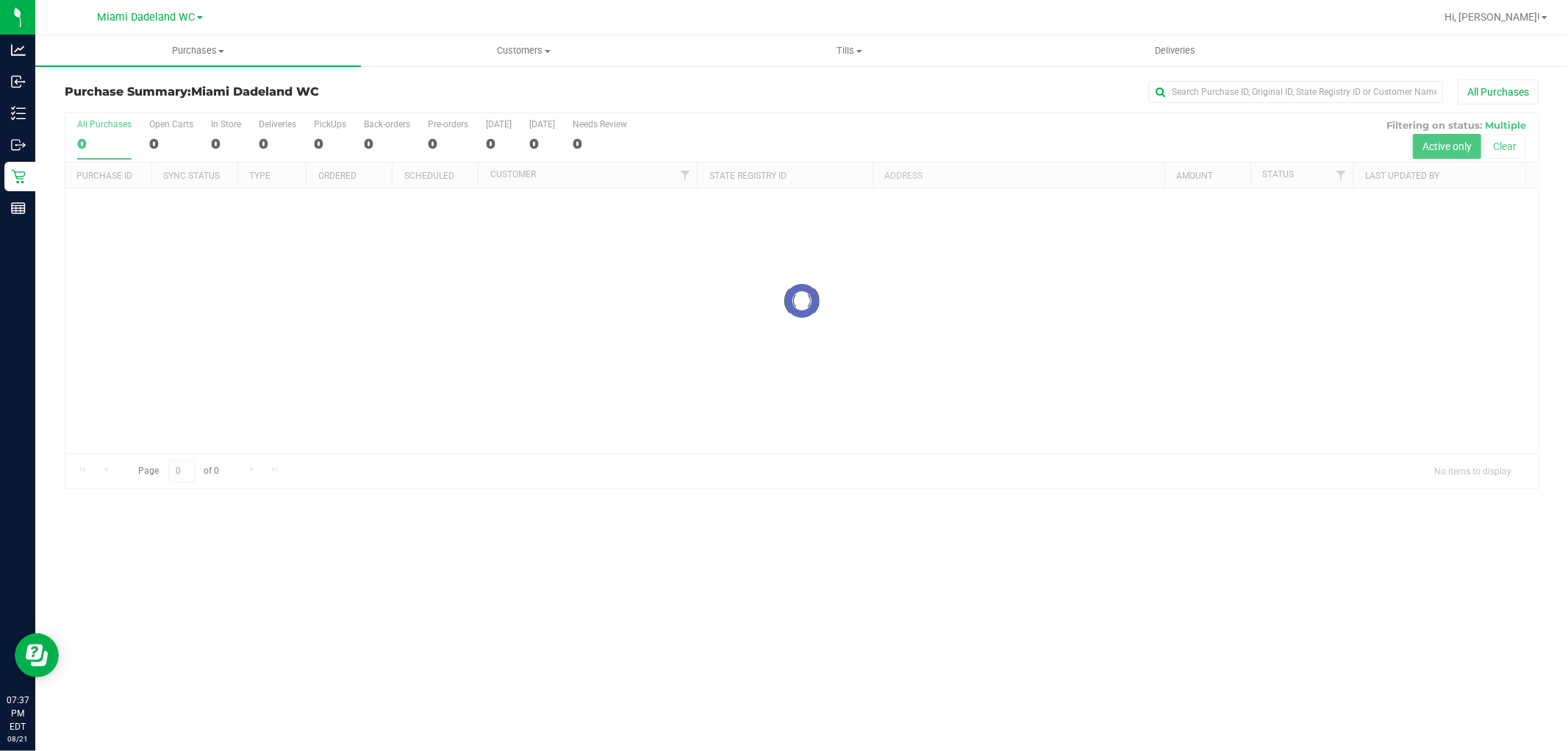
click at [797, 129] on div at bounding box center [802, 300] width 1473 height 375
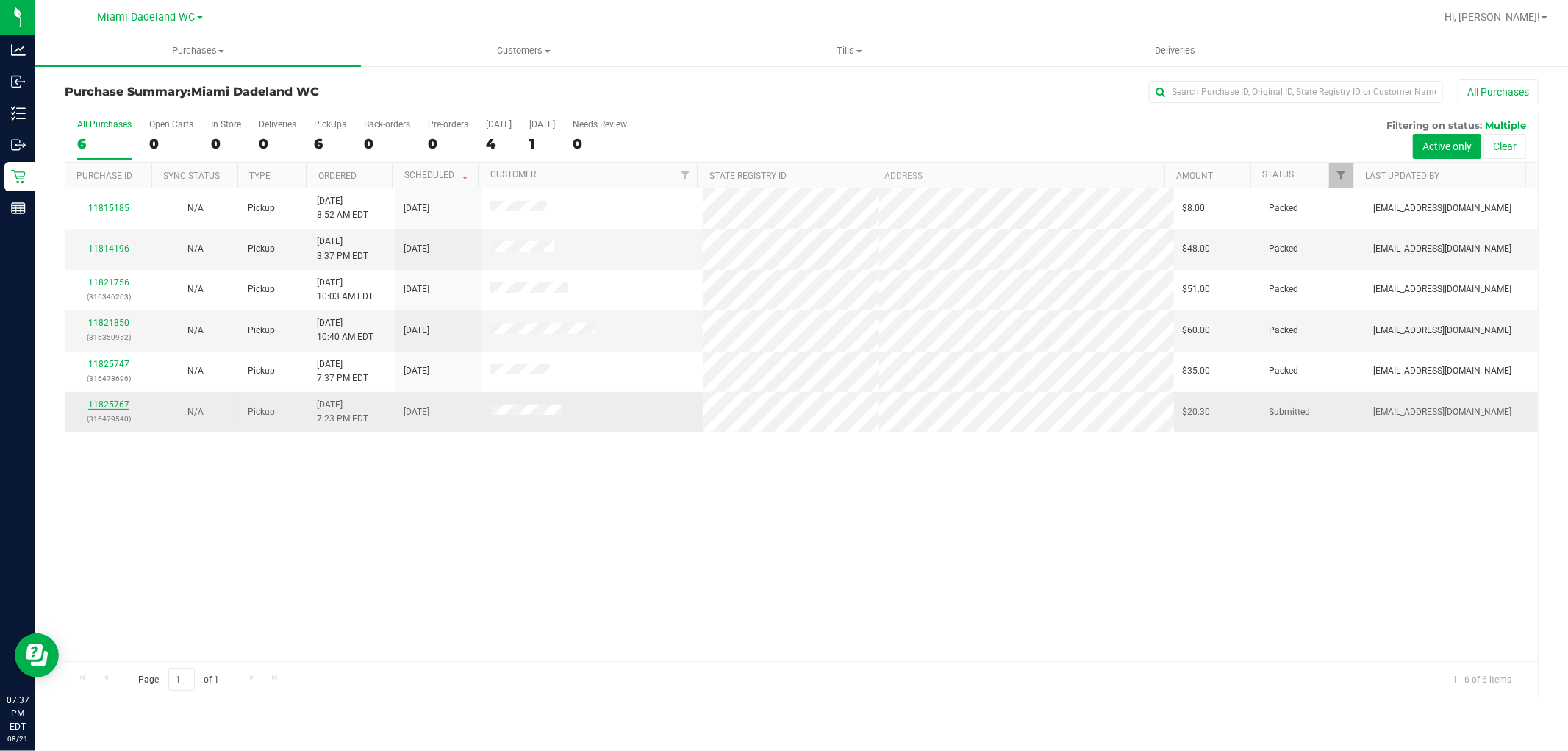
click at [94, 405] on link "11825767" at bounding box center [109, 405] width 41 height 10
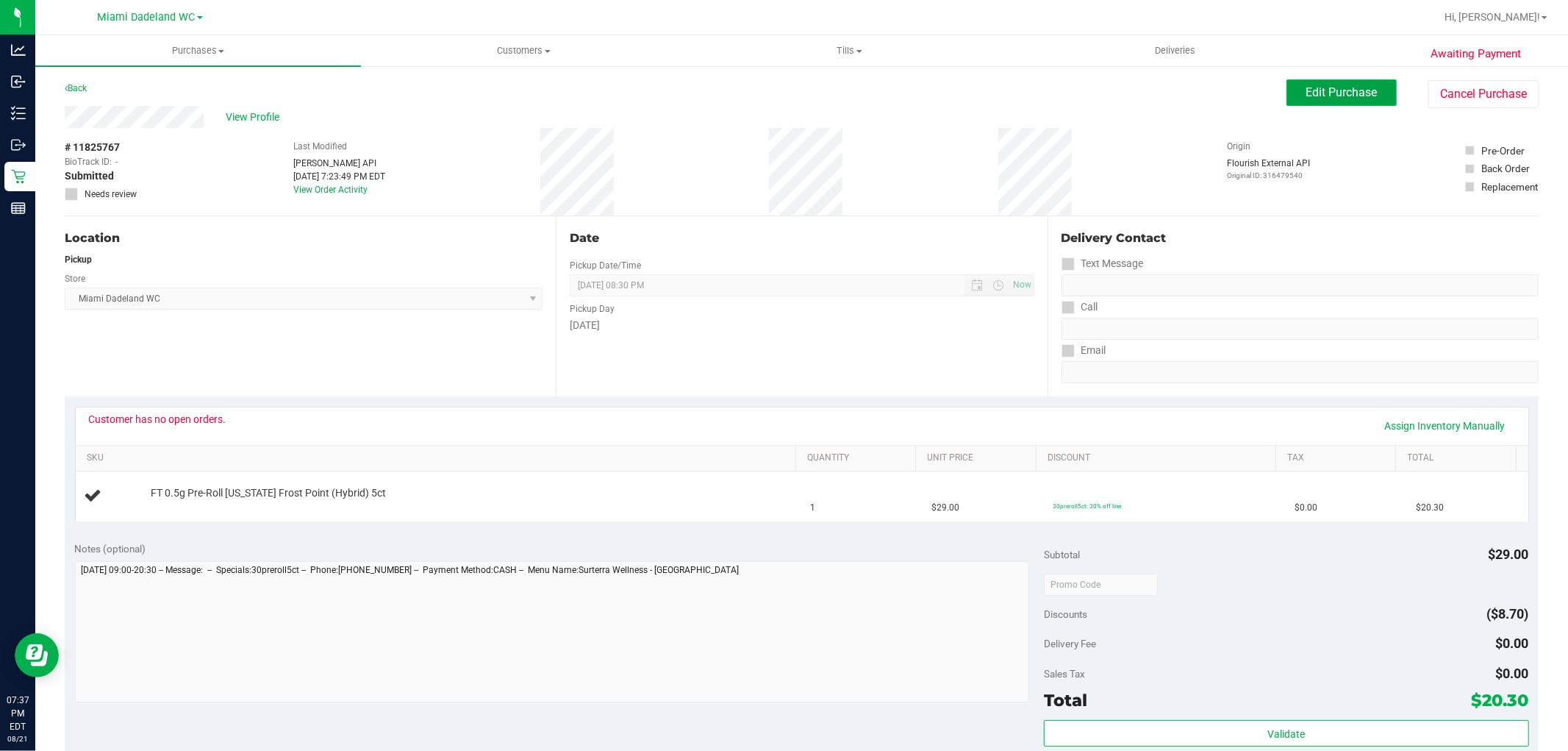
click at [1328, 95] on span "Edit Purchase" at bounding box center [1342, 92] width 71 height 14
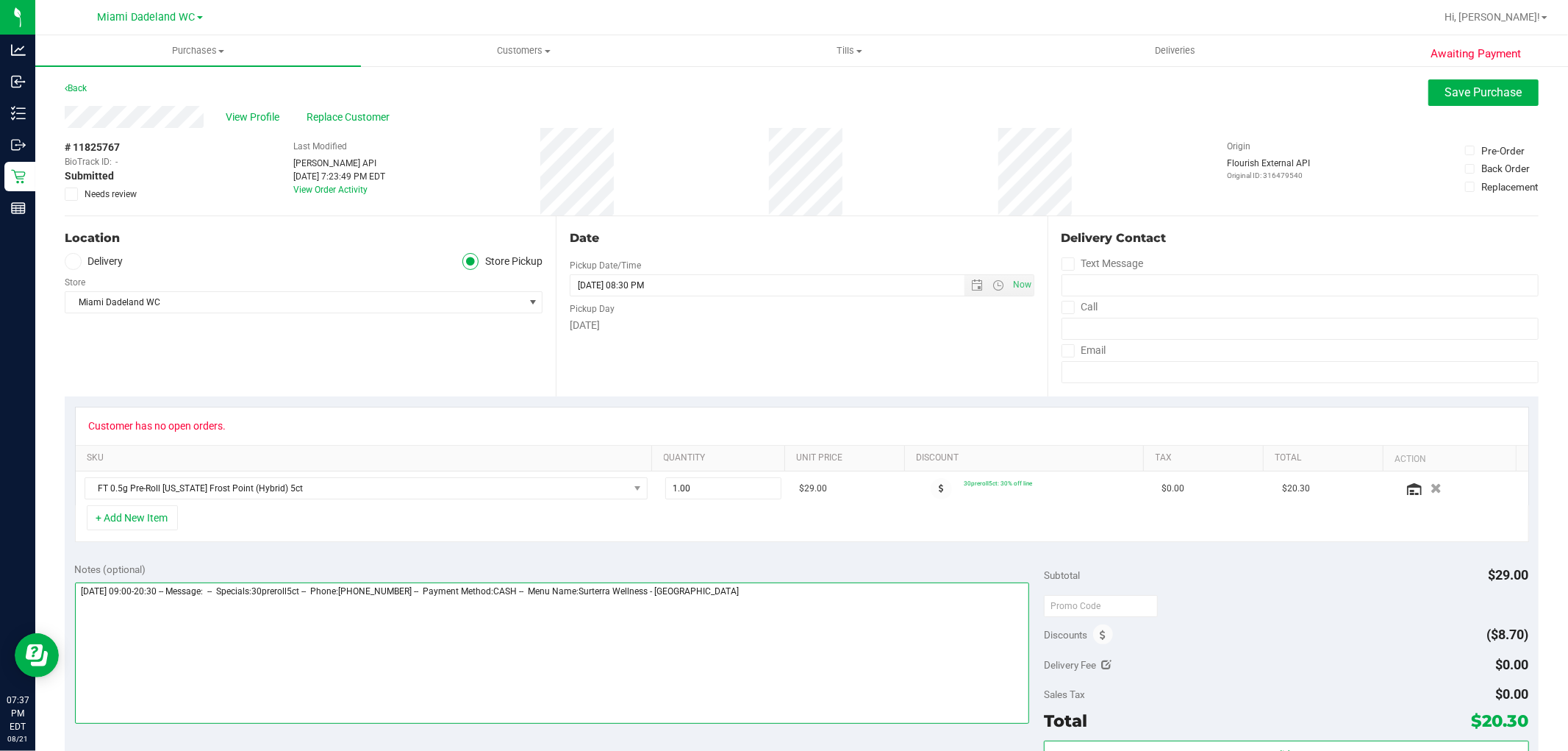
click at [820, 583] on textarea at bounding box center [552, 653] width 955 height 141
type textarea "[DATE] 09:00-20:30 -- Message: -- Specials:30preroll5ct -- Phone:[PHONE_NUMBER]…"
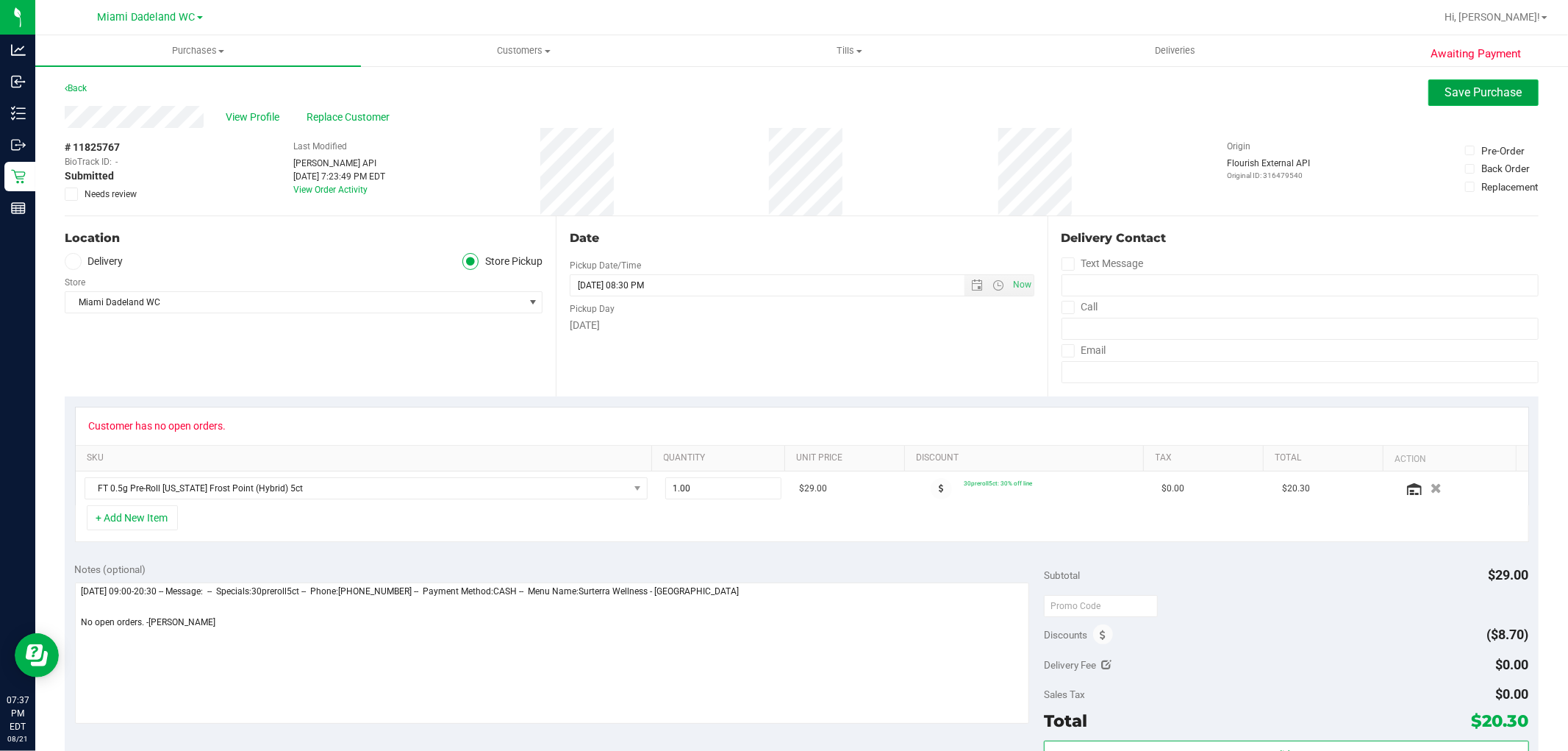
click at [1429, 89] on button "Save Purchase" at bounding box center [1484, 92] width 111 height 26
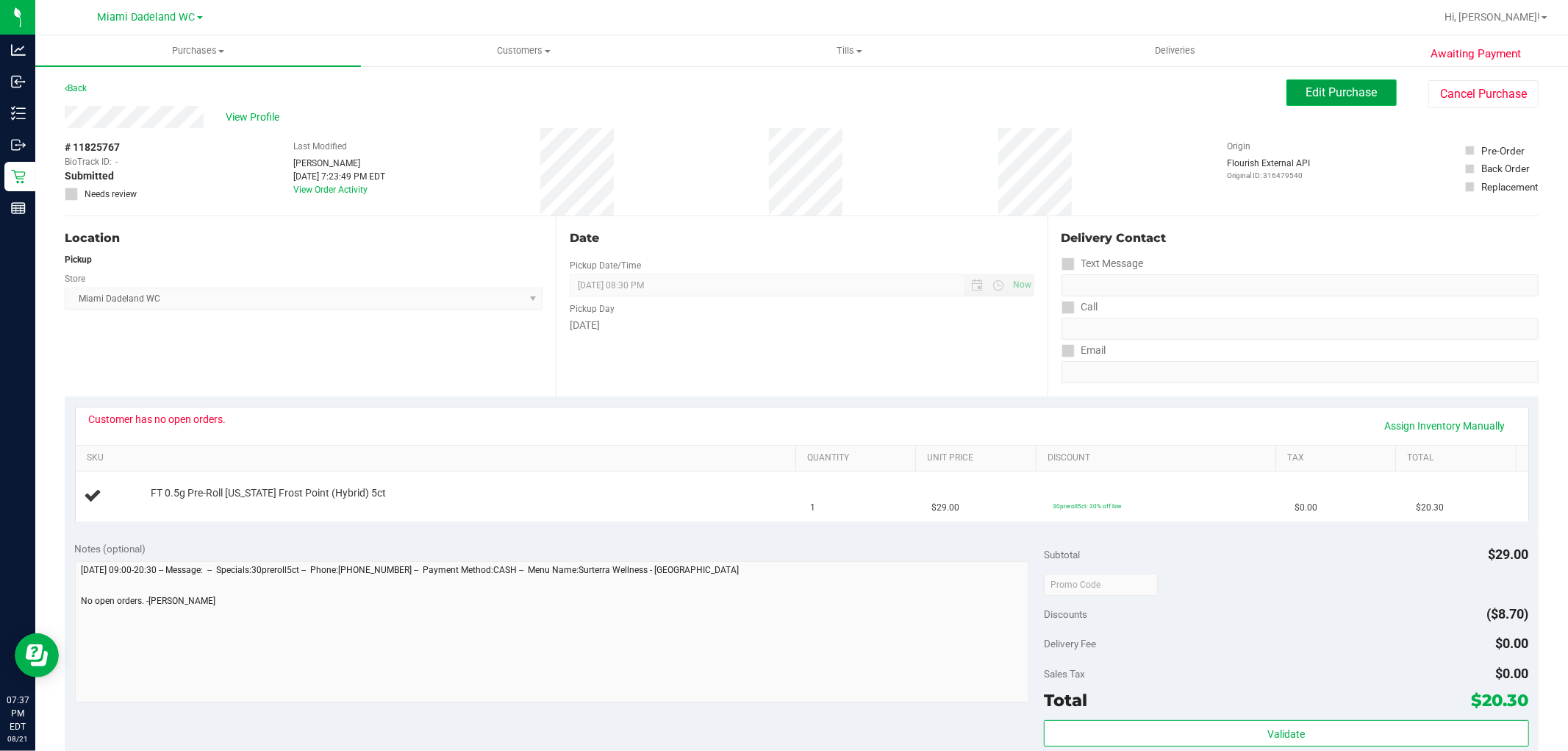
click at [1342, 91] on span "Edit Purchase" at bounding box center [1342, 92] width 71 height 14
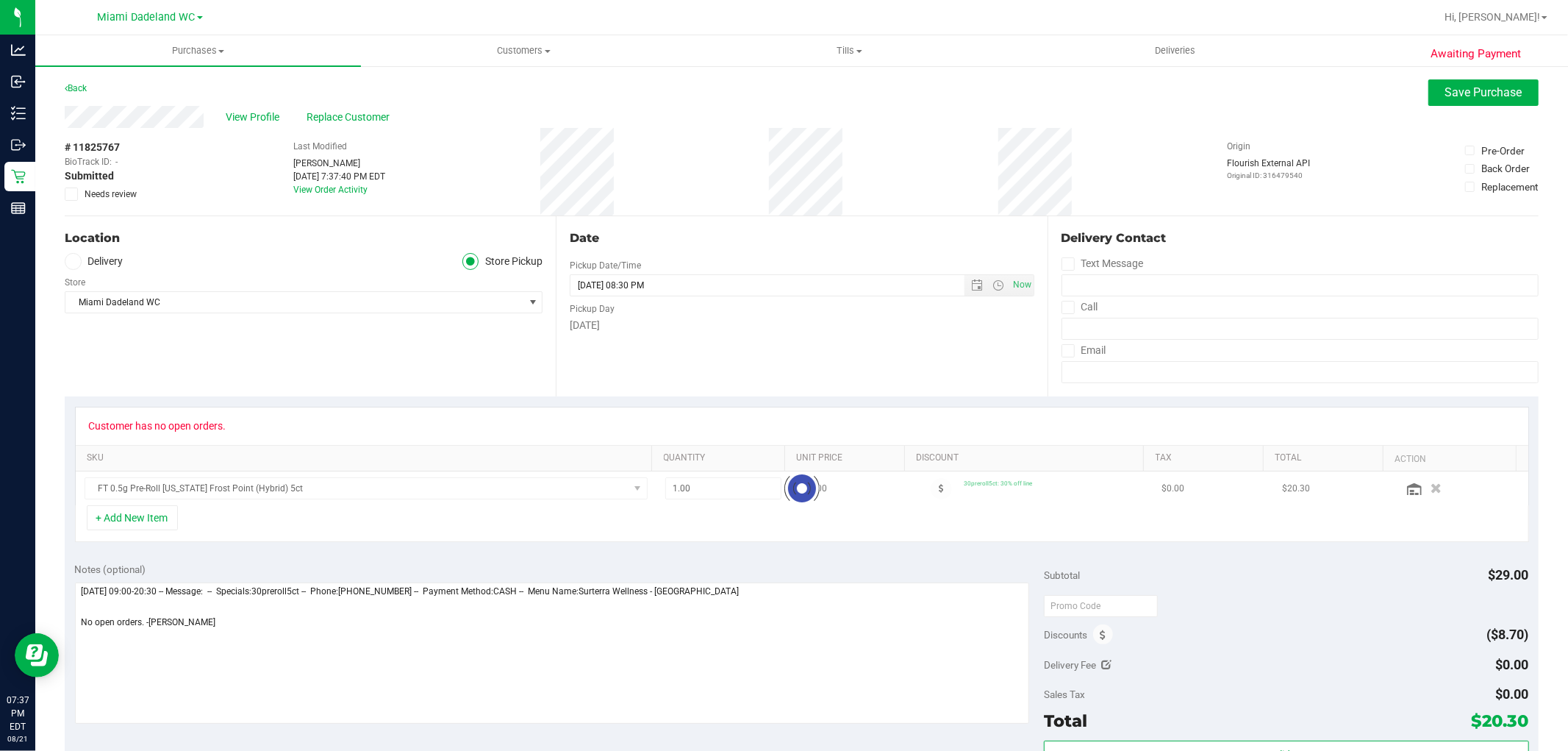
click at [68, 194] on icon at bounding box center [71, 194] width 9 height 0
click at [0, 0] on input "Needs review" at bounding box center [0, 0] width 0 height 0
click at [1489, 89] on span "Save Purchase" at bounding box center [1484, 92] width 77 height 14
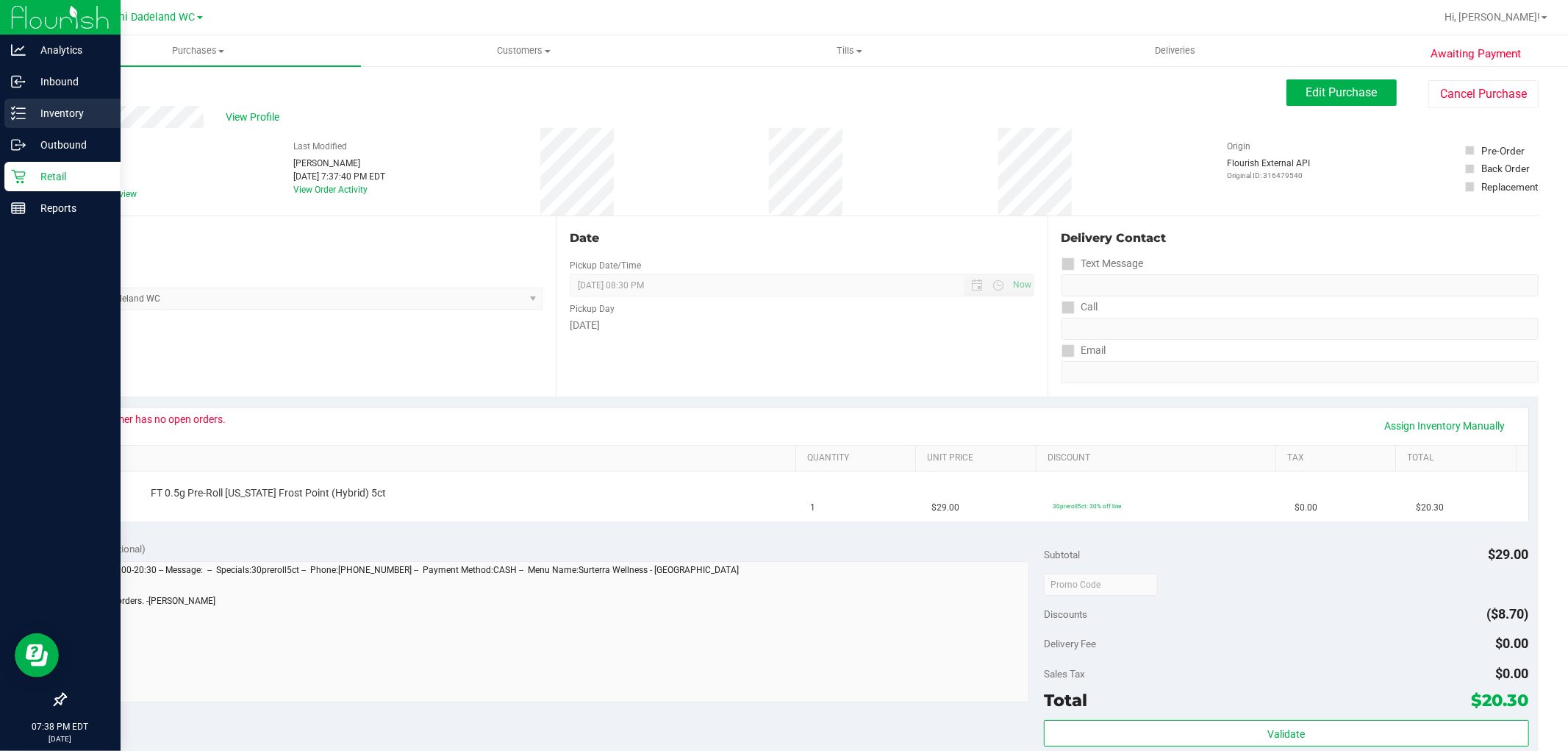
click at [27, 113] on p "Inventory" at bounding box center [70, 113] width 88 height 18
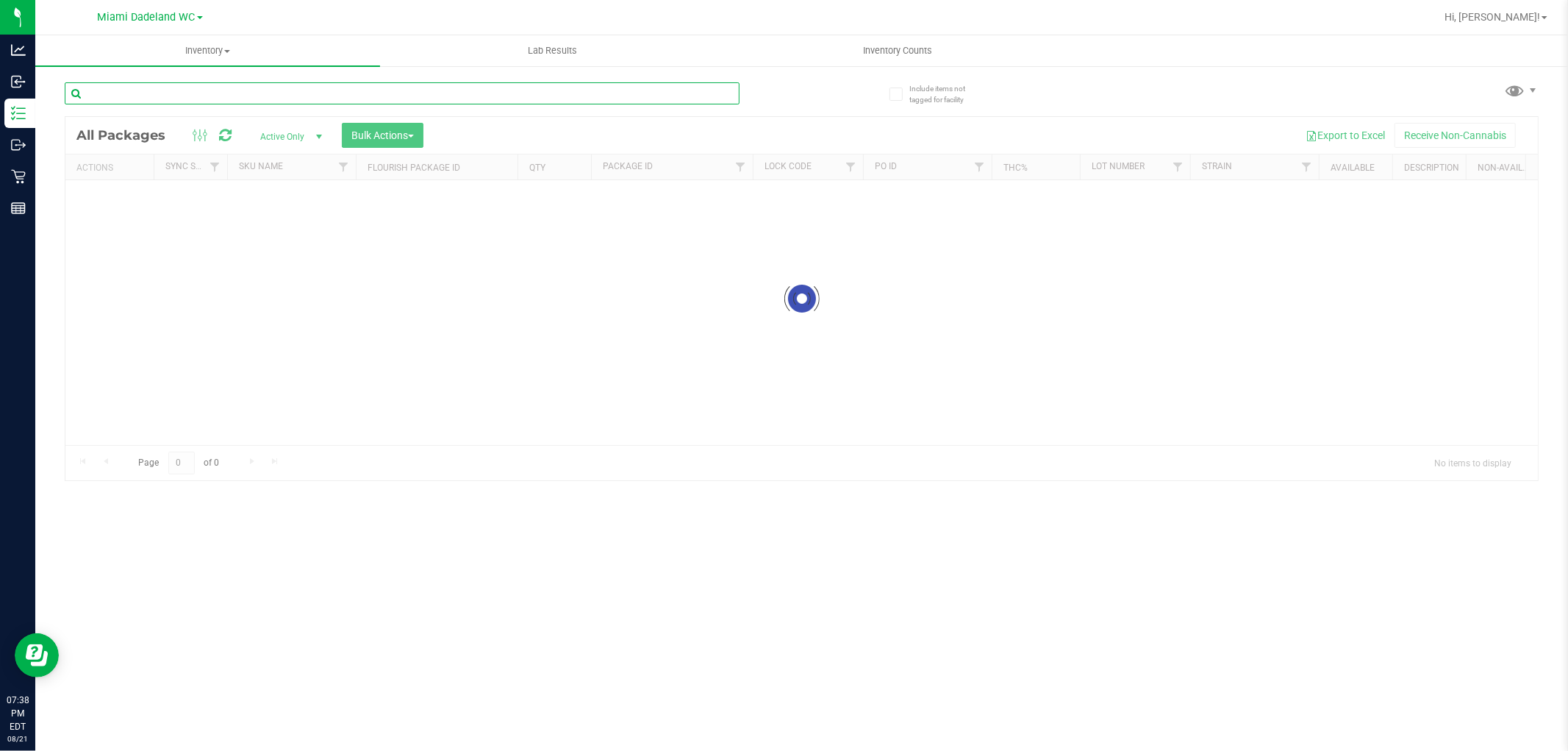
click at [428, 93] on input "text" at bounding box center [402, 94] width 675 height 22
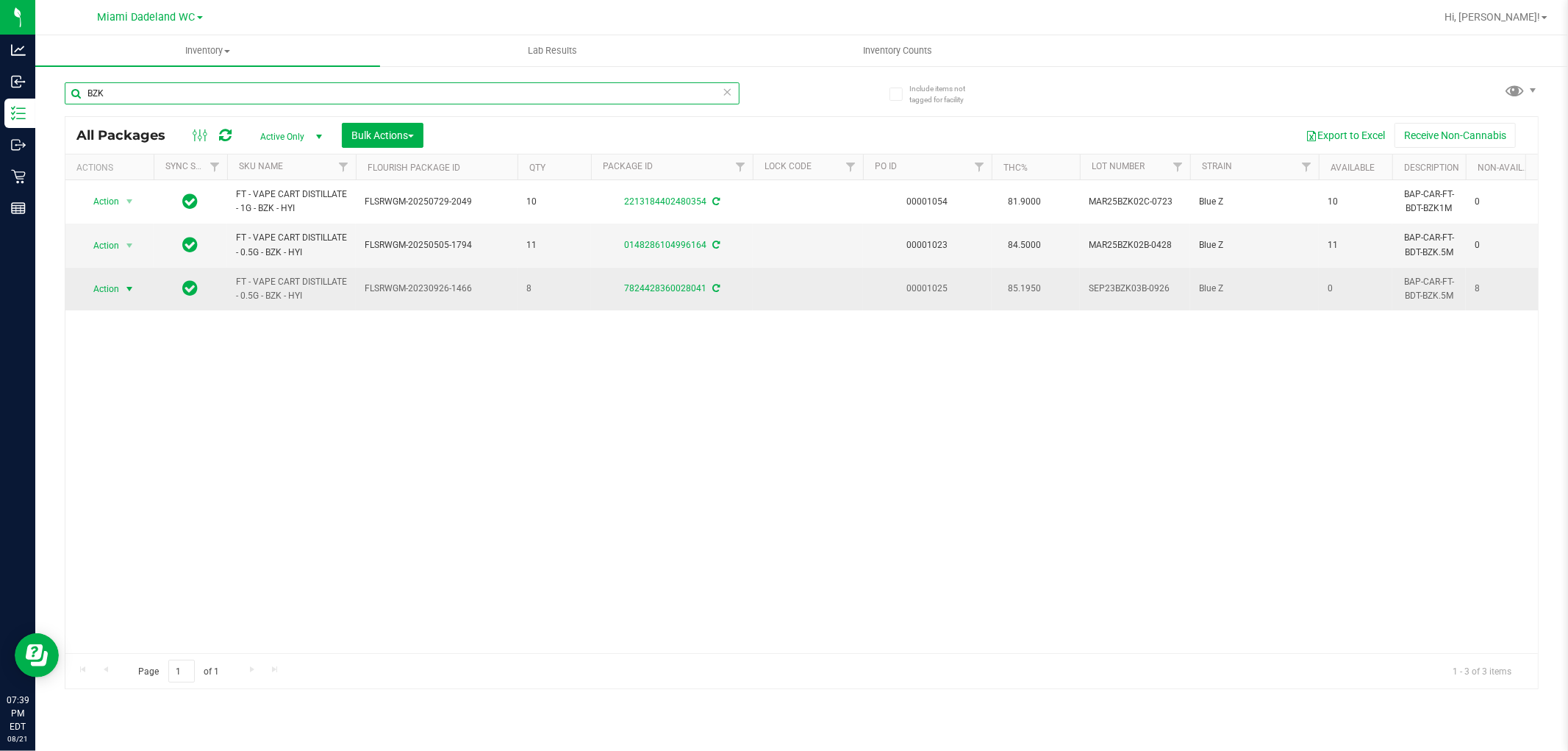
type input "BZK"
click at [108, 291] on span "Action" at bounding box center [99, 289] width 40 height 20
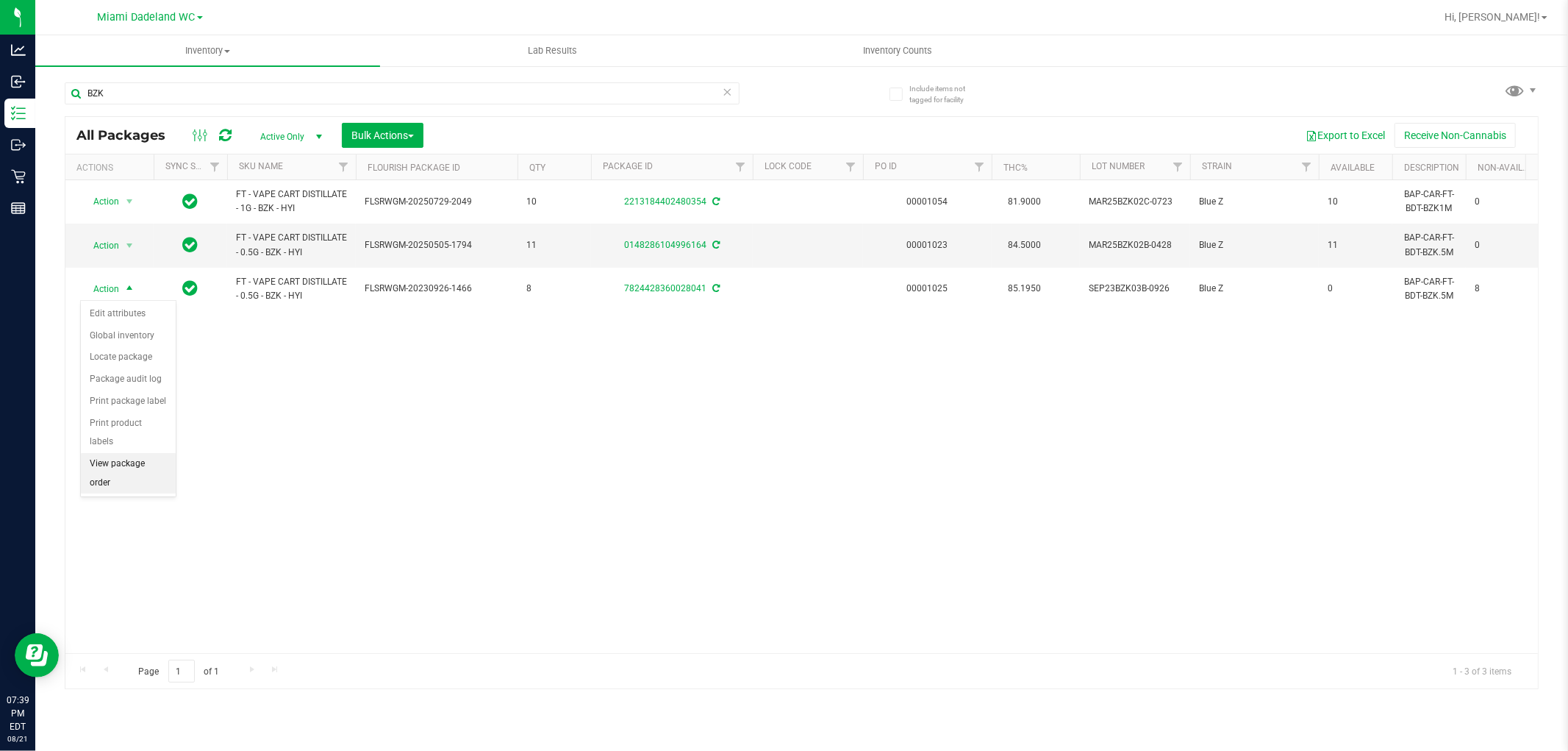
click at [142, 453] on li "View package order" at bounding box center [128, 474] width 95 height 41
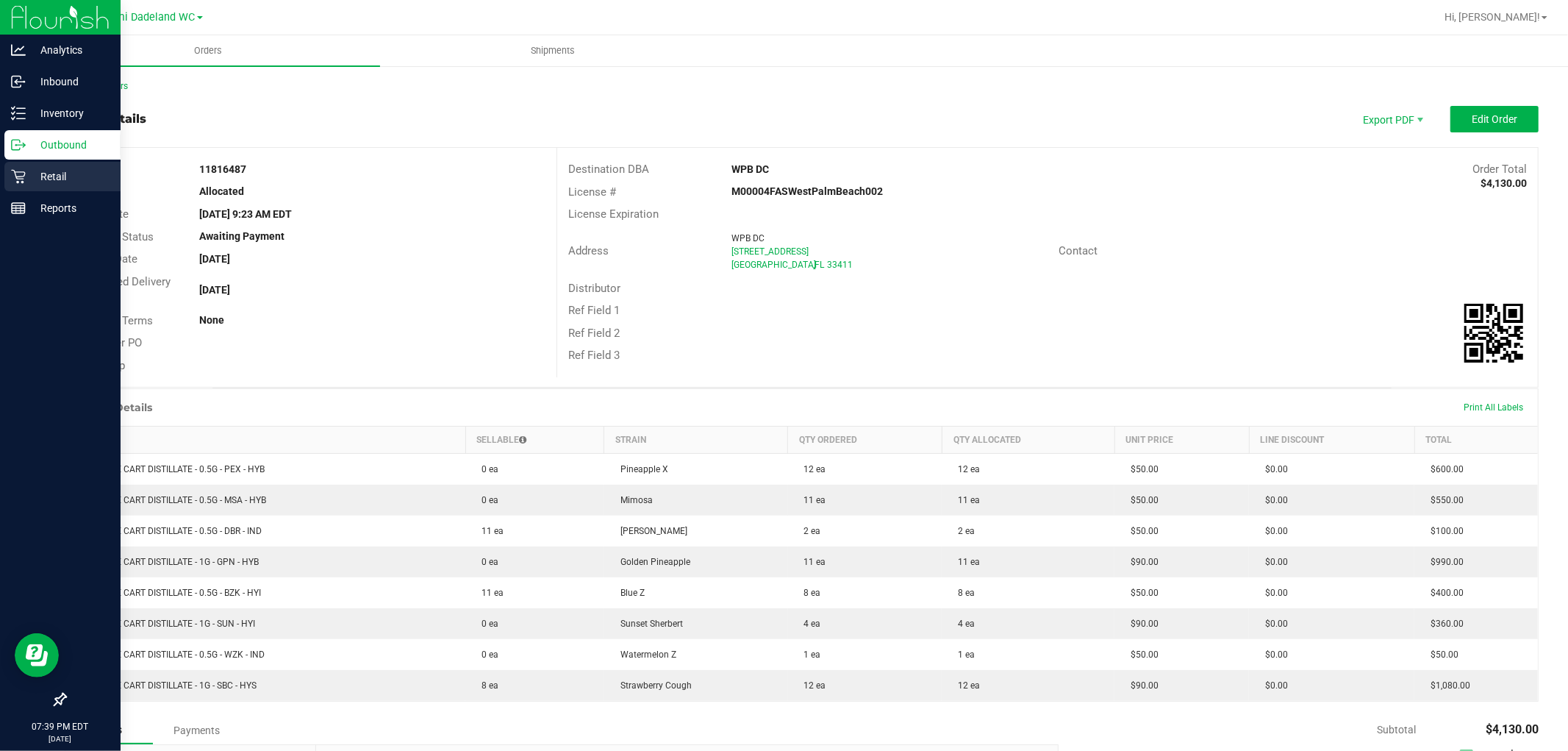
click at [68, 171] on p "Retail" at bounding box center [70, 176] width 88 height 18
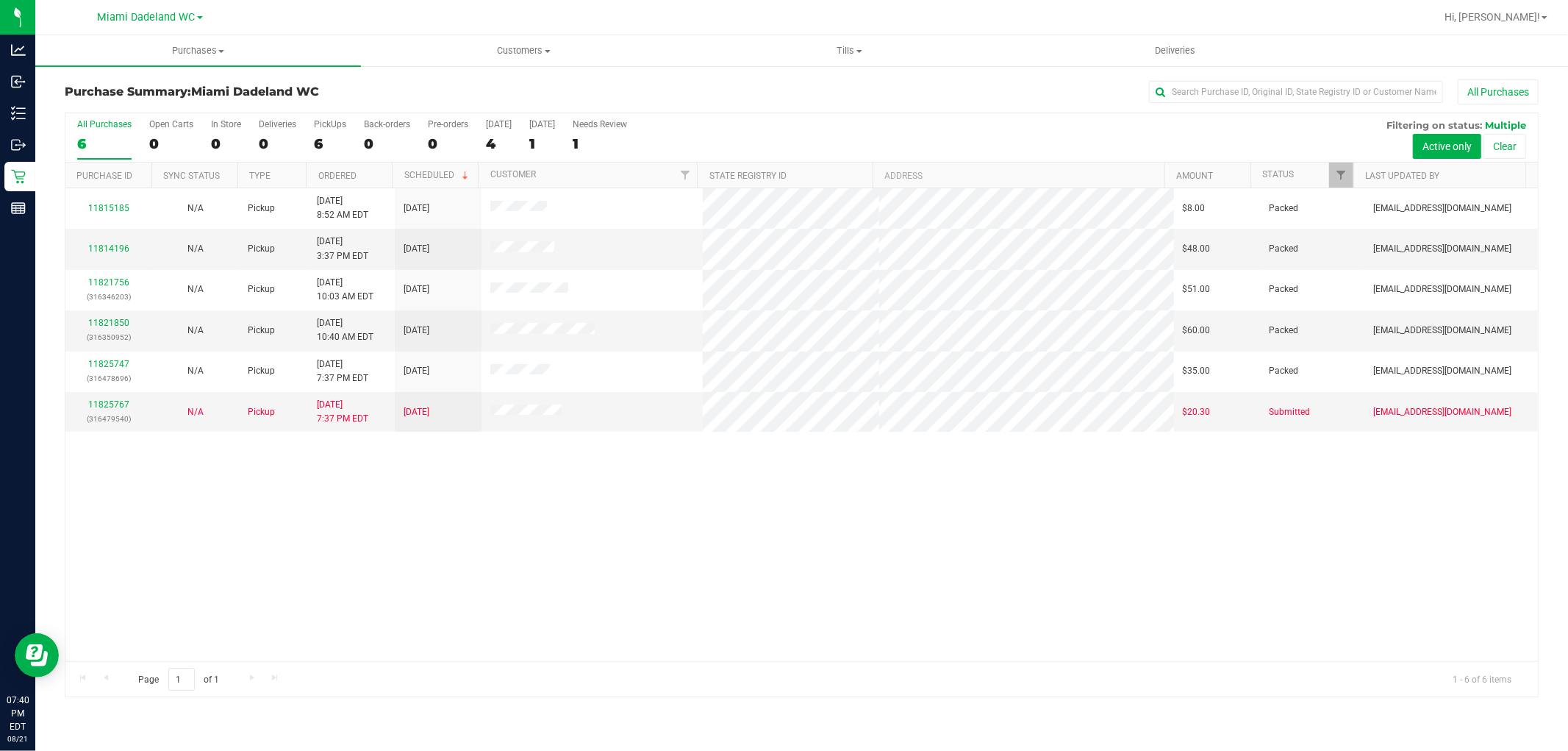
click at [1065, 576] on div "11815185 N/A Pickup [DATE] 8:52 AM EDT 8/23/2025 $8.00 Packed [EMAIL_ADDRESS][D…" at bounding box center [802, 424] width 1473 height 473
